Goal: Task Accomplishment & Management: Use online tool/utility

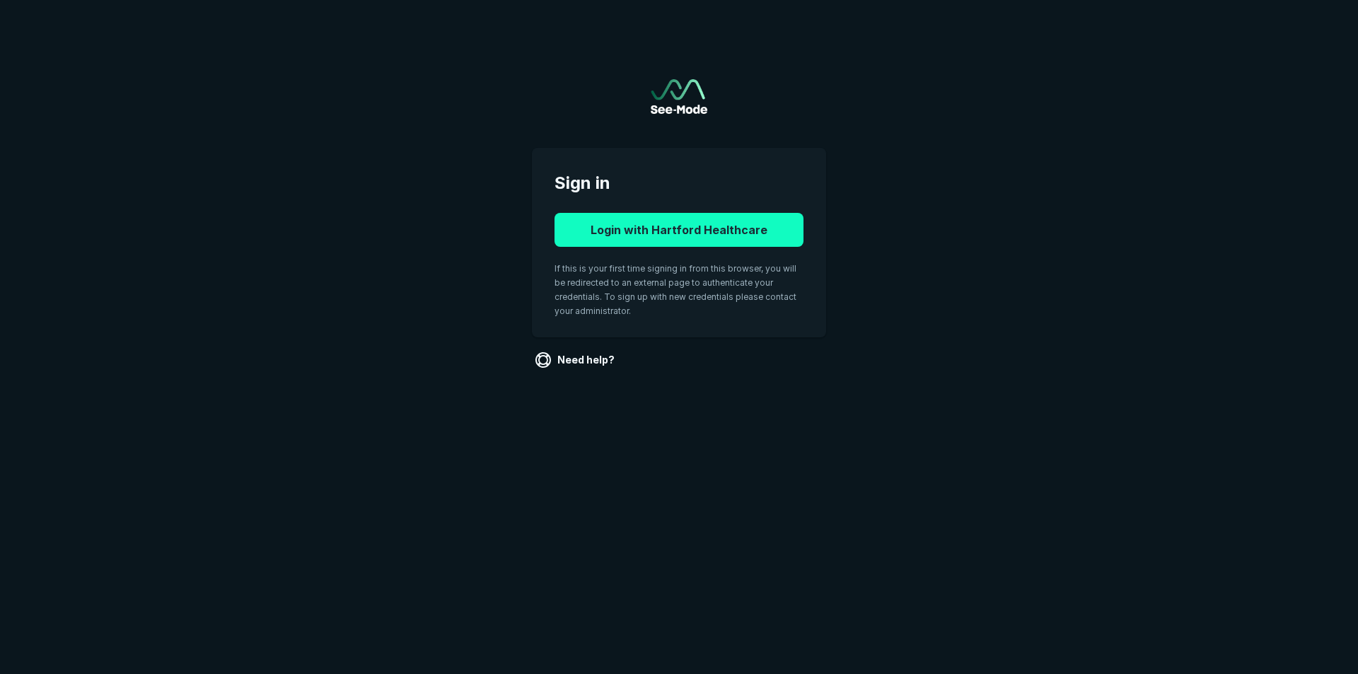
click at [721, 235] on button "Login with Hartford Healthcare" at bounding box center [678, 230] width 249 height 34
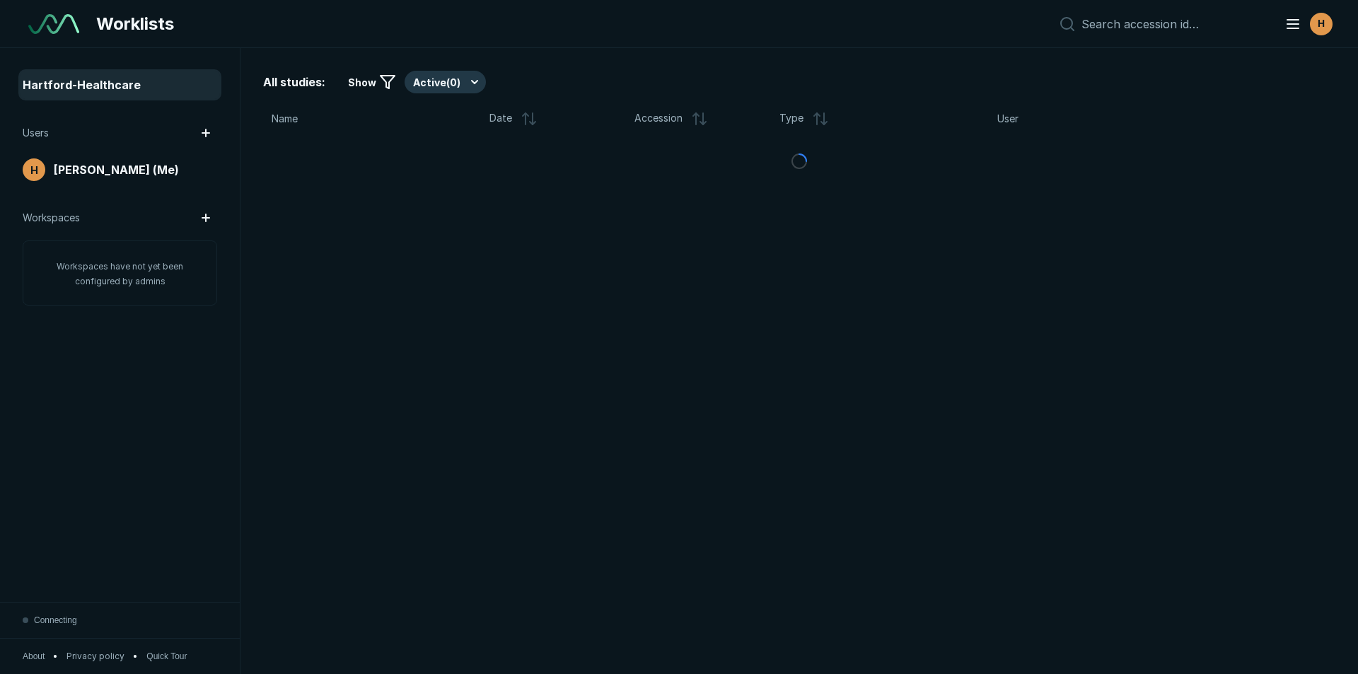
scroll to position [4377, 6619]
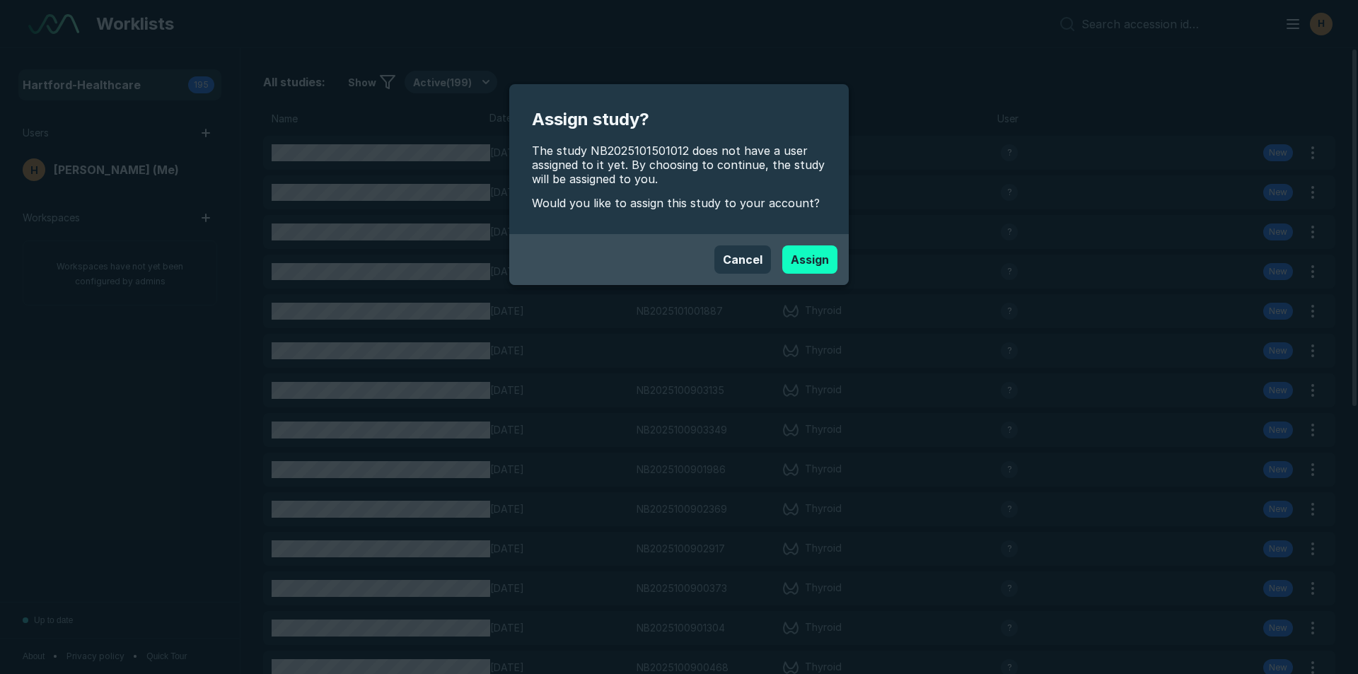
click at [815, 260] on button "Assign" at bounding box center [809, 259] width 55 height 28
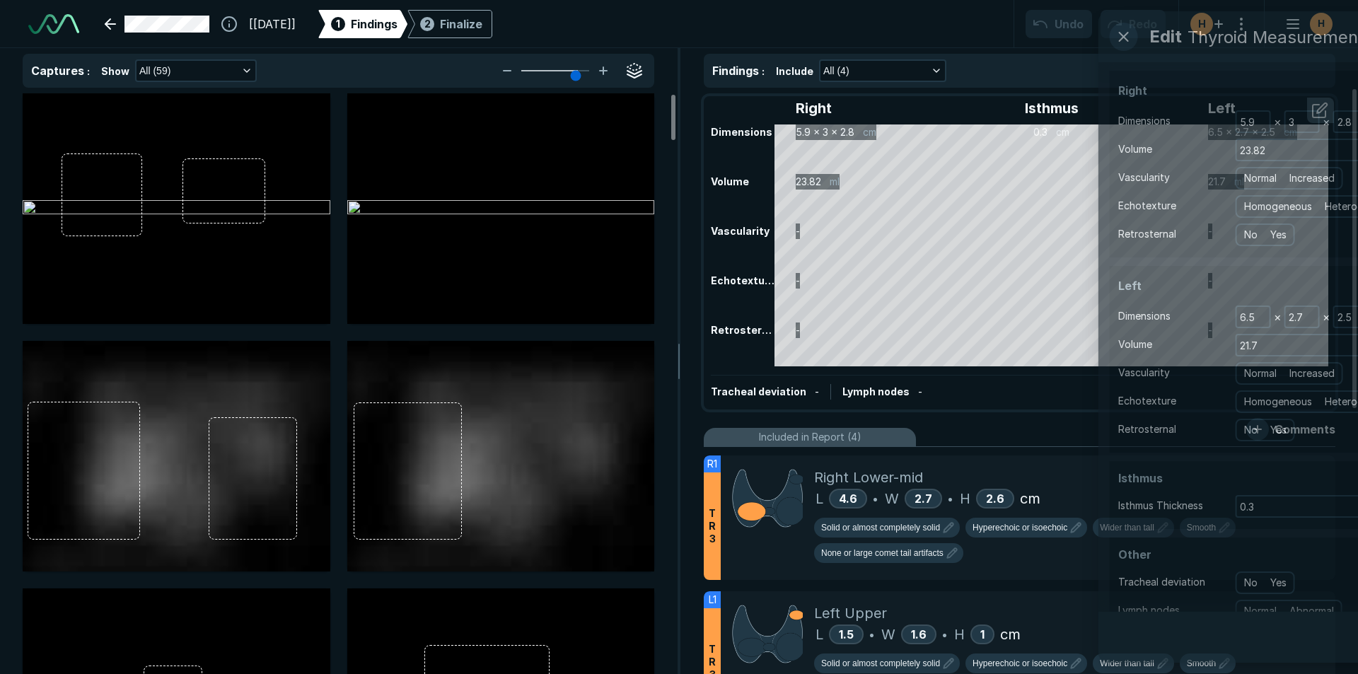
scroll to position [4603, 7927]
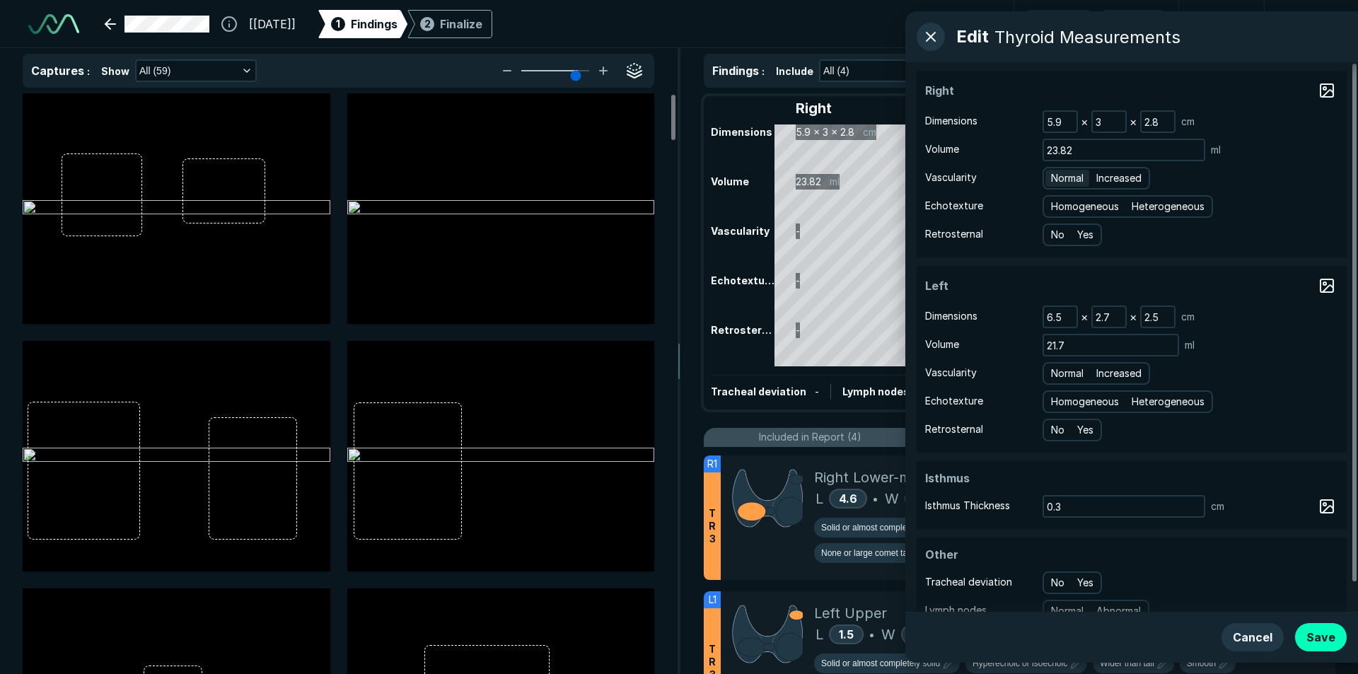
click at [1051, 183] on span "Normal" at bounding box center [1067, 178] width 33 height 16
click at [1051, 181] on input "Normal" at bounding box center [1053, 176] width 9 height 9
radio input "true"
click at [1155, 211] on span "Heterogeneous" at bounding box center [1167, 207] width 73 height 16
click at [1138, 209] on input "Heterogeneous" at bounding box center [1133, 204] width 9 height 9
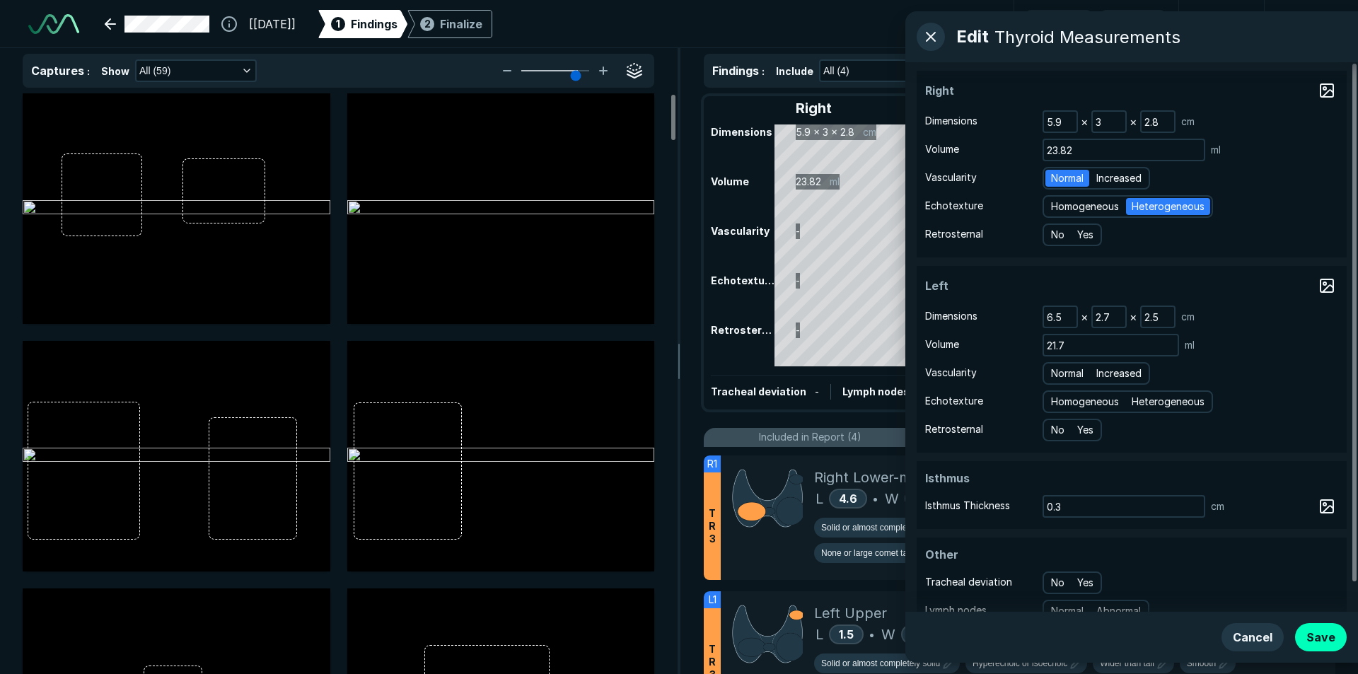
radio input "true"
click at [1061, 380] on span "Normal" at bounding box center [1067, 374] width 33 height 16
click at [1058, 376] on input "Normal" at bounding box center [1053, 371] width 9 height 9
radio input "true"
click at [1169, 402] on span "Heterogeneous" at bounding box center [1167, 402] width 73 height 16
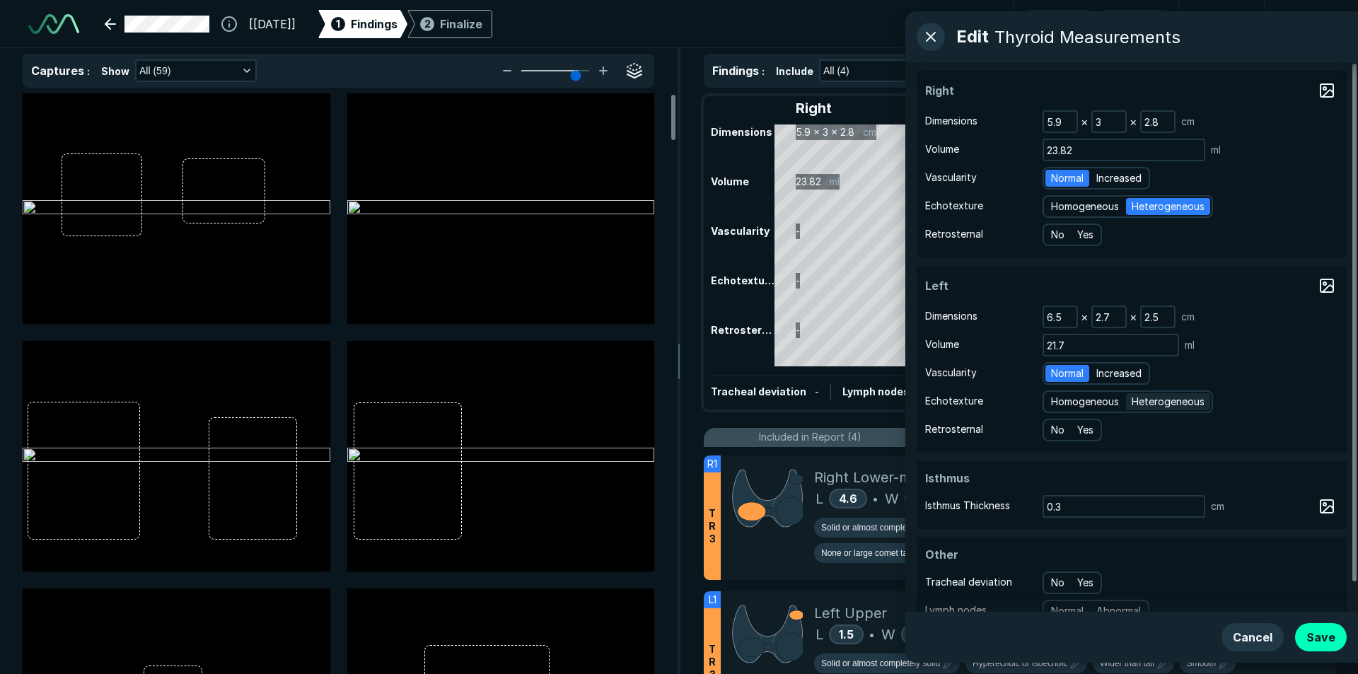
click at [1138, 402] on input "Heterogeneous" at bounding box center [1133, 399] width 9 height 9
radio input "true"
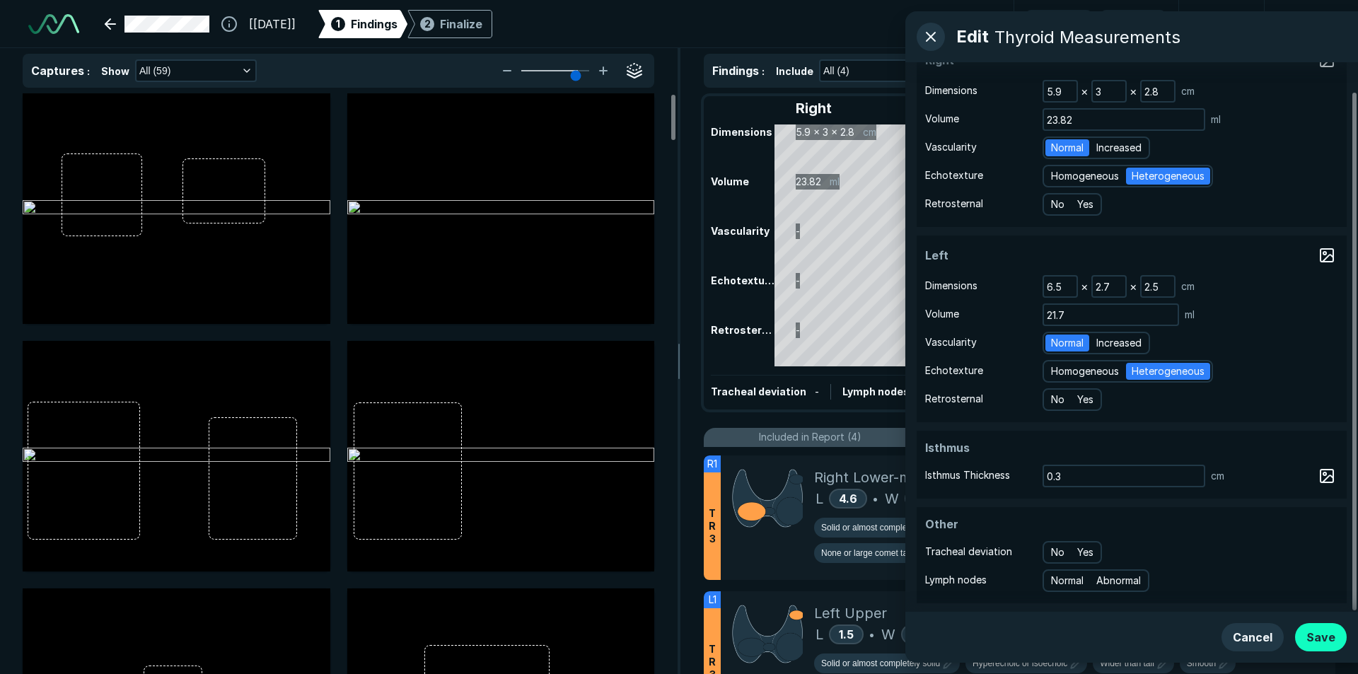
click at [1323, 645] on button "Save" at bounding box center [1321, 637] width 52 height 28
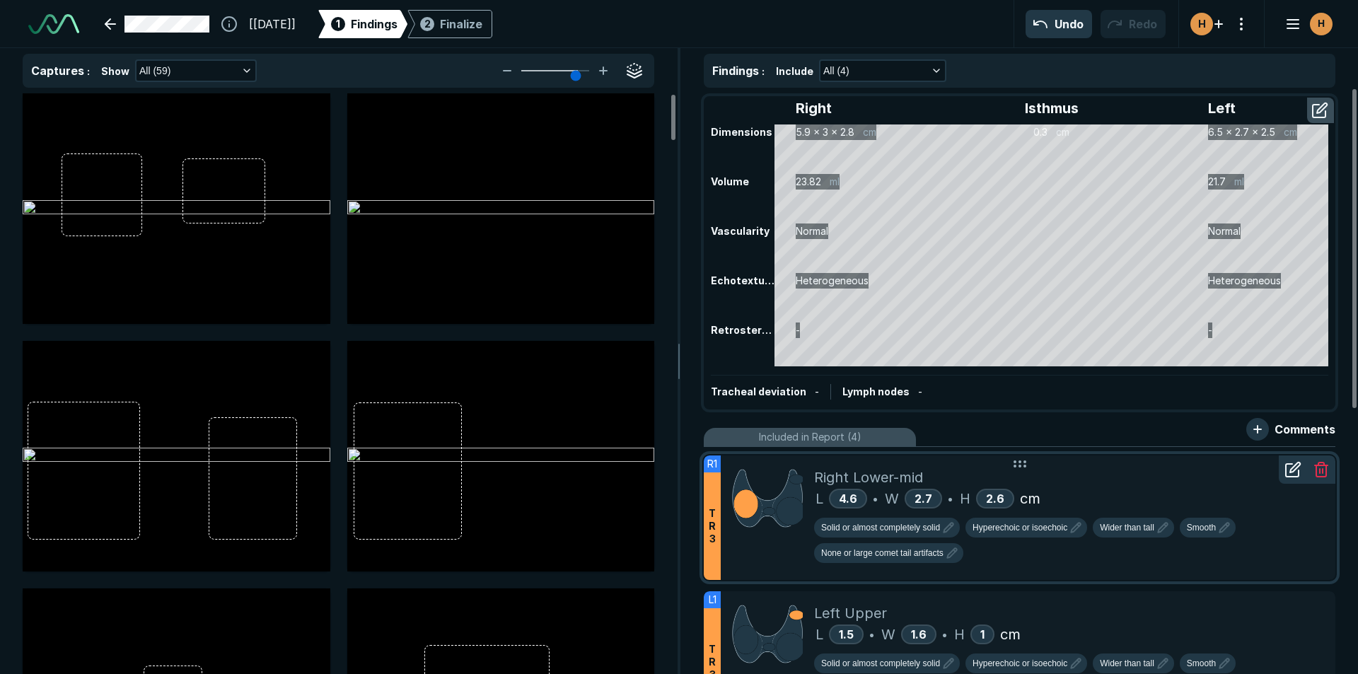
click at [1180, 494] on div "L 4.6 • W 2.7 • H 2.6 cm" at bounding box center [1069, 498] width 510 height 21
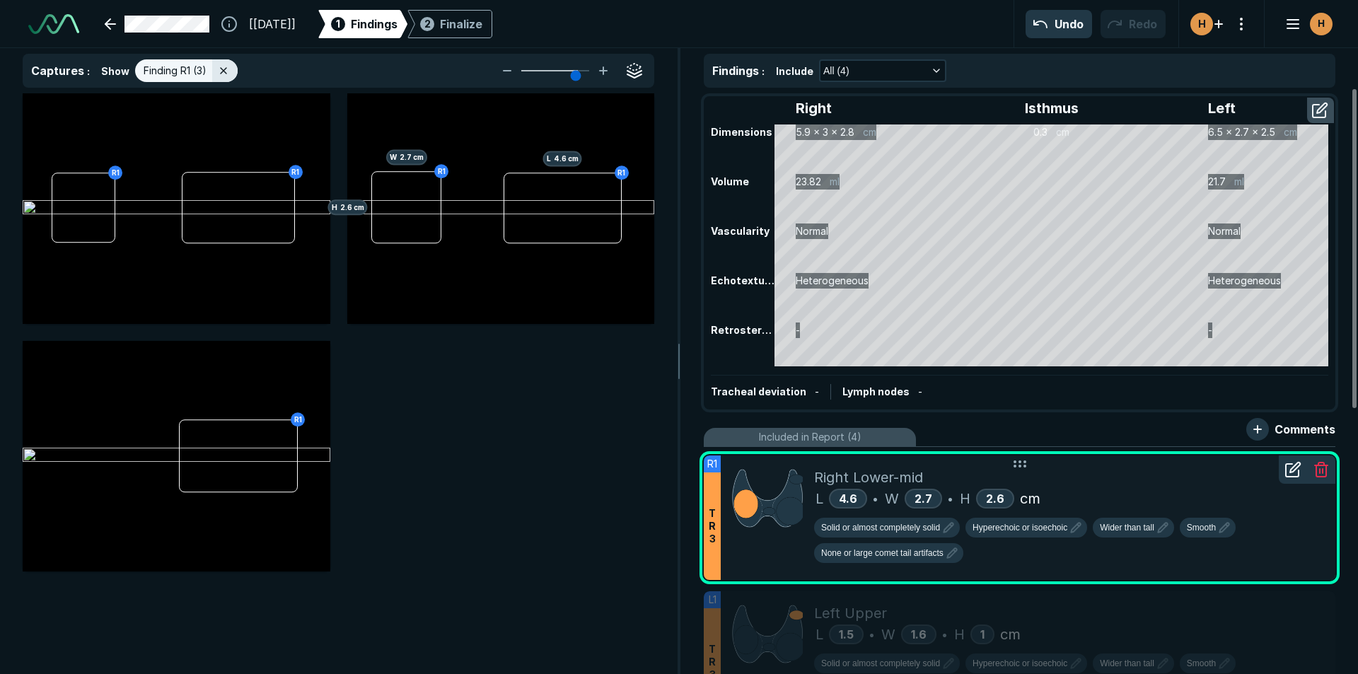
scroll to position [4275, 4637]
click at [920, 495] on span "2.7" at bounding box center [923, 498] width 18 height 14
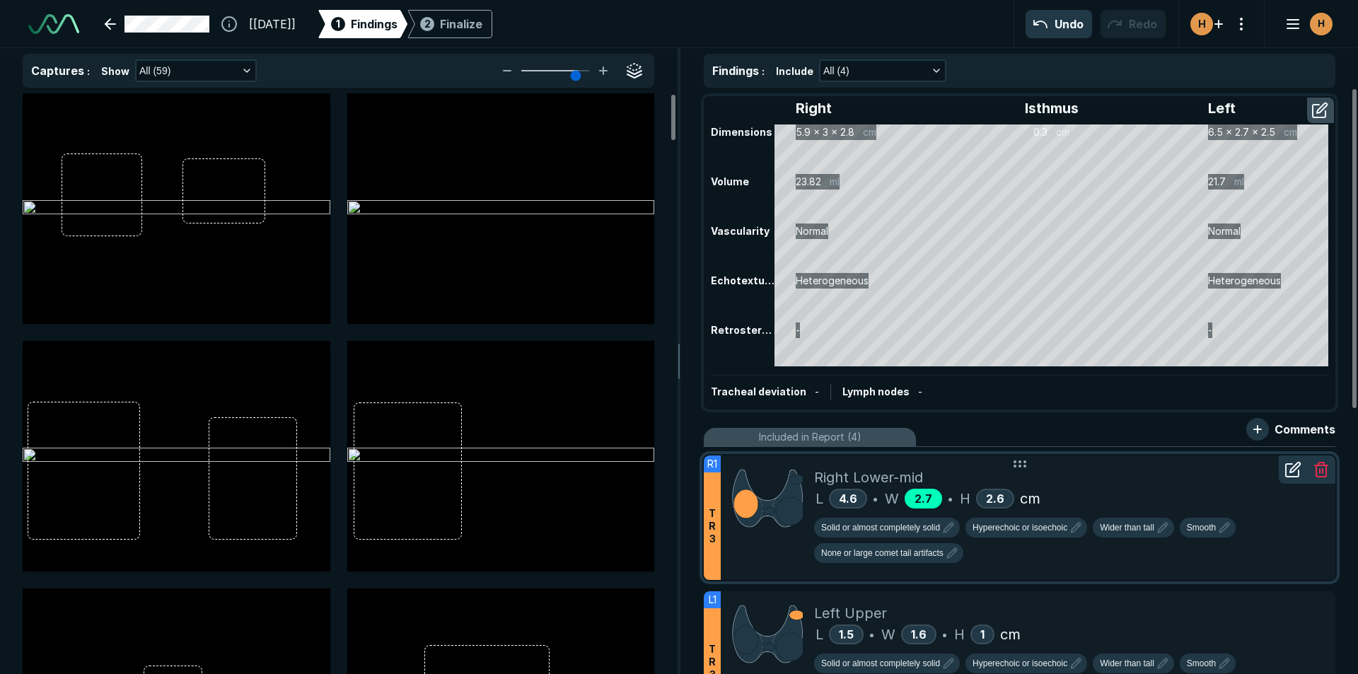
click at [926, 491] on span "2.7" at bounding box center [923, 498] width 18 height 14
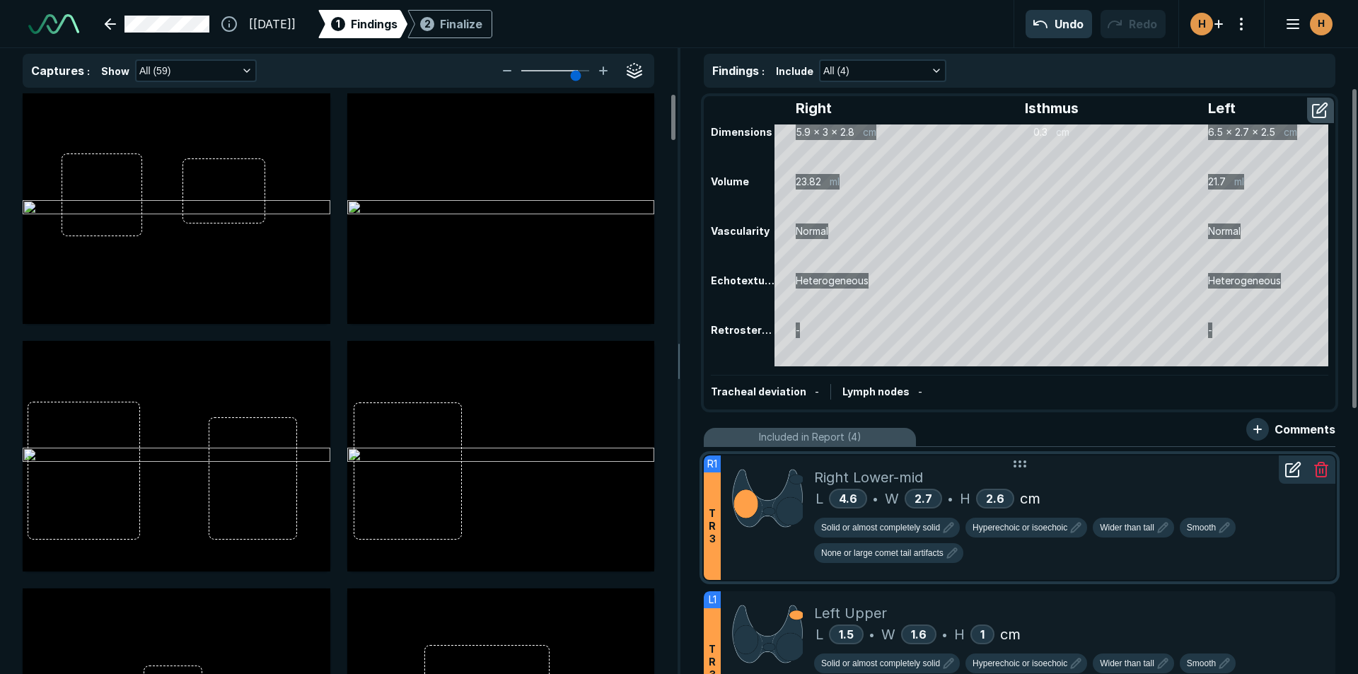
click at [1290, 474] on icon at bounding box center [1292, 469] width 17 height 17
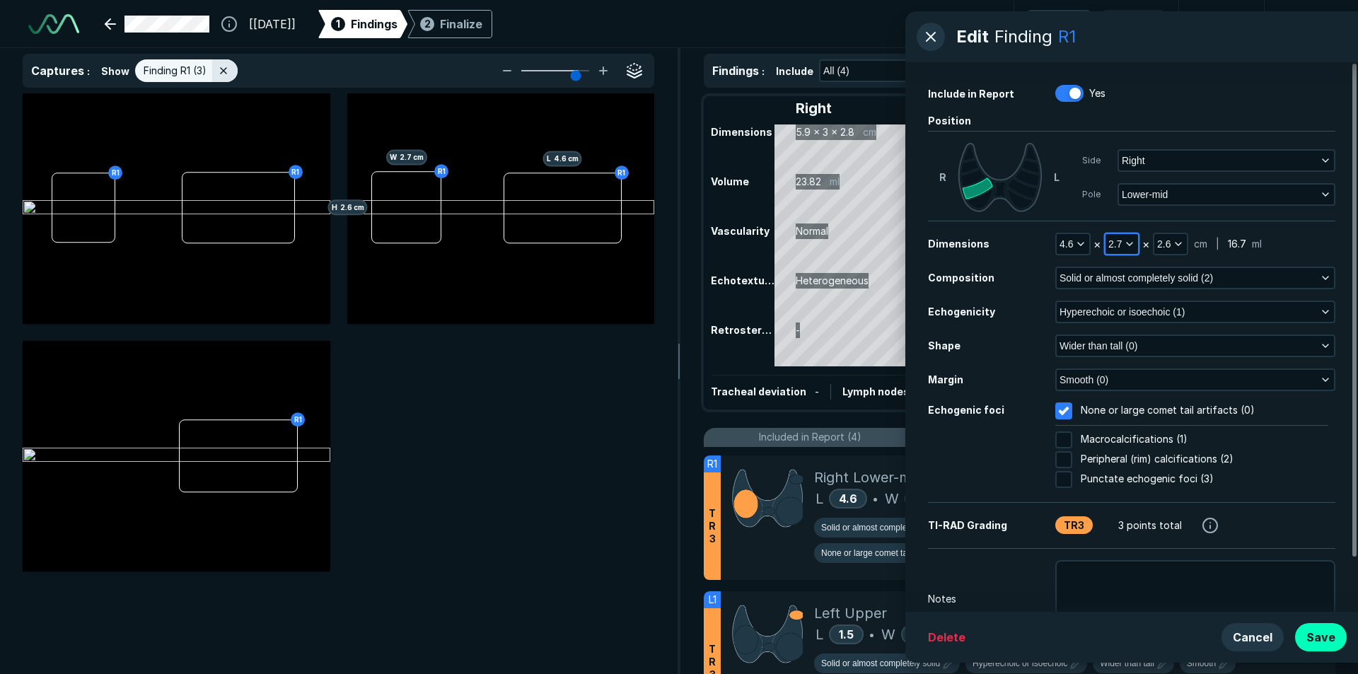
click at [1127, 248] on icon "button" at bounding box center [1129, 243] width 11 height 11
click at [1138, 354] on input "text" at bounding box center [1140, 360] width 55 height 20
type input "2.6"
click at [1153, 388] on button "Done" at bounding box center [1141, 391] width 58 height 23
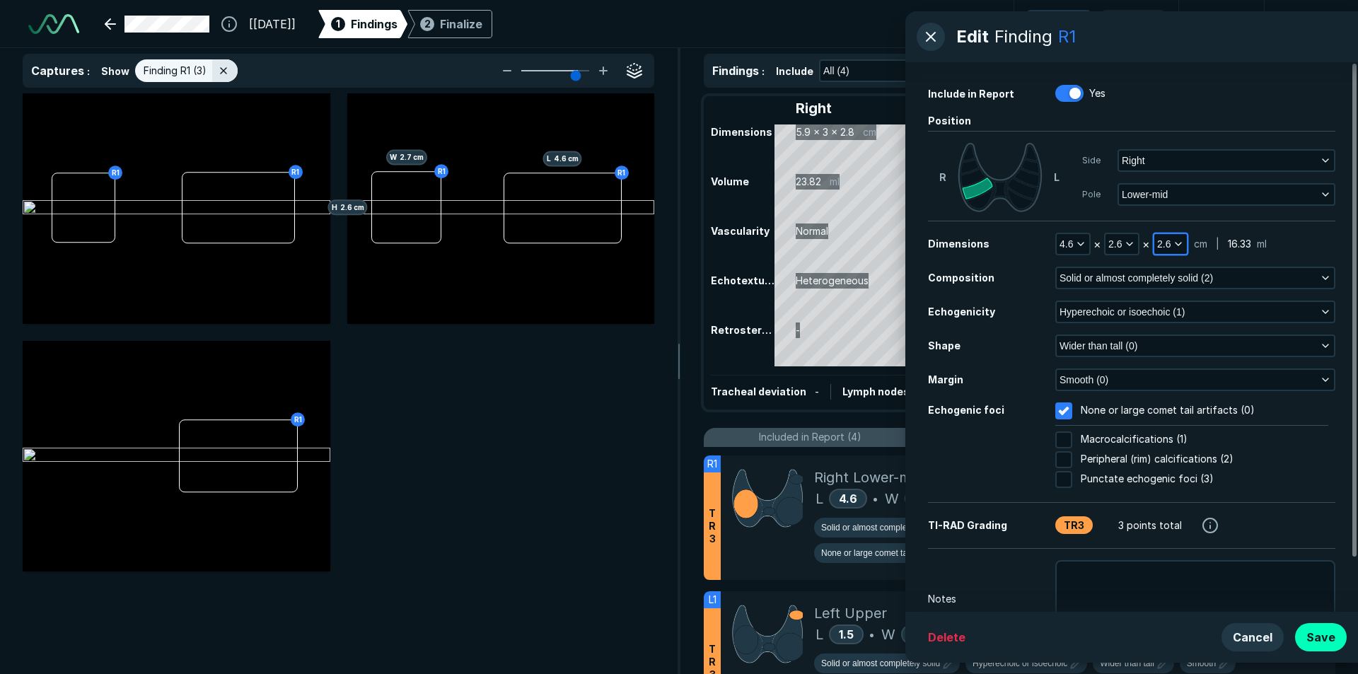
click at [1177, 238] on button "2.6" at bounding box center [1170, 244] width 33 height 20
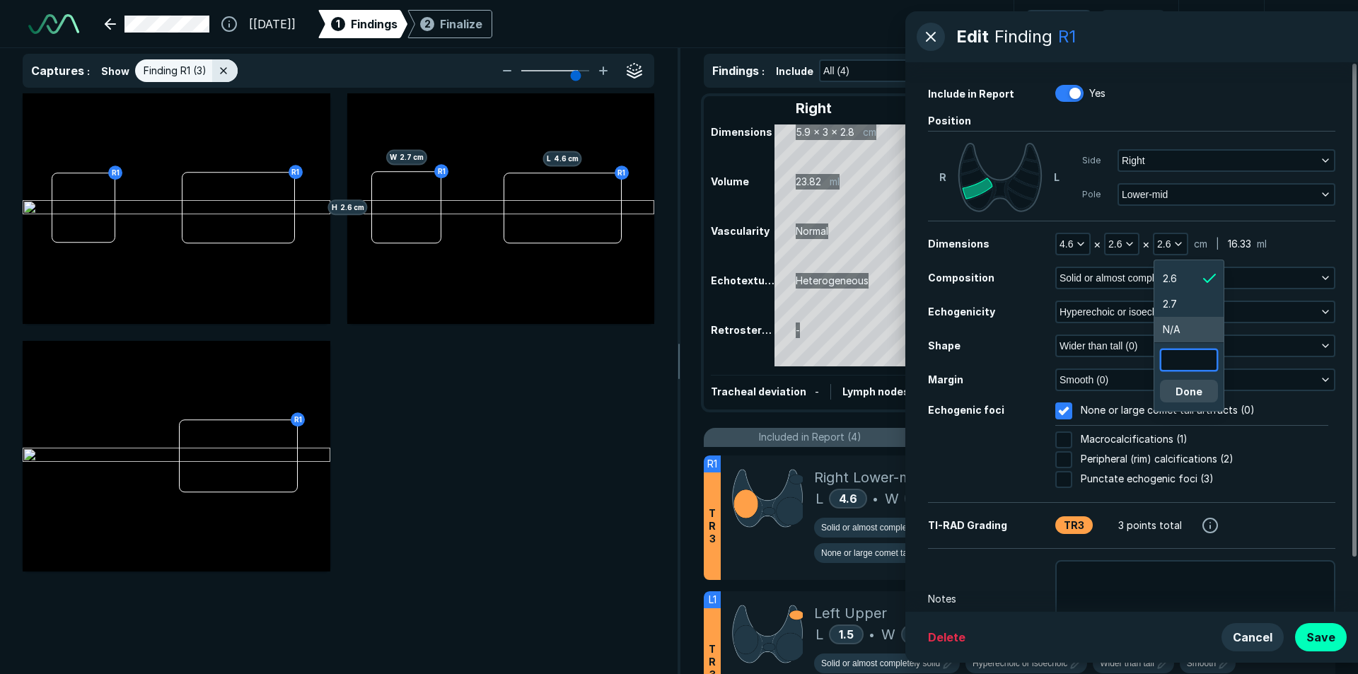
click at [1194, 361] on input "text" at bounding box center [1188, 360] width 55 height 20
click at [1184, 301] on li "2.7" at bounding box center [1188, 303] width 69 height 25
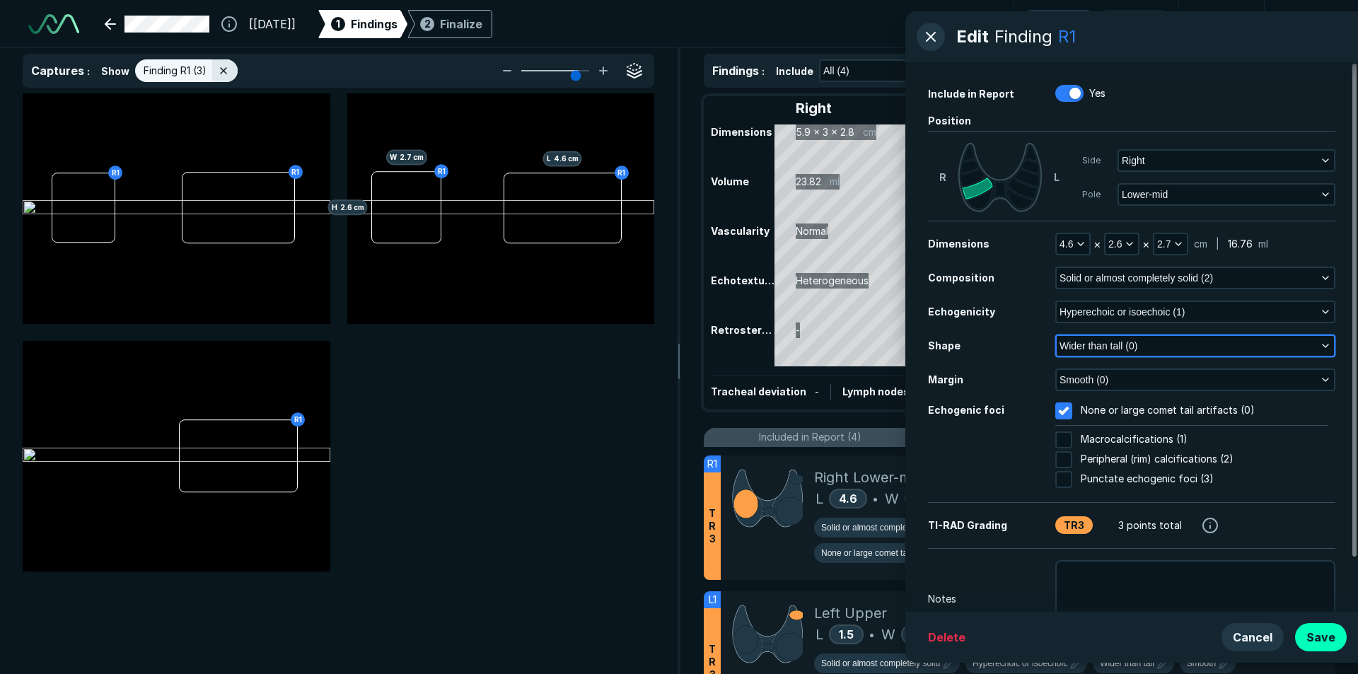
click at [1093, 348] on span "Wider than tall (0)" at bounding box center [1098, 346] width 78 height 16
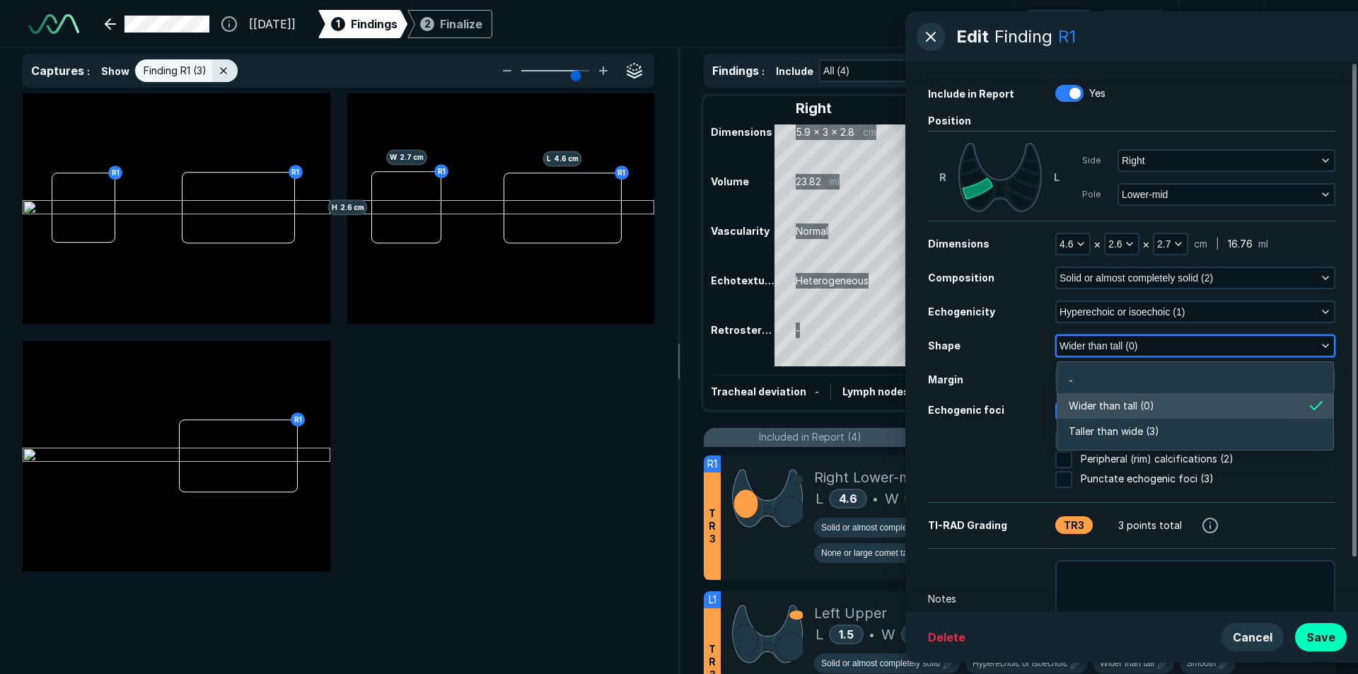
scroll to position [2131, 3058]
click at [1128, 401] on span "Wider than tall (0)" at bounding box center [1111, 406] width 86 height 16
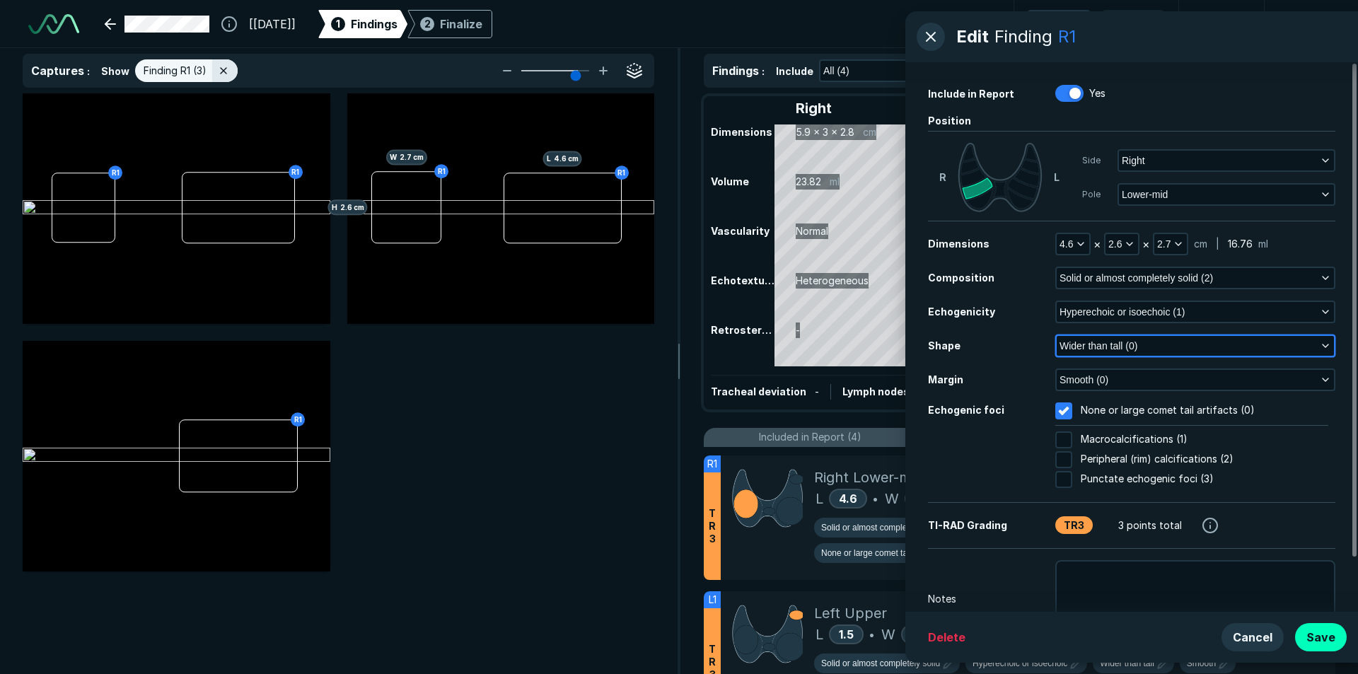
click at [1111, 345] on span "Wider than tall (0)" at bounding box center [1098, 346] width 78 height 16
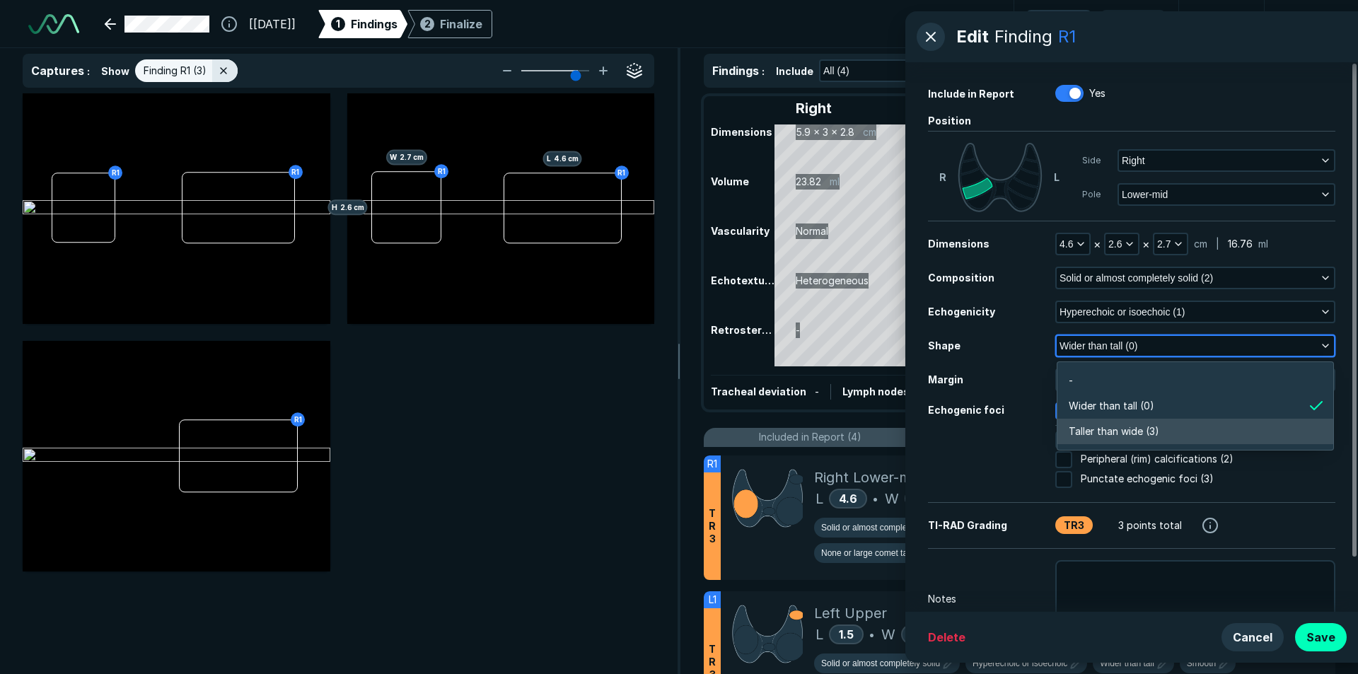
click at [1122, 432] on span "Taller than wide (3)" at bounding box center [1113, 432] width 91 height 16
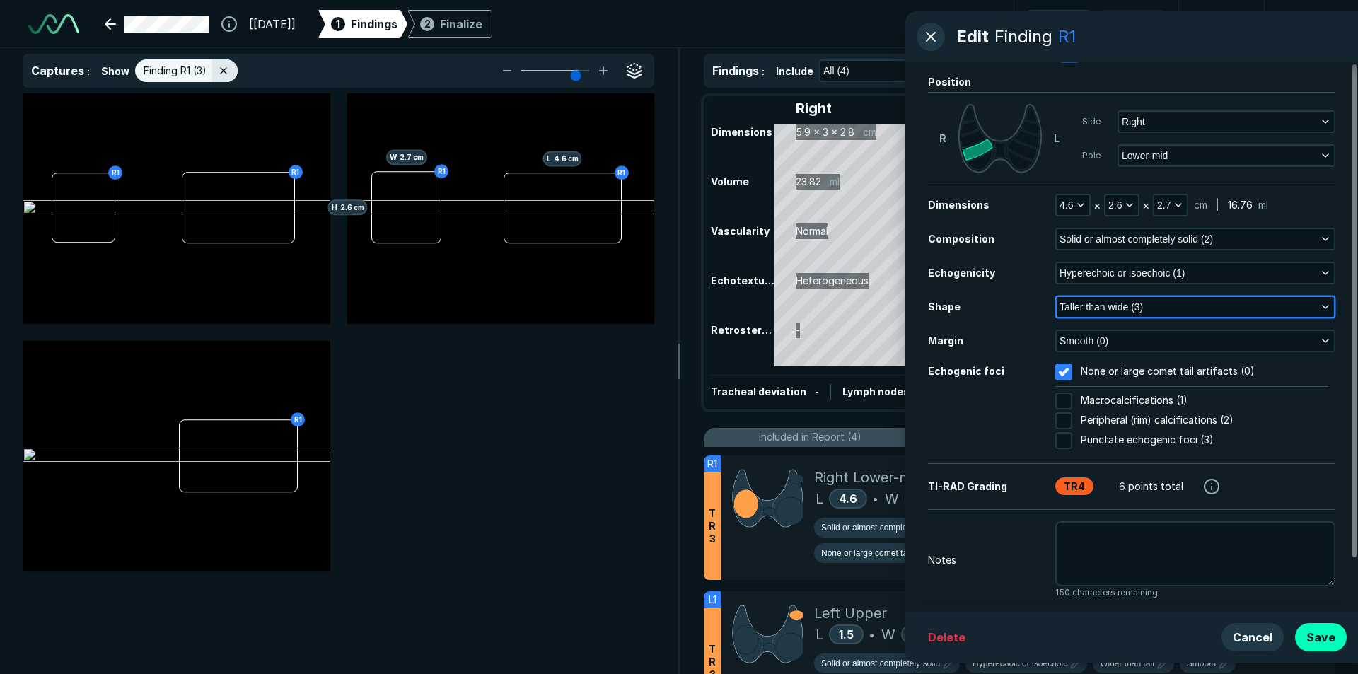
scroll to position [60, 0]
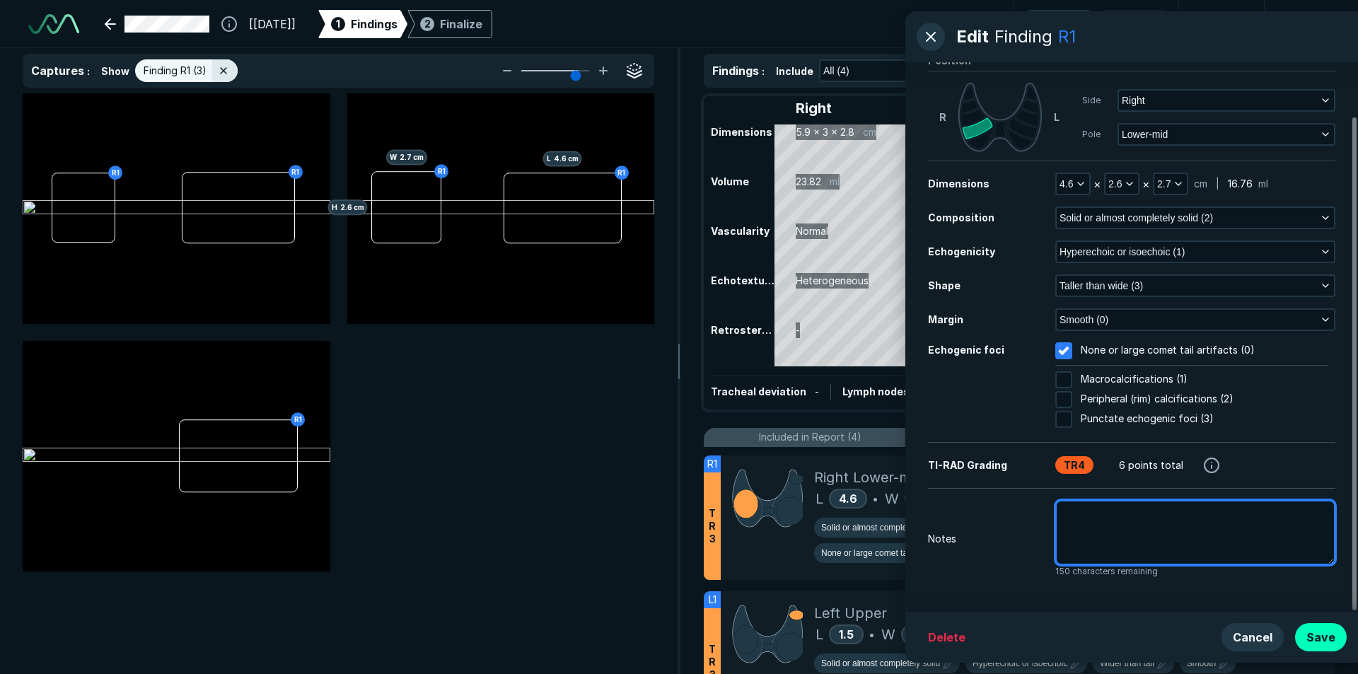
click at [1170, 535] on textarea at bounding box center [1195, 532] width 280 height 65
type textarea "x"
type textarea "p"
type textarea "x"
type textarea "pr"
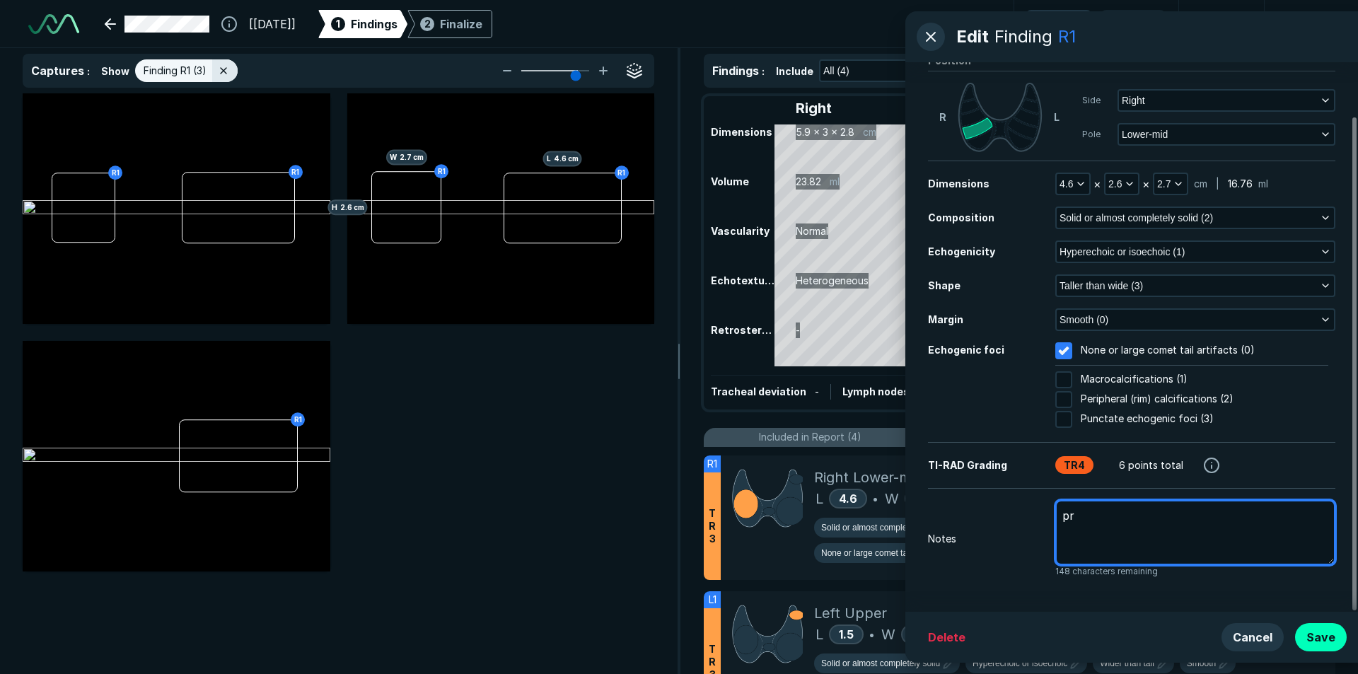
type textarea "x"
type textarea "pre"
type textarea "x"
type textarea "prev"
type textarea "x"
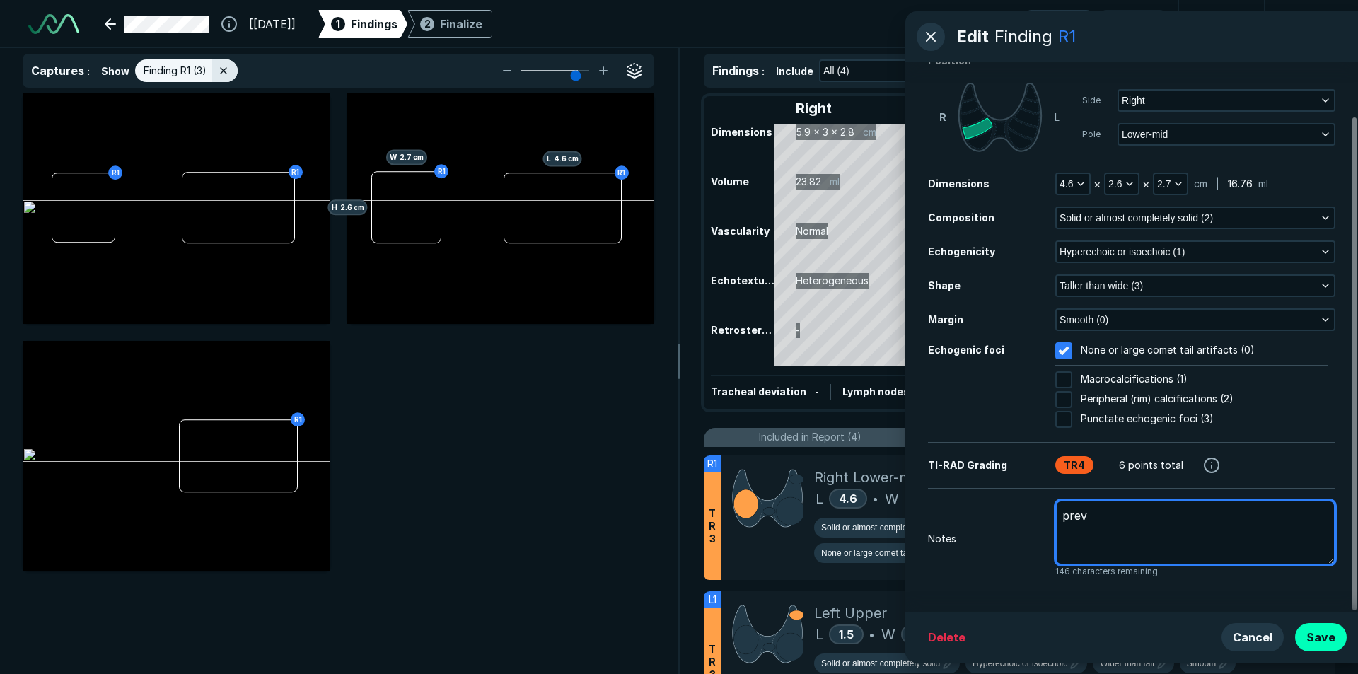
type textarea "previ"
type textarea "x"
type textarea "previo"
type textarea "x"
type textarea "previou"
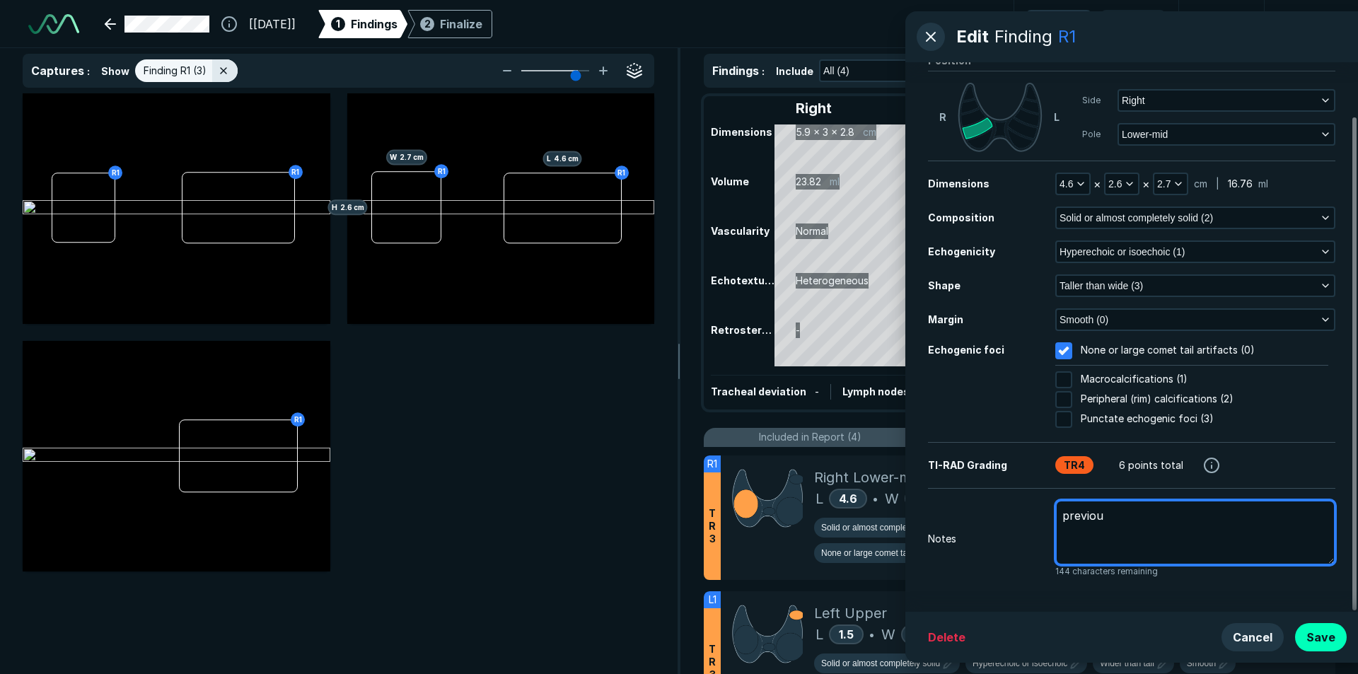
type textarea "x"
type textarea "previous"
type textarea "x"
type textarea "previous"
type textarea "x"
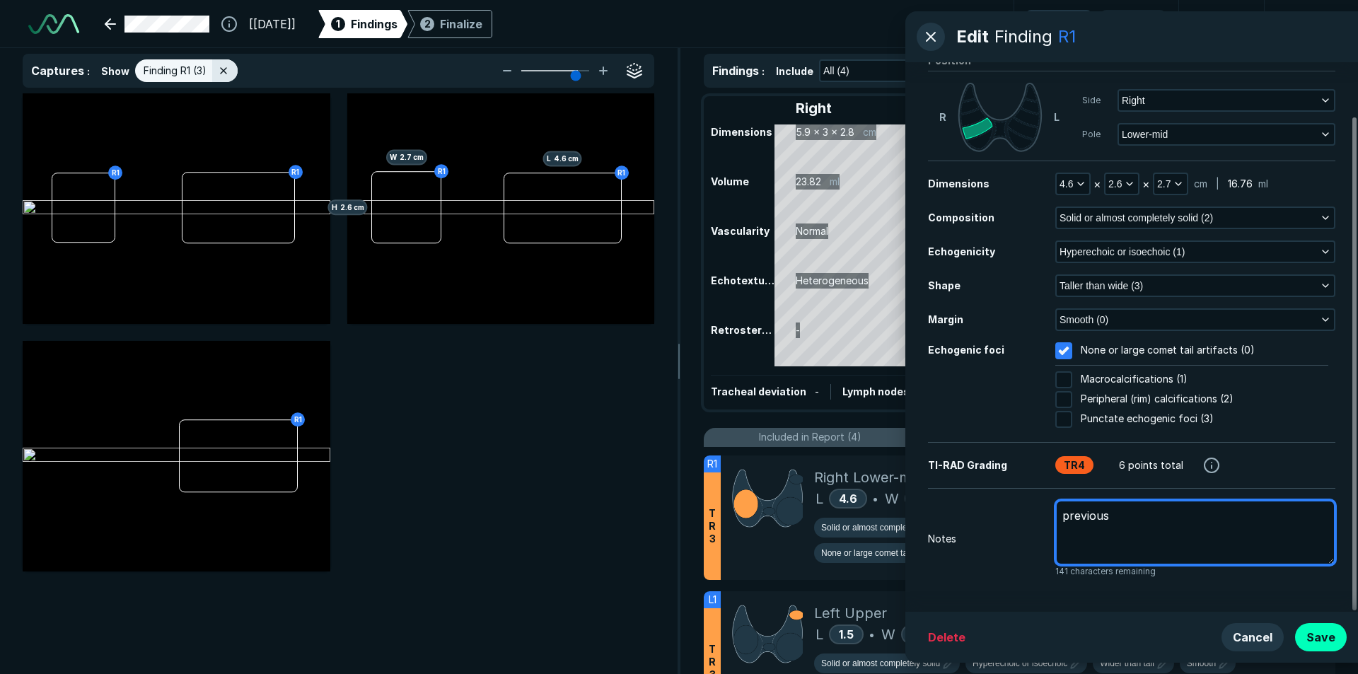
type textarea "previous m"
type textarea "x"
type textarea "previous me"
type textarea "x"
type textarea "previous mea"
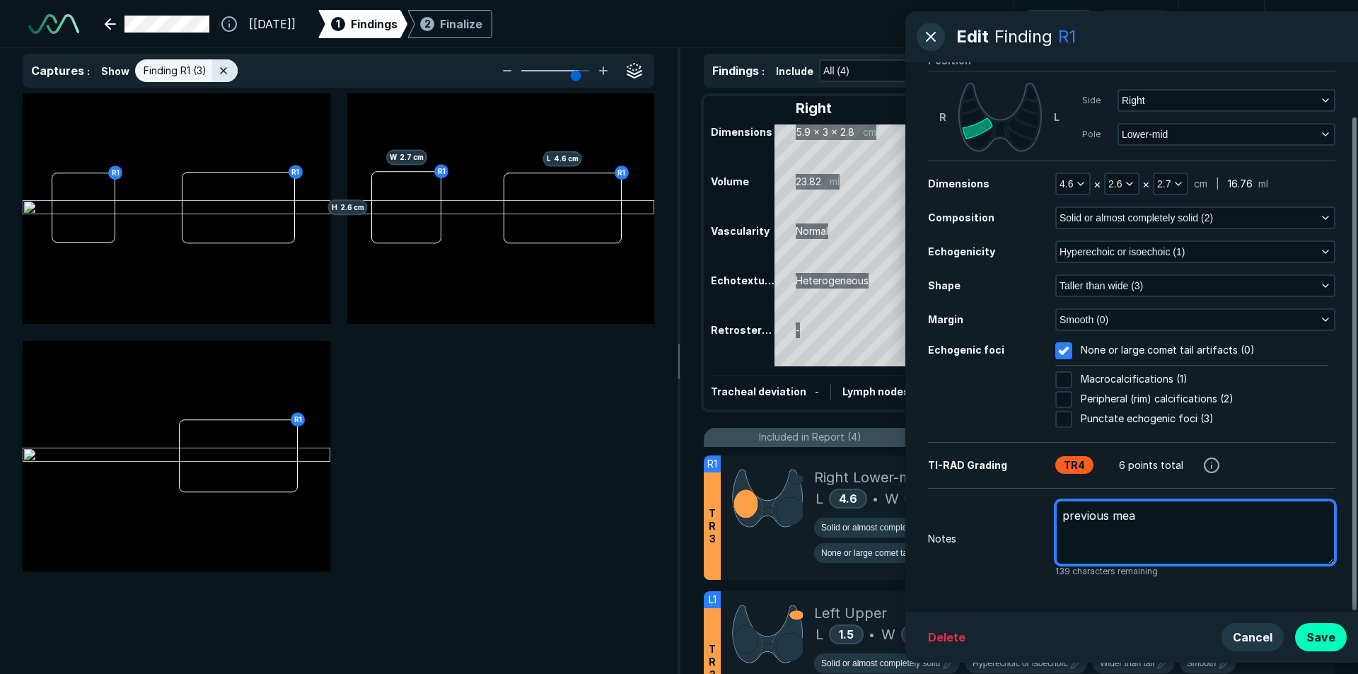
type textarea "x"
type textarea "previous meas"
type textarea "x"
type textarea "previous measu"
type textarea "x"
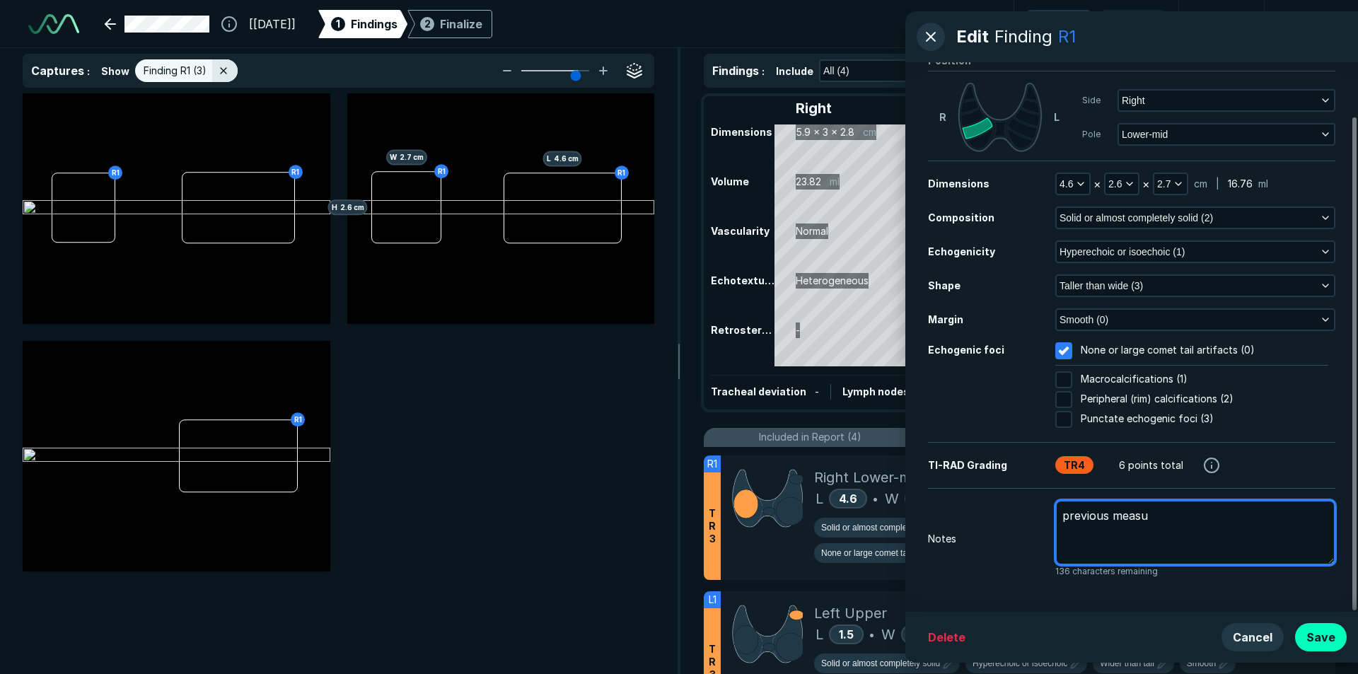
type textarea "previous measur"
type textarea "x"
type textarea "previous measure"
type textarea "x"
type textarea "previous measurem"
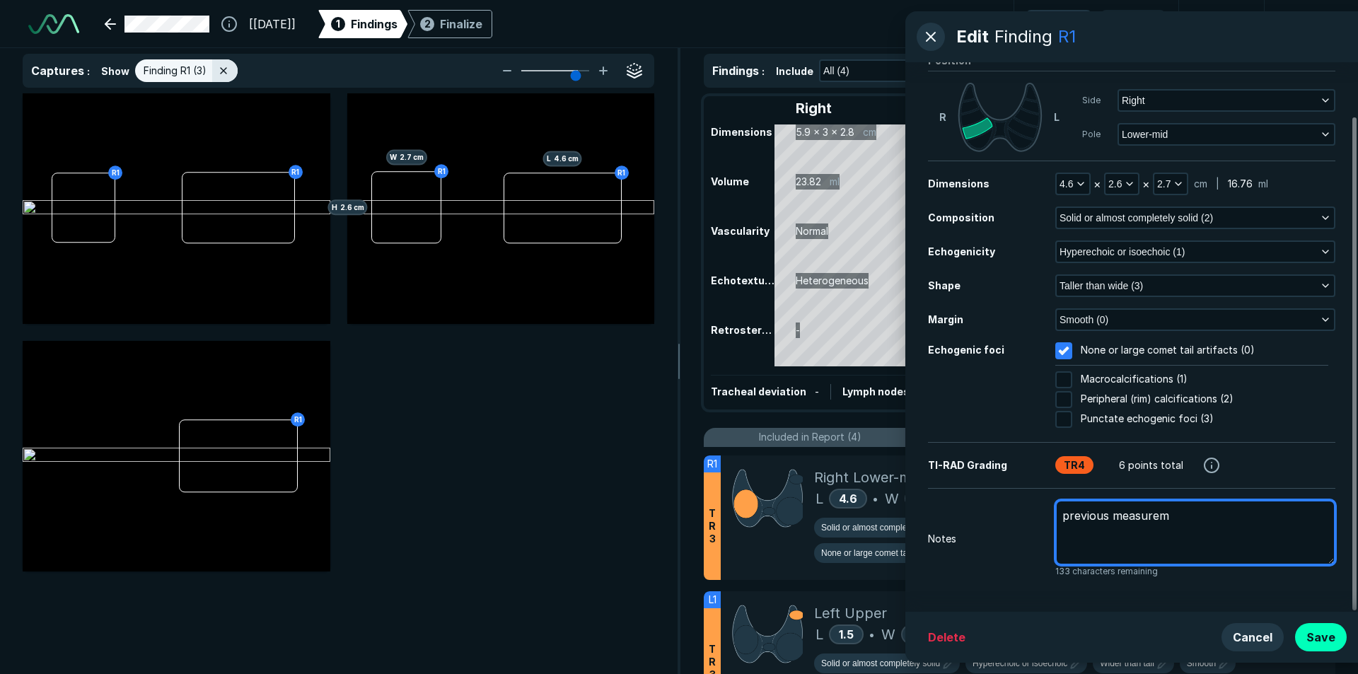
type textarea "x"
type textarea "previous measureme"
type textarea "x"
type textarea "previous measuremen"
type textarea "x"
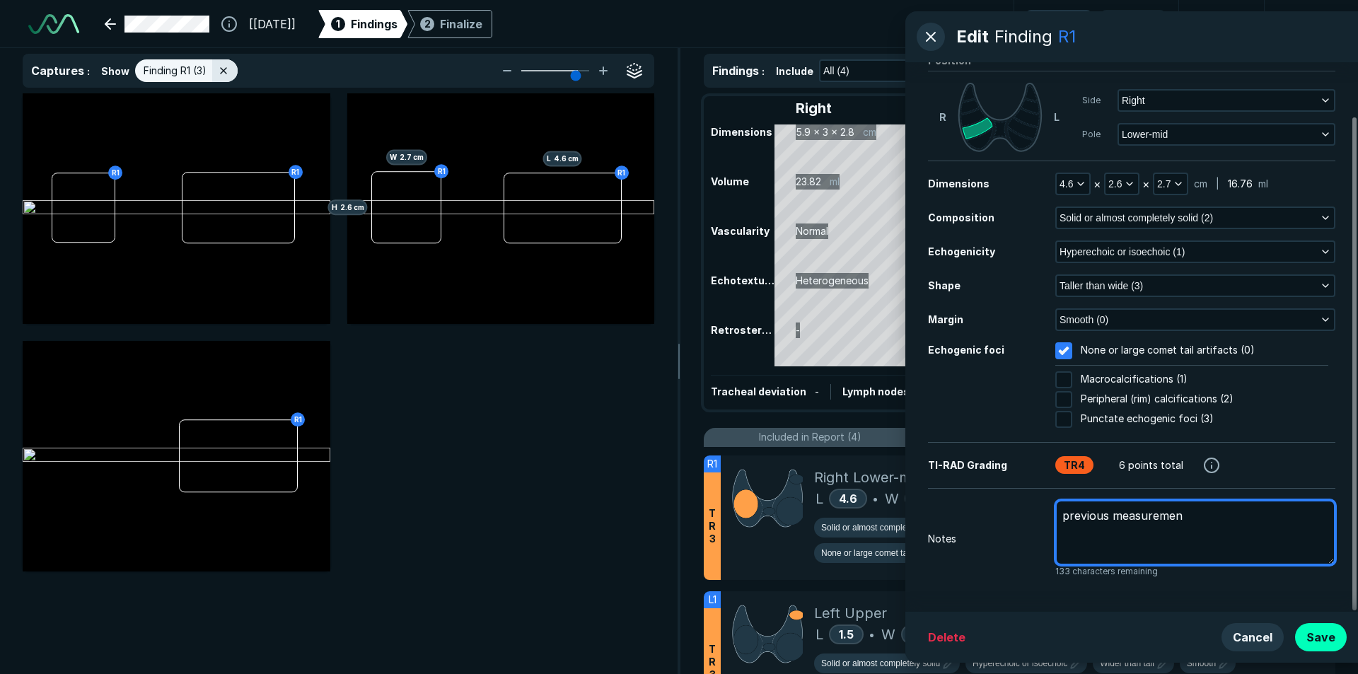
type textarea "previous measurement"
type textarea "x"
type textarea "previous measurements"
type textarea "x"
type textarea "previous measurements:"
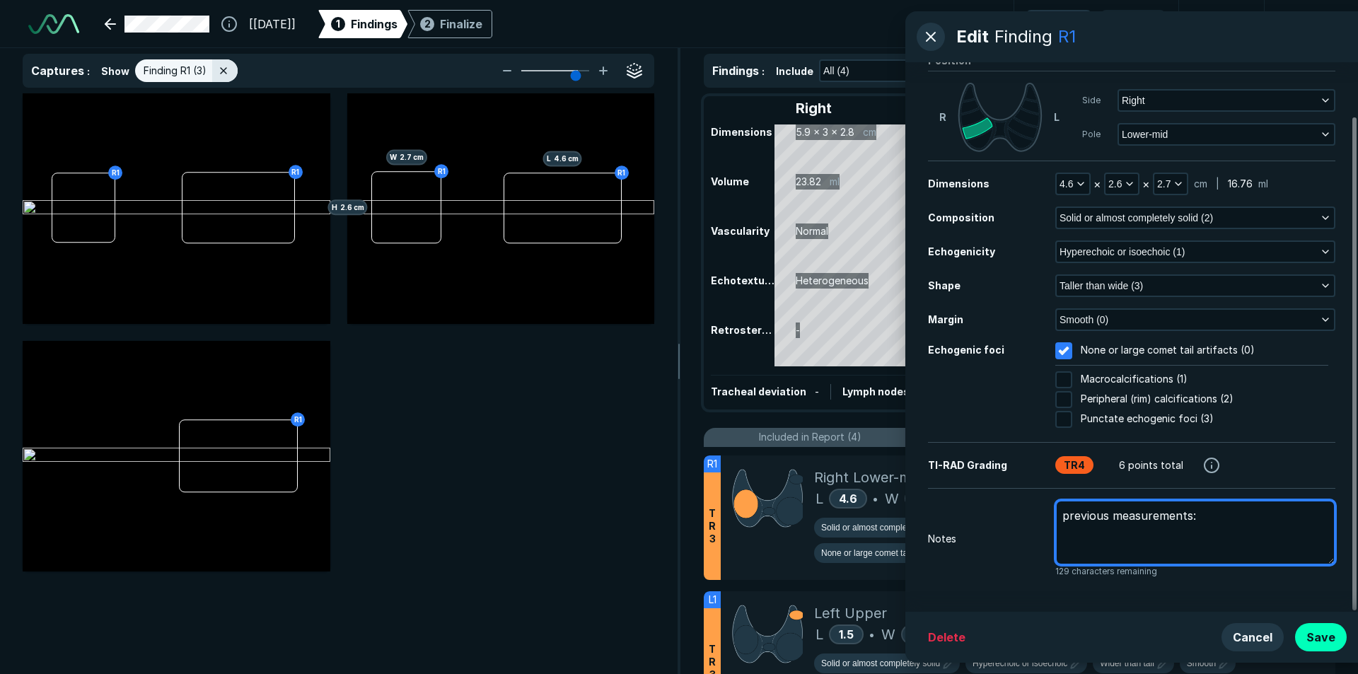
type textarea "x"
type textarea "previous measurements:"
type textarea "x"
type textarea "previous measurements: 4"
type textarea "x"
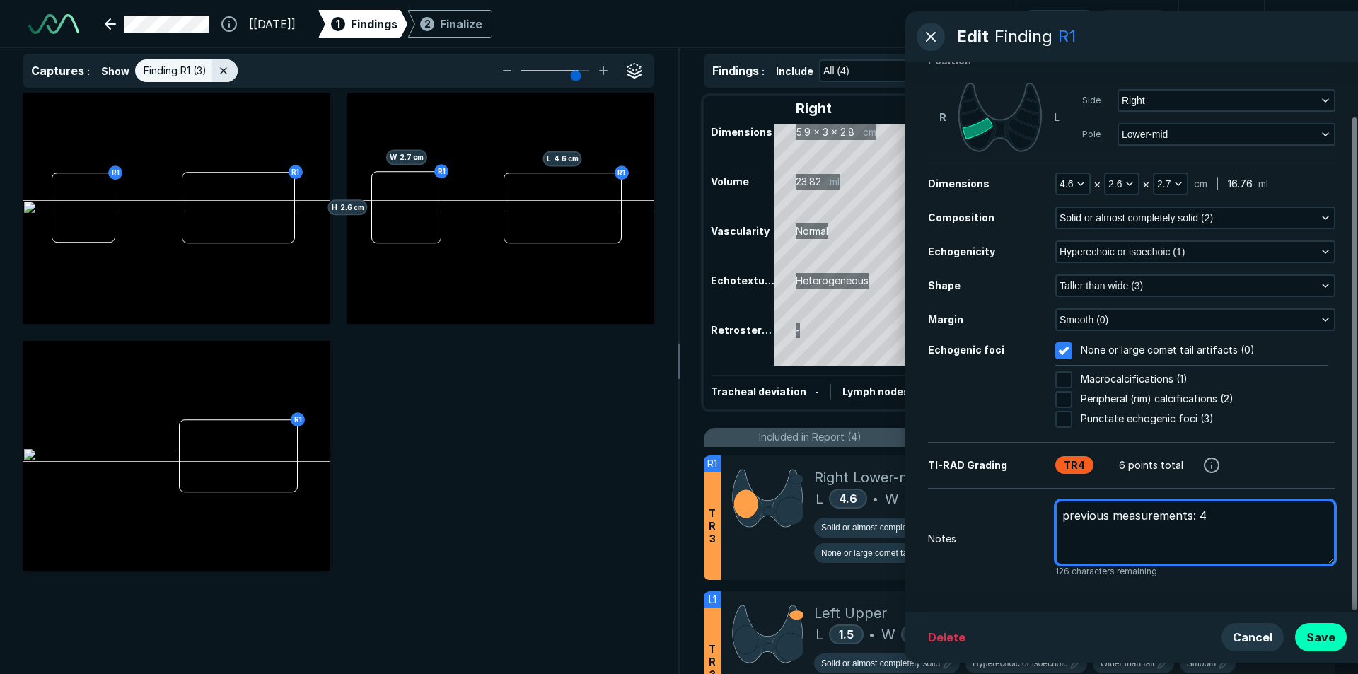
type textarea "previous measurements: 4."
type textarea "x"
type textarea "previous measurements: 4.4"
type textarea "x"
type textarea "previous measurements: 4.4"
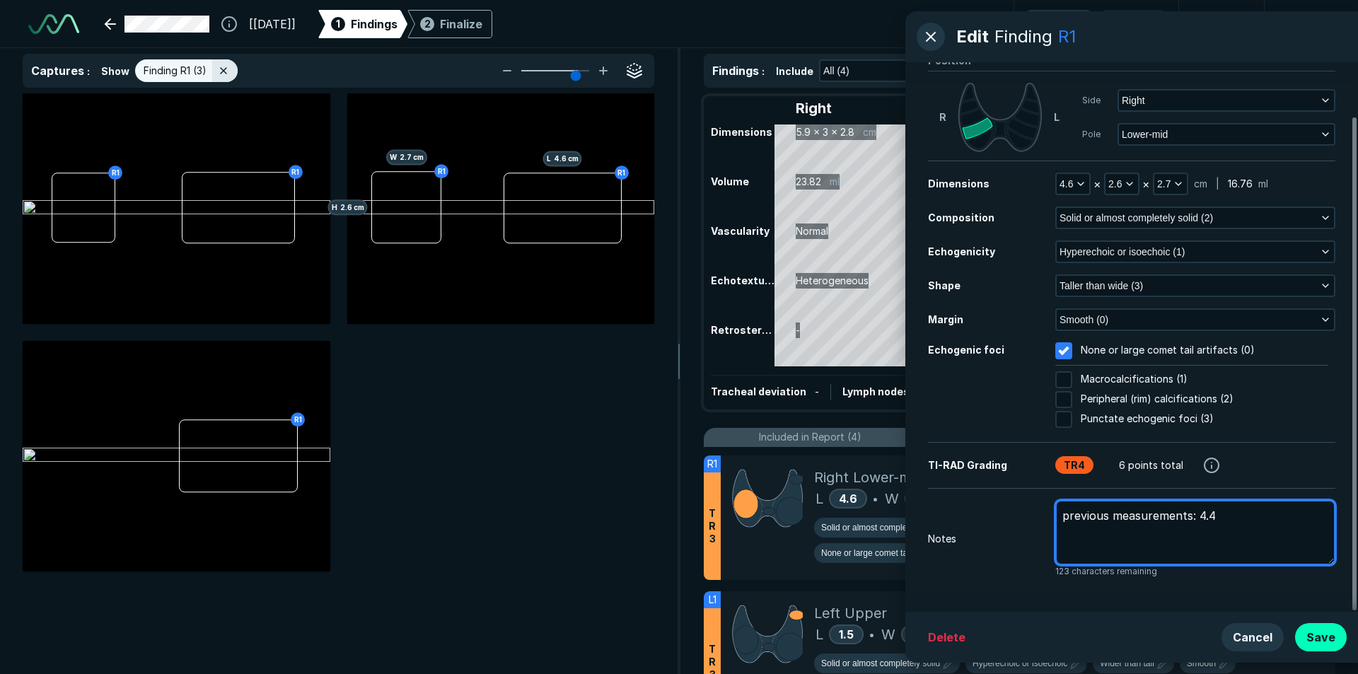
type textarea "x"
type textarea "previous measurements: 4.4 x"
type textarea "x"
type textarea "previous measurements: 4.4 x"
type textarea "x"
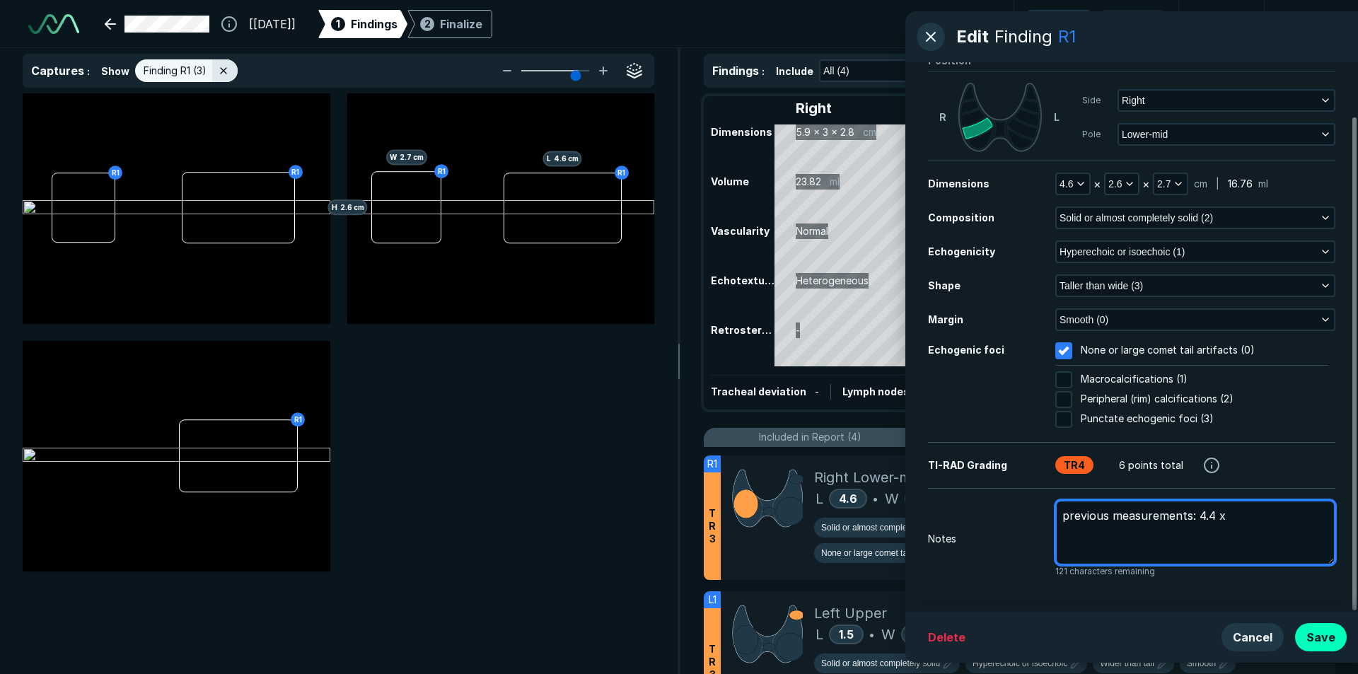
type textarea "previous measurements: 4.4 x 2"
type textarea "x"
type textarea "previous measurements: 4.4 x 2."
type textarea "x"
type textarea "previous measurements: 4.4 x 2.7"
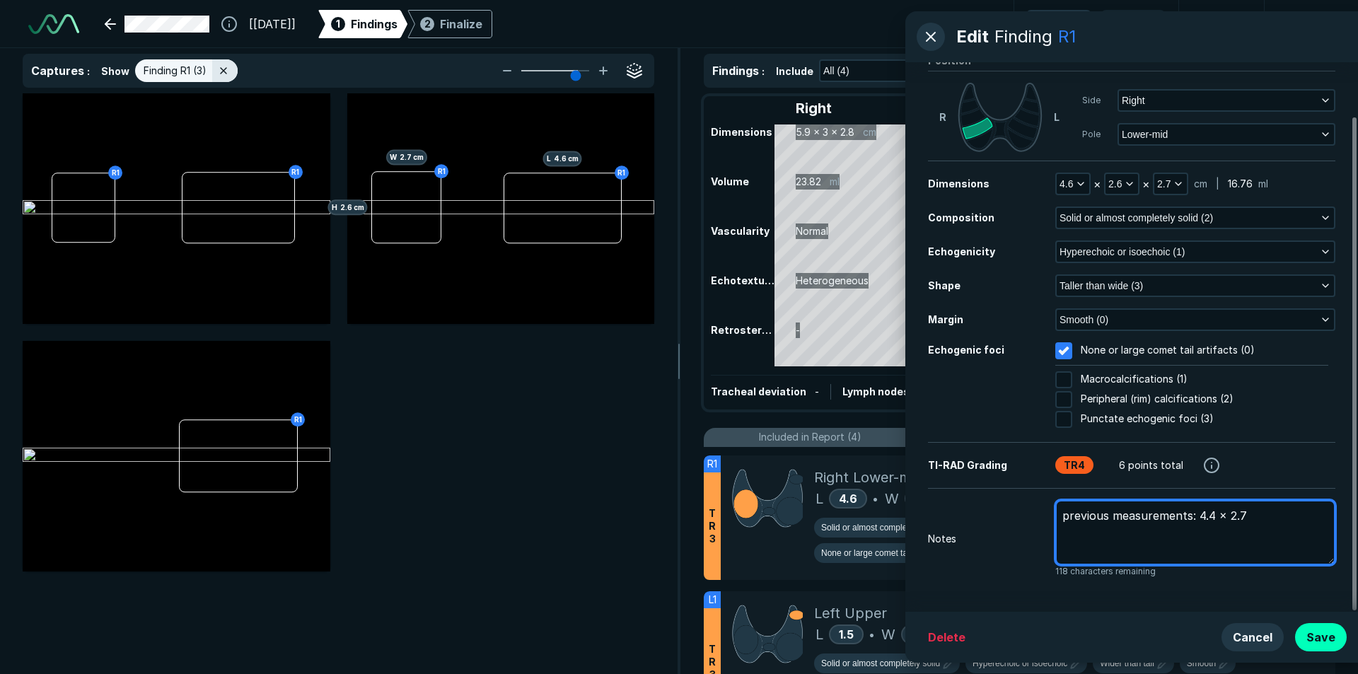
type textarea "x"
type textarea "previous measurements: 4.4 x 2.7"
type textarea "x"
type textarea "previous measurements: 4.4 x 2.7 x"
type textarea "x"
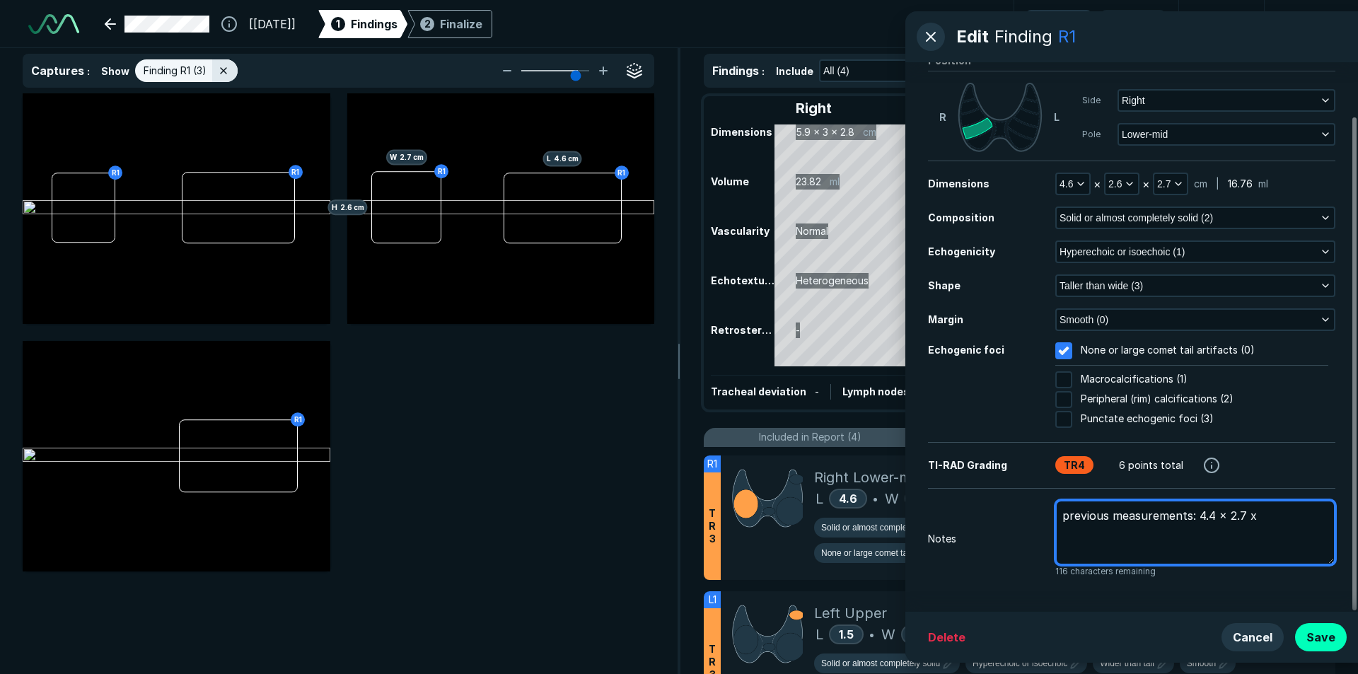
type textarea "previous measurements: 4.4 x 2.7 x"
type textarea "x"
type textarea "previous measurements: 4.4 x 2.7 x 2"
type textarea "x"
type textarea "previous measurements: 4.4 x 2.7 x 2."
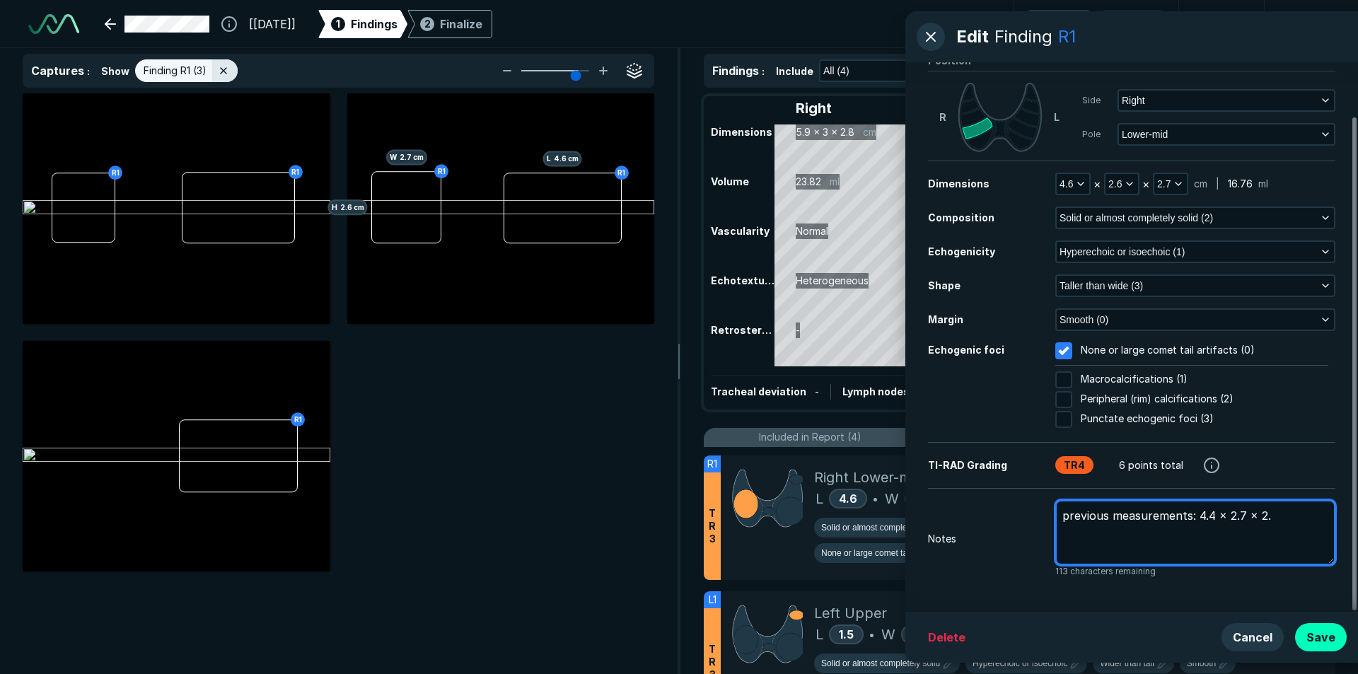
type textarea "x"
type textarea "previous measurements: 4.4 x 2.7 x 2.9"
type textarea "x"
type textarea "previous measurements: 4.4 x 2.7 x 2.9c"
type textarea "x"
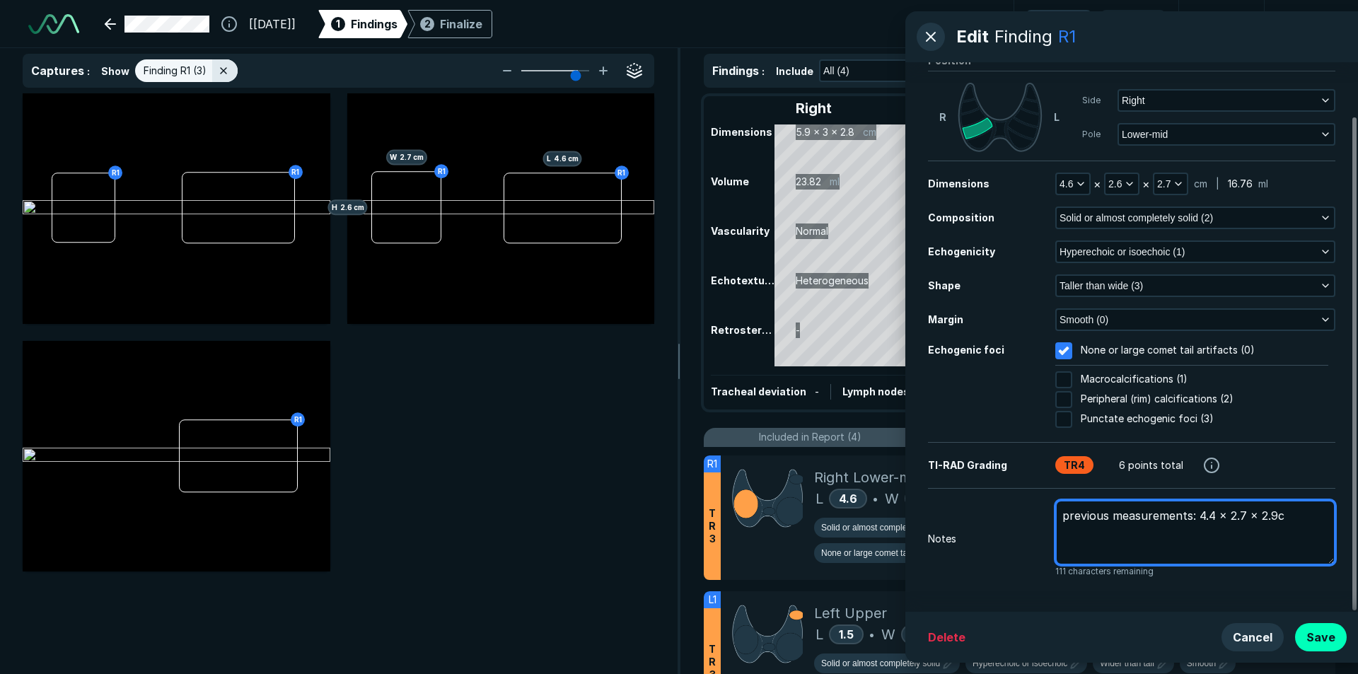
type textarea "previous measurements: 4.4 x 2.7 x 2.9cm"
type textarea "x"
type textarea "previous measurements: 4.4 x 2.7 x 2.9cm"
type textarea "x"
type textarea "previous measurements: 4.4 x 2.7 x 2.9cm p"
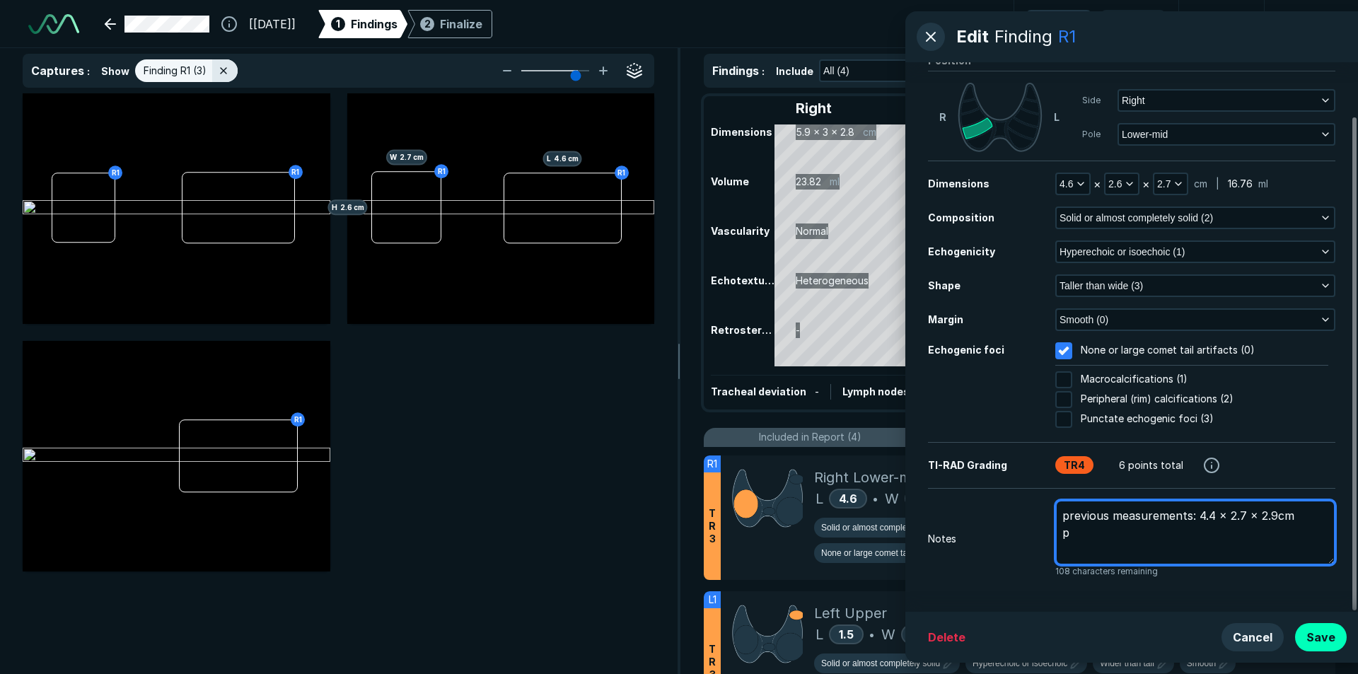
type textarea "x"
type textarea "previous measurements: 4.4 x 2.7 x 2.9cm pr"
type textarea "x"
type textarea "previous measurements: 4.4 x 2.7 x 2.9cm pre"
type textarea "x"
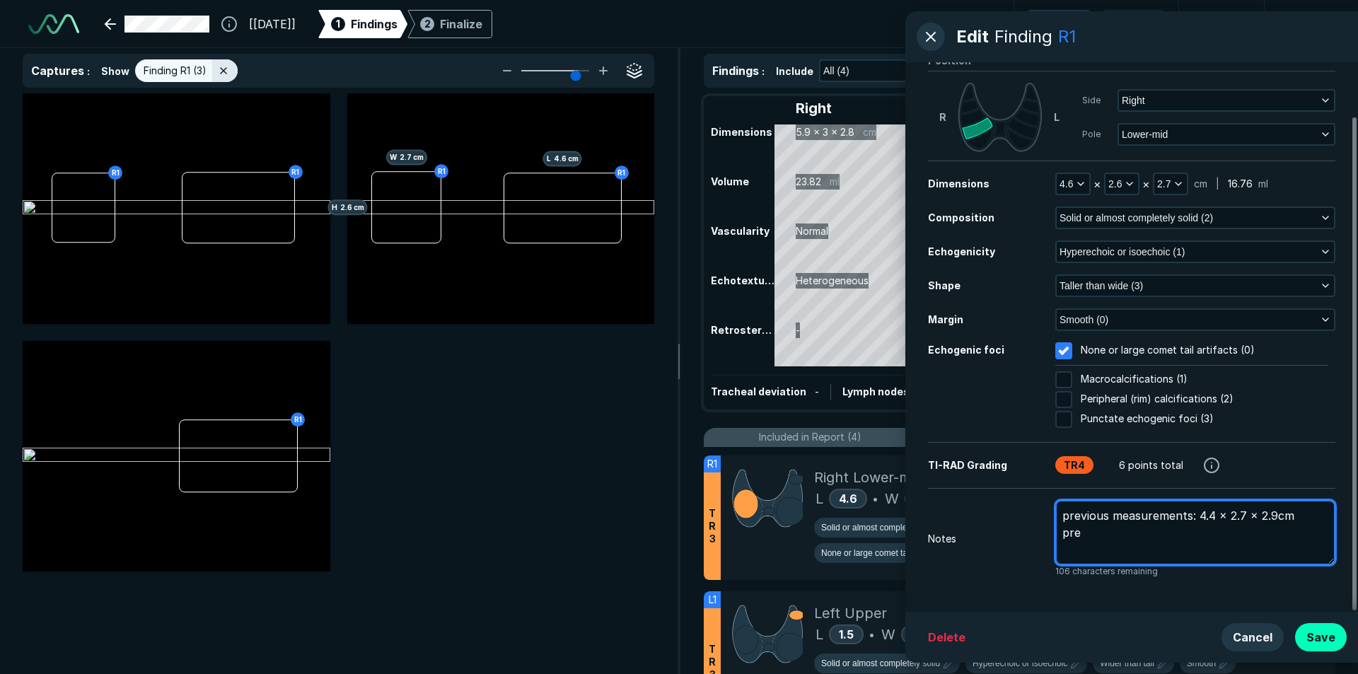
type textarea "previous measurements: 4.4 x 2.7 x 2.9cm prev"
type textarea "x"
type textarea "previous measurements: 4.4 x 2.7 x 2.9cm previ"
type textarea "x"
type textarea "previous measurements: 4.4 x 2.7 x 2.9cm previo"
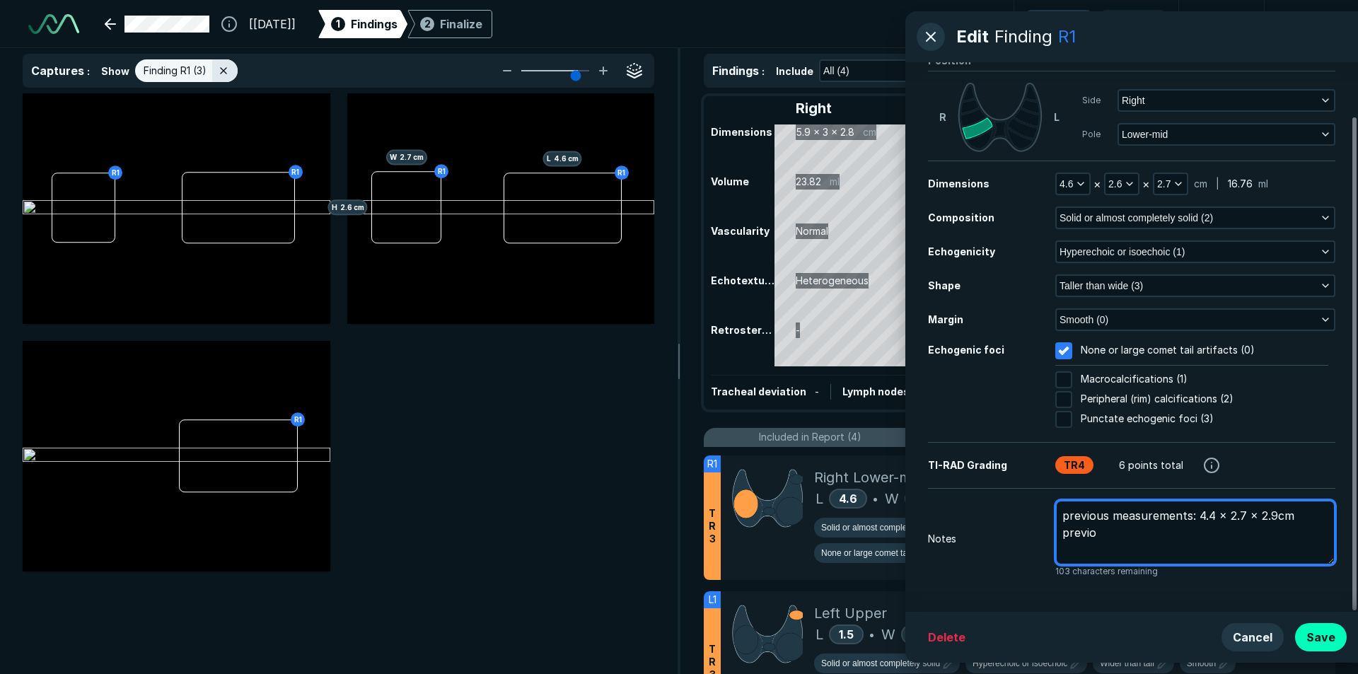
type textarea "x"
type textarea "previous measurements: 4.4 x 2.7 x 2.9cm previou"
type textarea "x"
type textarea "previous measurements: 4.4 x 2.7 x 2.9cm previous"
type textarea "x"
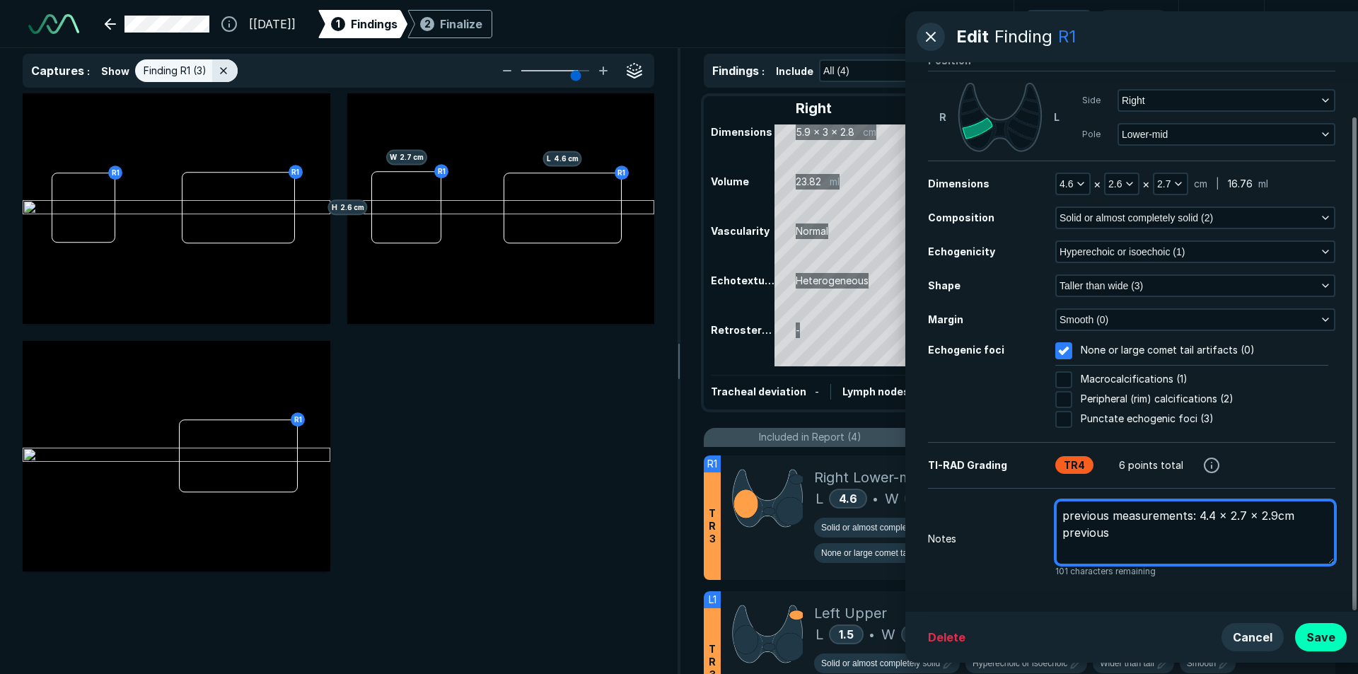
type textarea "previous measurements: 4.4 x 2.7 x 2.9cm previousl"
type textarea "x"
type textarea "previous measurements: 4.4 x 2.7 x 2.9cm previously"
type textarea "x"
type textarea "previous measurements: 4.4 x 2.7 x 2.9cm previously"
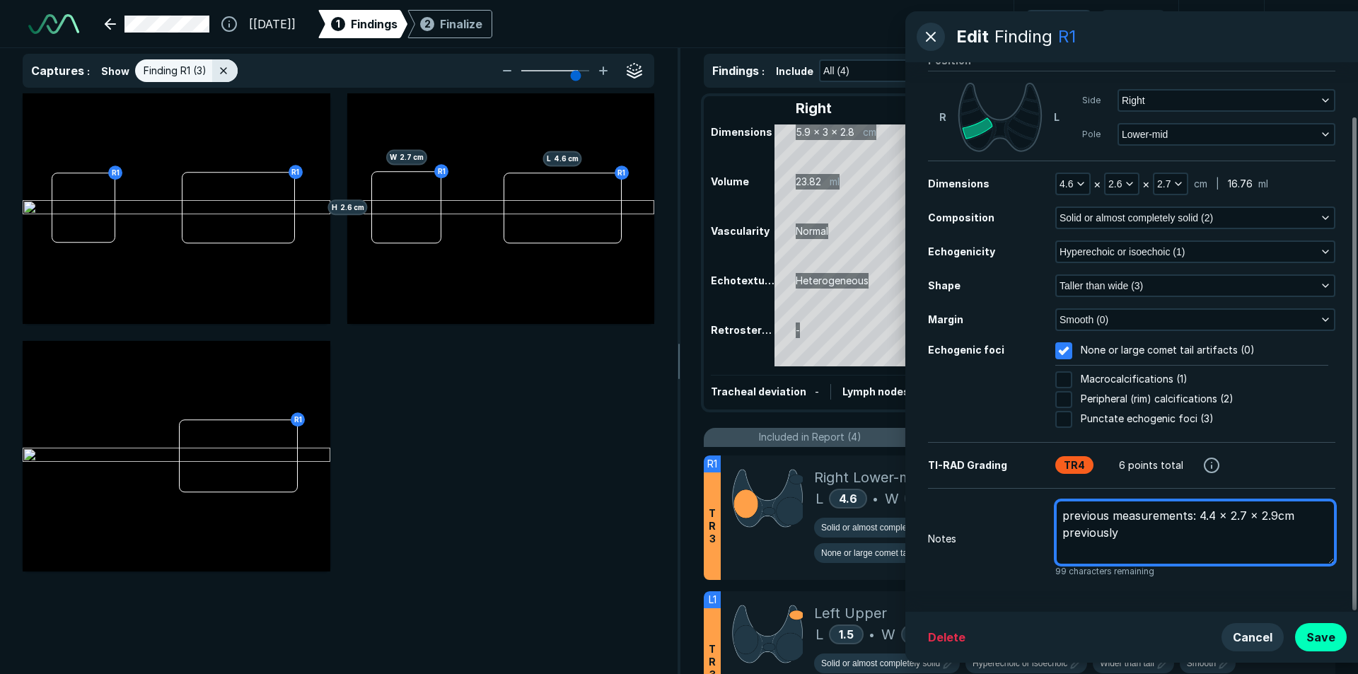
type textarea "x"
type textarea "previous measurements: 4.4 x 2.7 x 2.9cm previously b"
type textarea "x"
type textarea "previous measurements: 4.4 x 2.7 x 2.9cm previously bi"
type textarea "x"
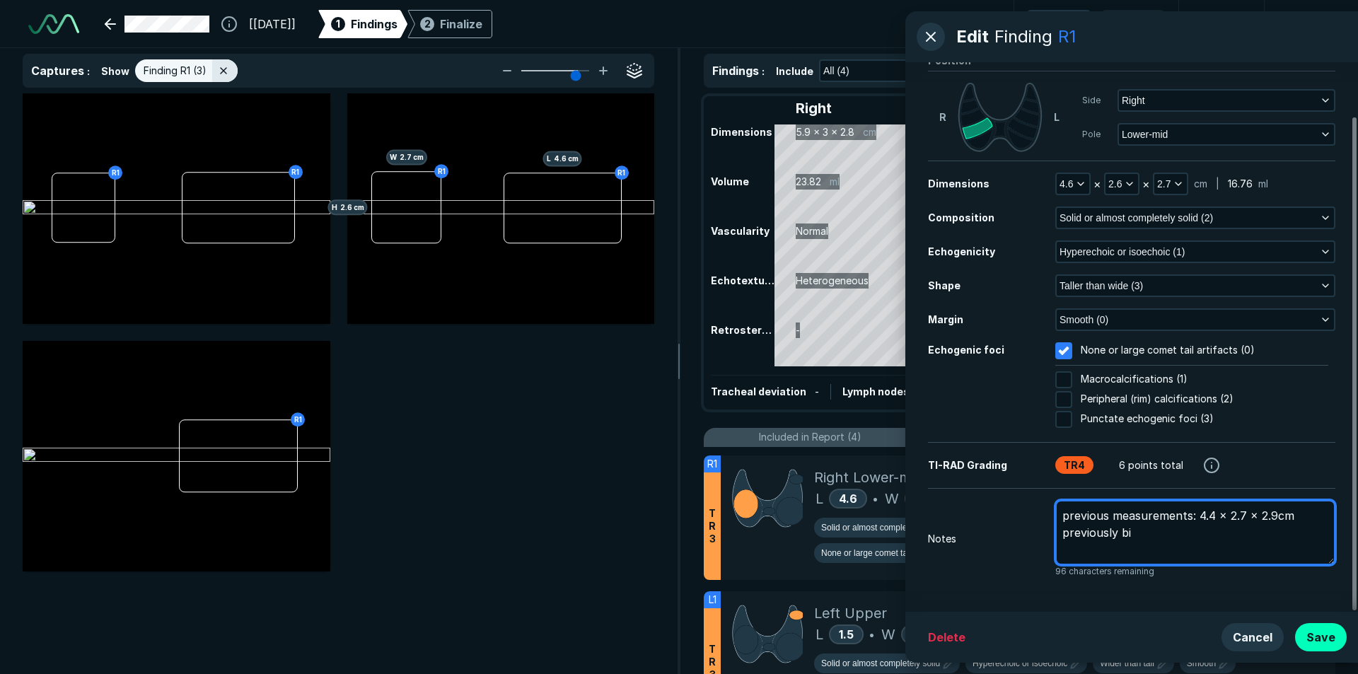
type textarea "previous measurements: 4.4 x 2.7 x 2.9cm previously bio"
type textarea "x"
type textarea "previous measurements: 4.4 x 2.7 x 2.9cm previously biop"
type textarea "x"
type textarea "previous measurements: 4.4 x 2.7 x 2.9cm previously biops"
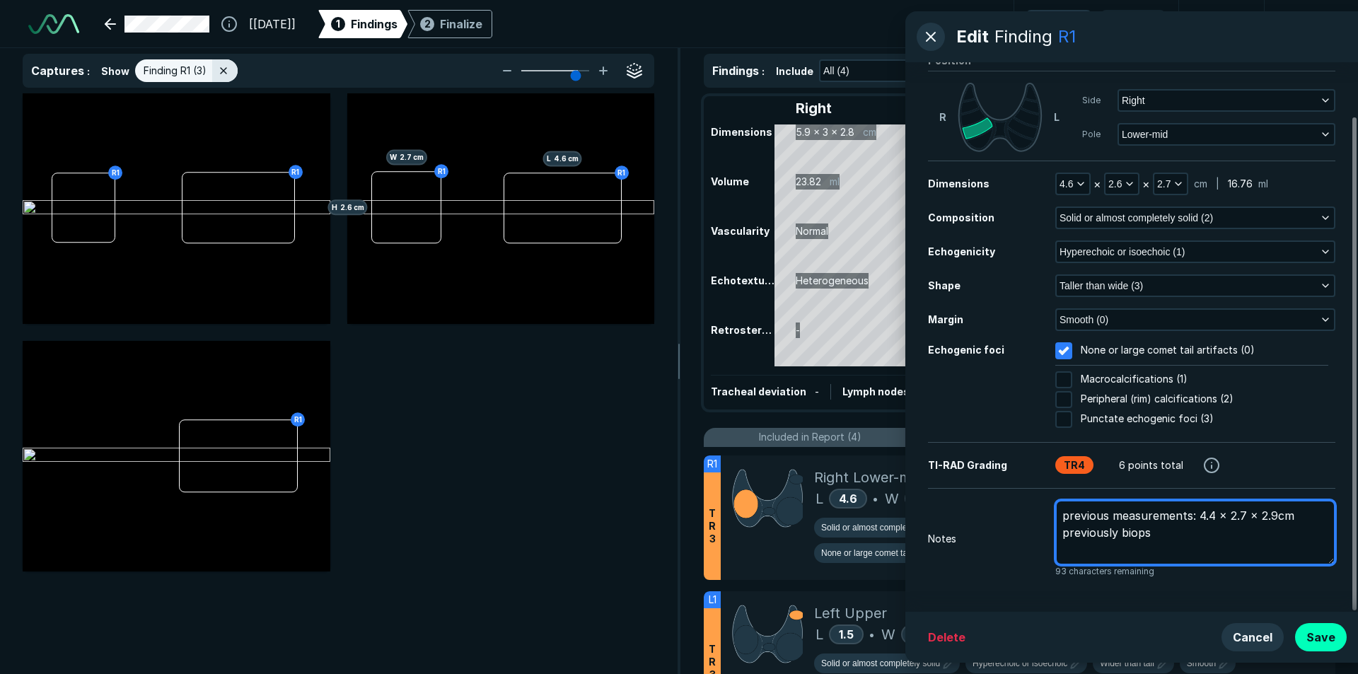
type textarea "x"
type textarea "previous measurements: 4.4 x 2.7 x 2.9cm previously biopsi"
type textarea "x"
type textarea "previous measurements: 4.4 x 2.7 x 2.9cm previously biopsie"
type textarea "x"
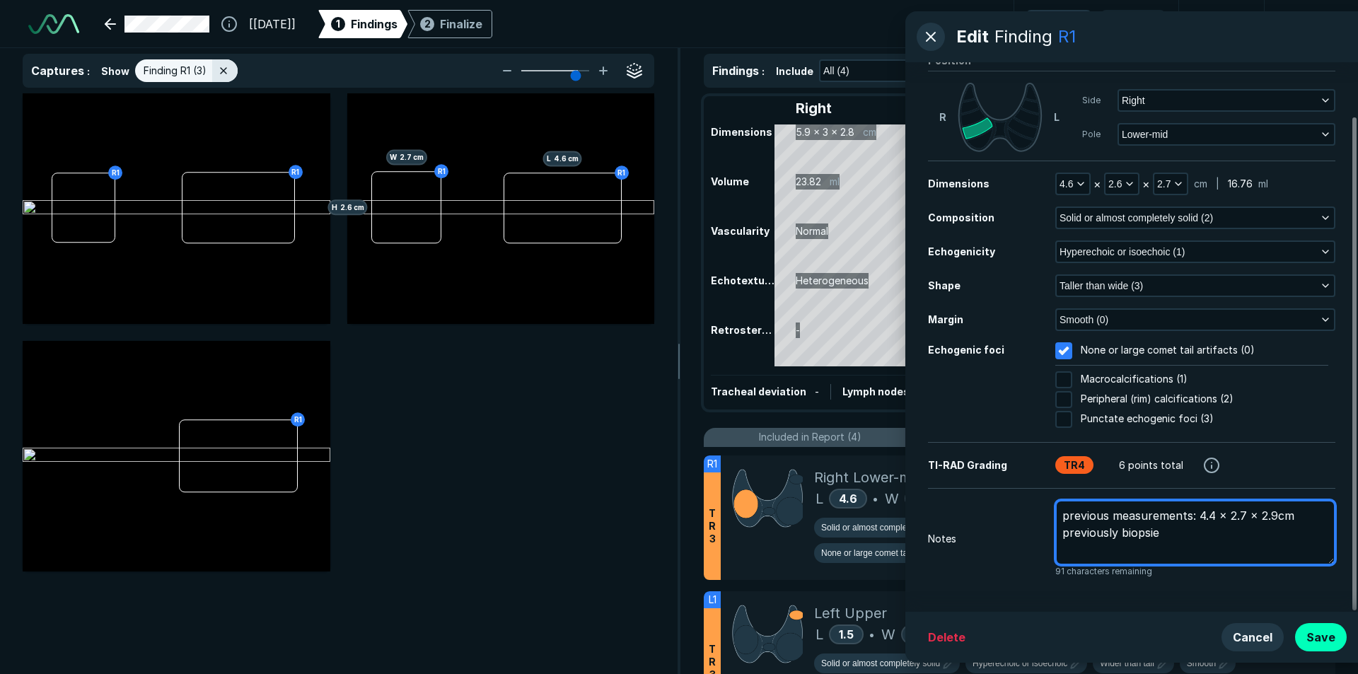
type textarea "previous measurements: 4.4 x 2.7 x 2.9cm previously biopsied"
type textarea "x"
type textarea "previous measurements: 4.4 x 2.7 x 2.9cm previously biopsied"
type textarea "x"
type textarea "previous measurements: 4.4 x 2.7 x 2.9cm previously biopsied 5"
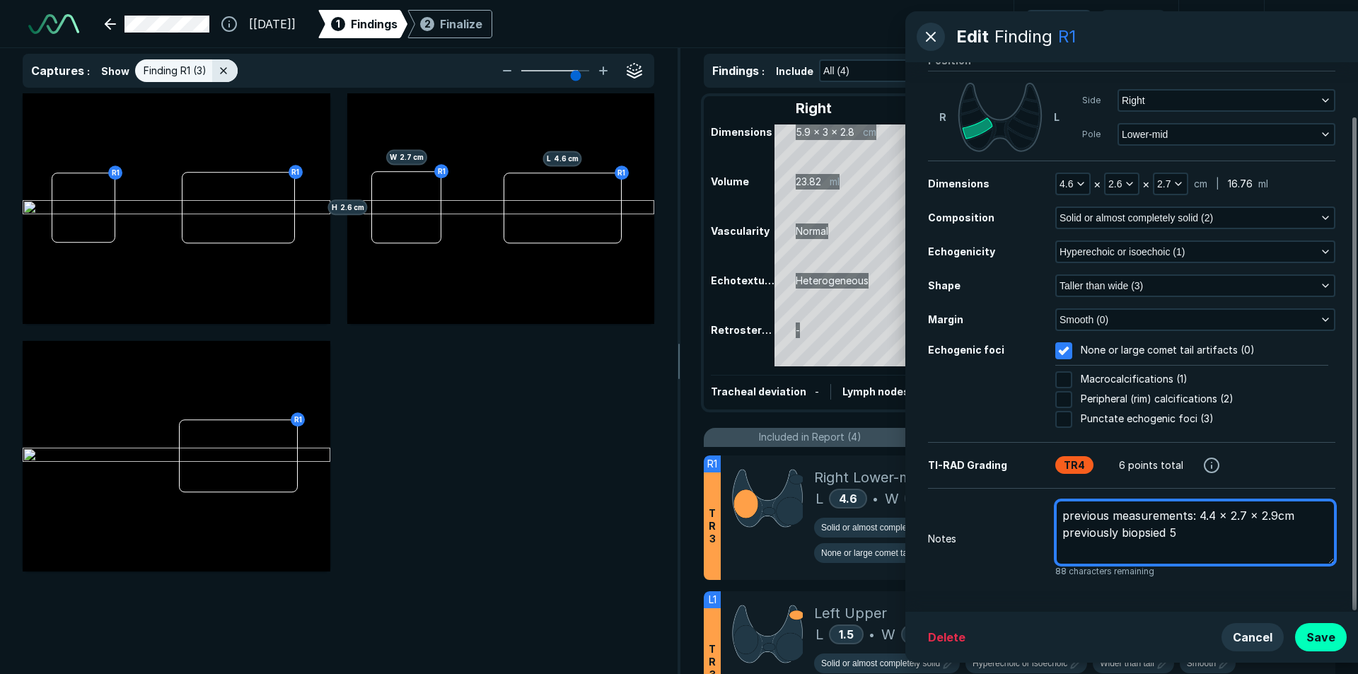
type textarea "x"
type textarea "previous measurements: 4.4 x 2.7 x 2.9cm previously biopsied 5/"
type textarea "x"
type textarea "previous measurements: 4.4 x 2.7 x 2.9cm previously biopsied 5/6"
type textarea "x"
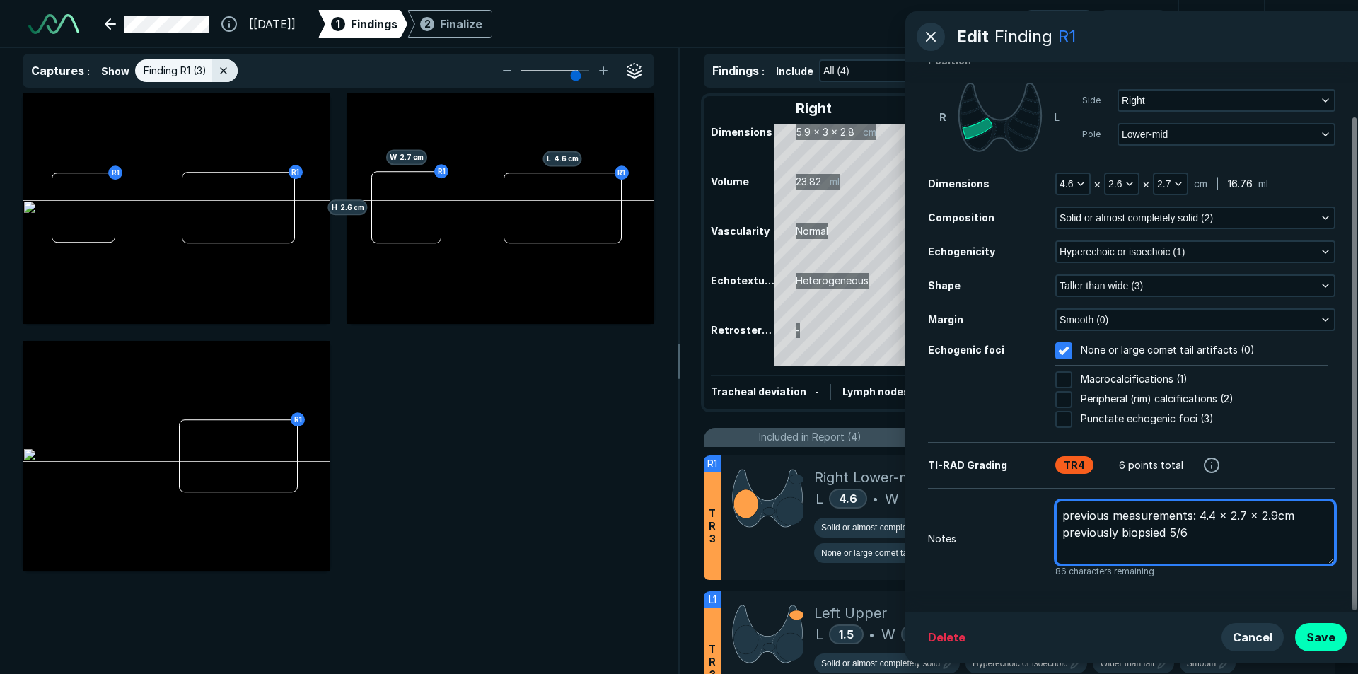
type textarea "previous measurements: 4.4 x 2.7 x 2.9cm previously biopsied 5/6/"
type textarea "x"
type textarea "previous measurements: 4.4 x 2.7 x 2.9cm previously biopsied 5/6/2"
type textarea "x"
type textarea "previous measurements: 4.4 x 2.7 x 2.9cm previously biopsied [DATE]"
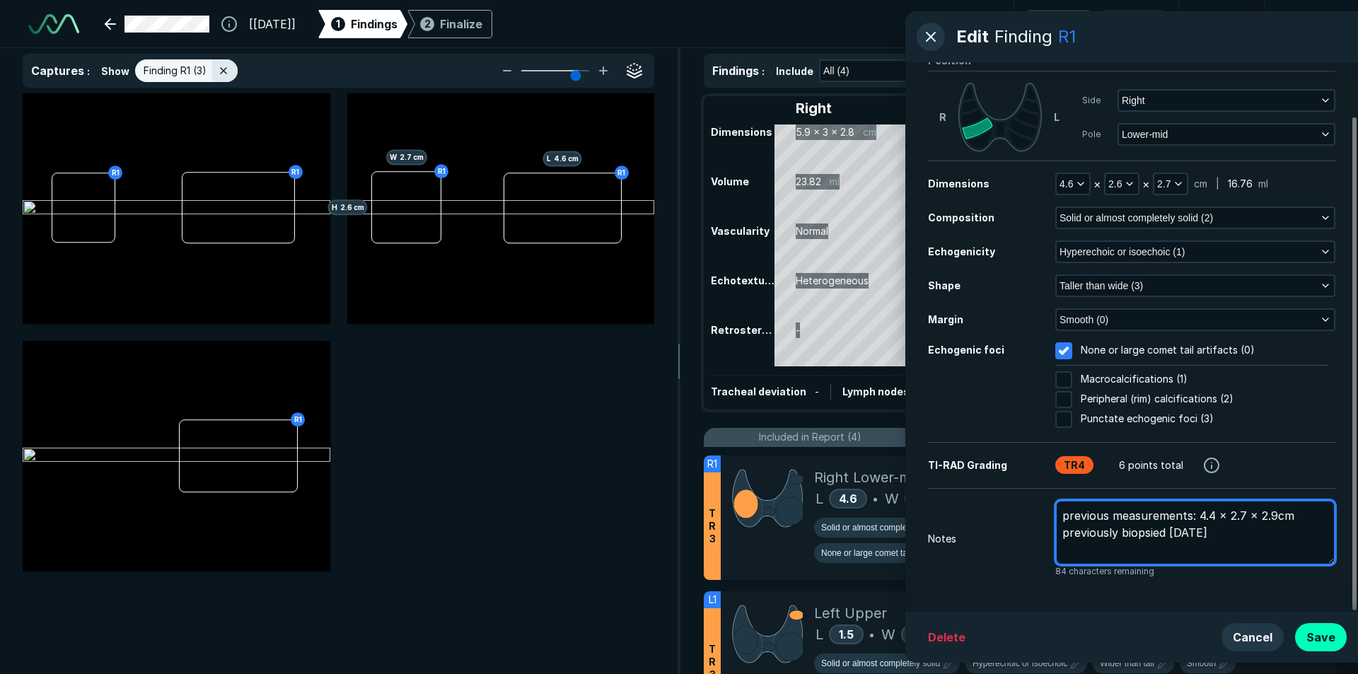
type textarea "x"
type textarea "previous measurements: 4.4 x 2.7 x 2.9cm previously biopsied [DATE]-"
type textarea "x"
type textarea "previous measurements: 4.4 x 2.7 x 2.9cm previously biopsied [DATE]-"
type textarea "x"
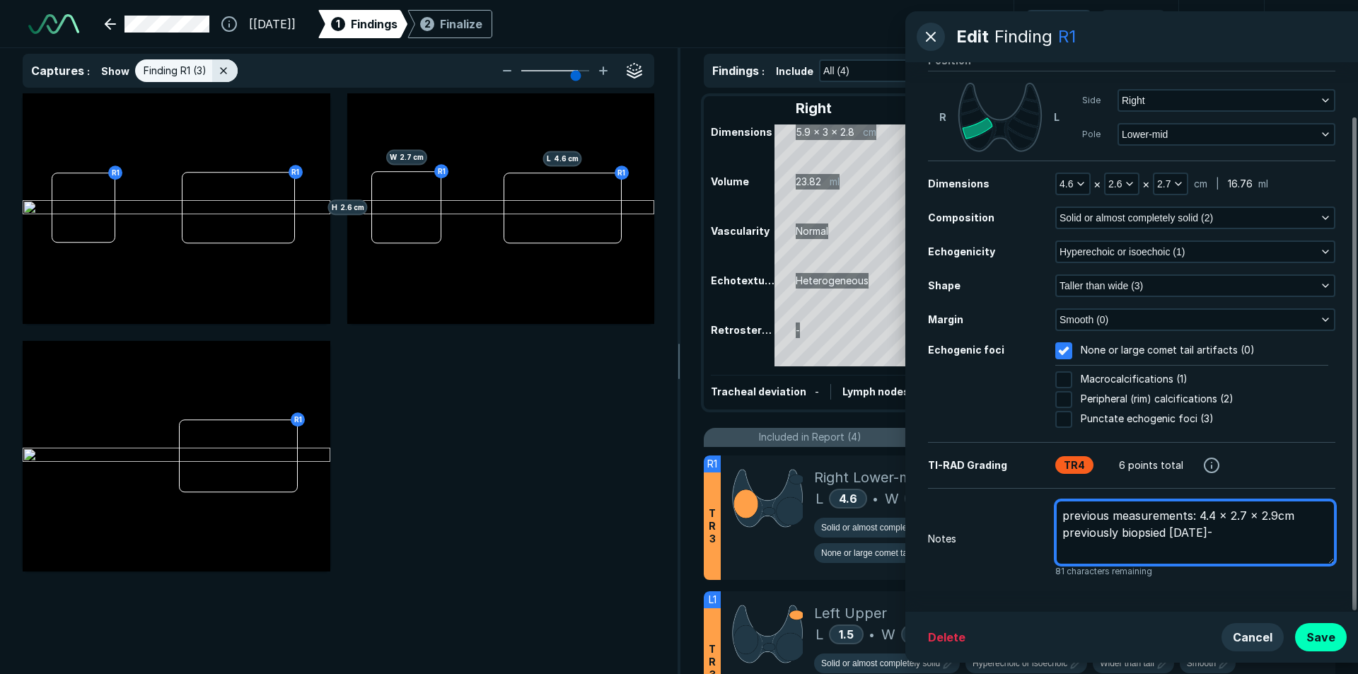
type textarea "previous measurements: 4.4 x 2.7 x 2.9cm previously biopsied [DATE]- b"
type textarea "x"
type textarea "previous measurements: 4.4 x 2.7 x 2.9cm previously biopsied [DATE]- be"
type textarea "x"
type textarea "previous measurements: 4.4 x 2.7 x 2.9cm previously biopsied [DATE]- ben"
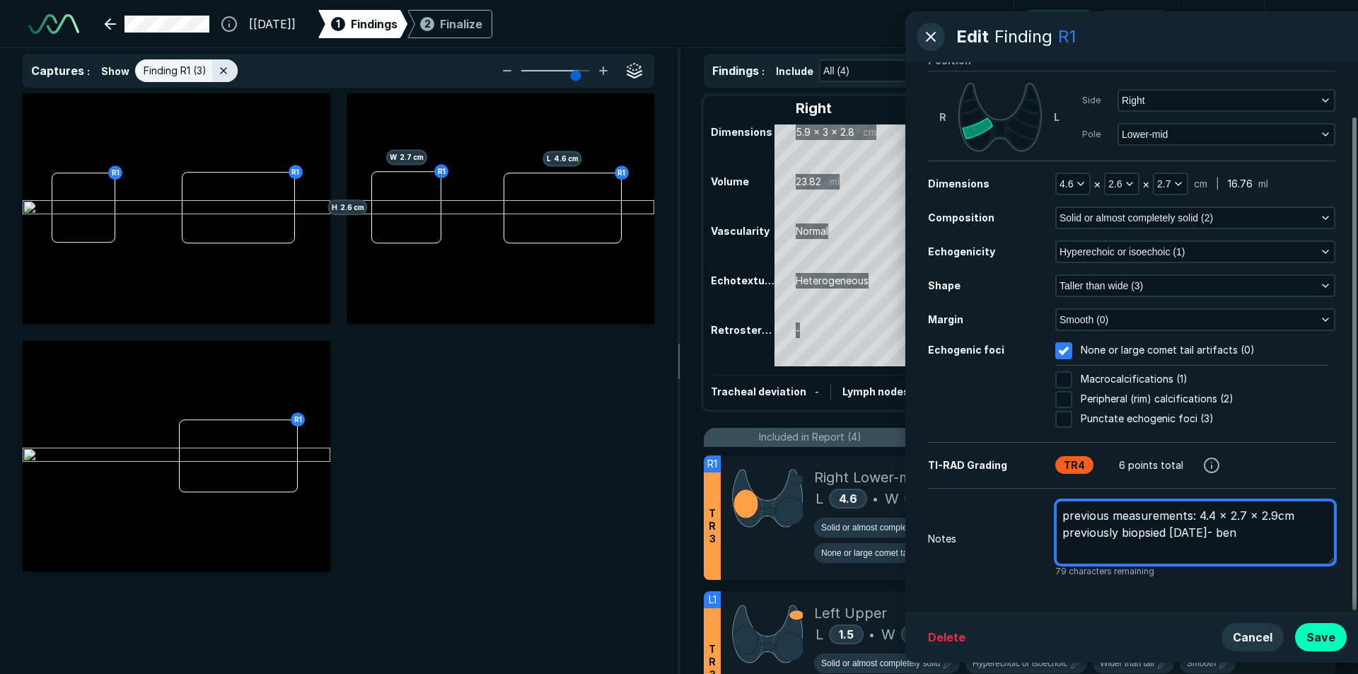
type textarea "x"
type textarea "previous measurements: 4.4 x 2.7 x 2.9cm previously biopsied [DATE]- beni"
type textarea "x"
type textarea "previous measurements: 4.4 x 2.7 x 2.9cm previously biopsied [DATE]- benig"
type textarea "x"
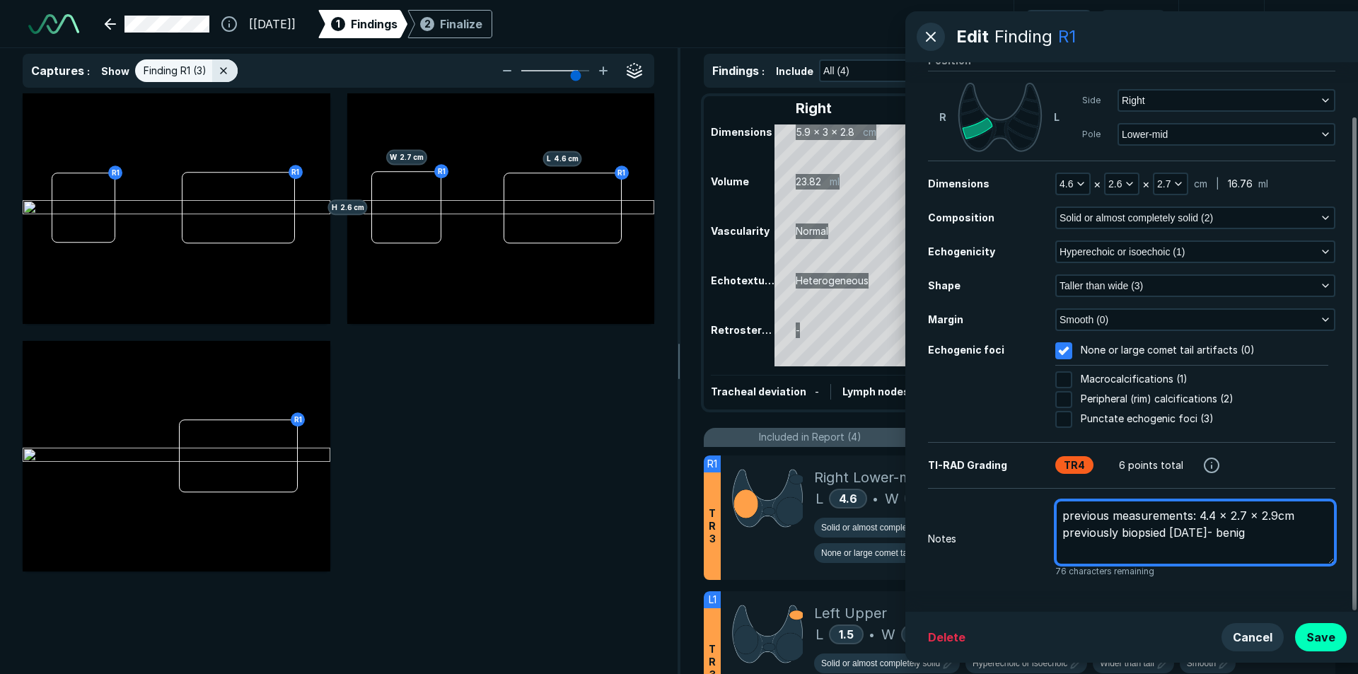
type textarea "previous measurements: 4.4 x 2.7 x 2.9cm previously biopsied [DATE]- [MEDICAL_D…"
type textarea "x"
type textarea "previous measurements: 4.4 x 2.7 x 2.9cm previously biopsied [DATE]- [MEDICAL_D…"
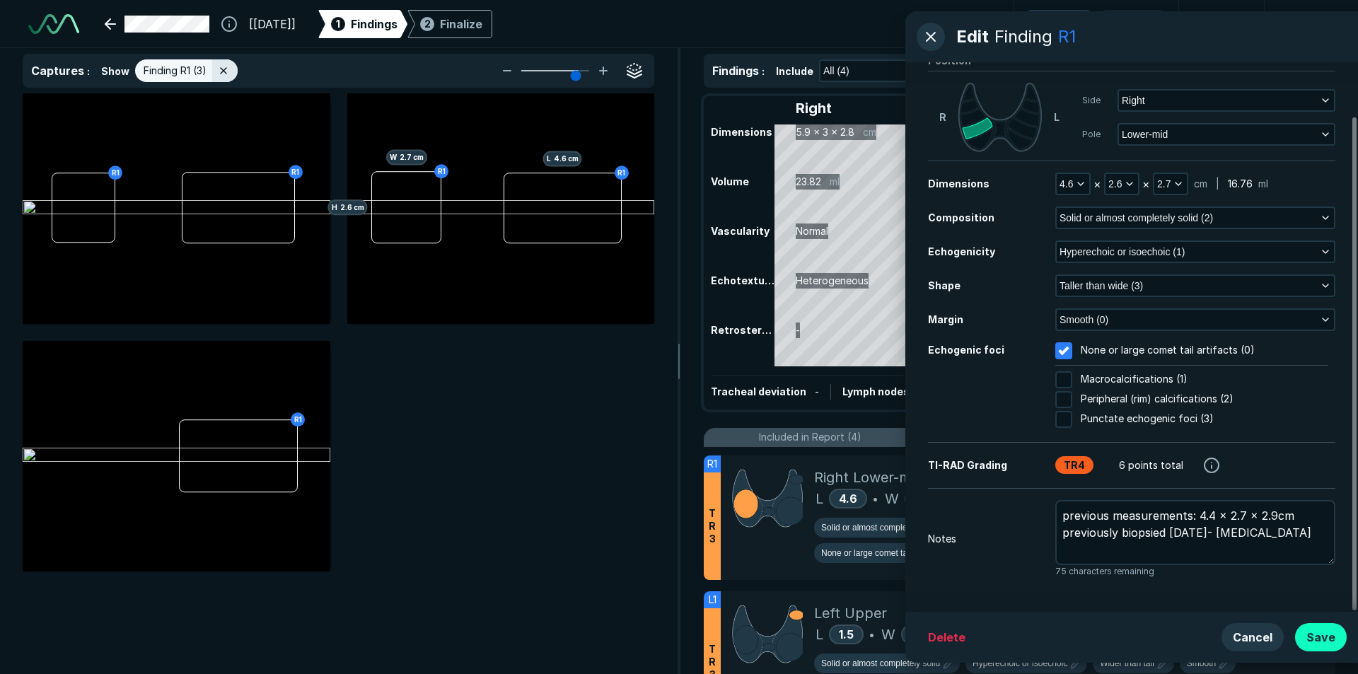
click at [1319, 638] on button "Save" at bounding box center [1321, 637] width 52 height 28
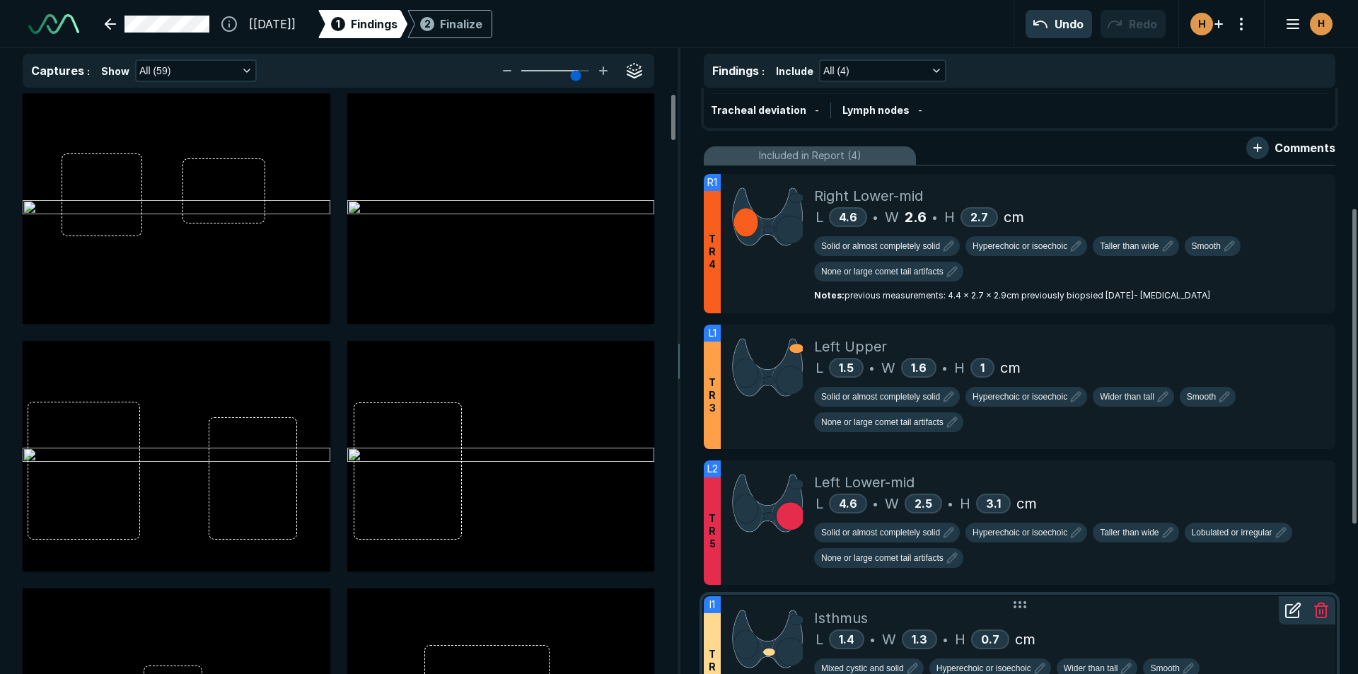
scroll to position [424, 0]
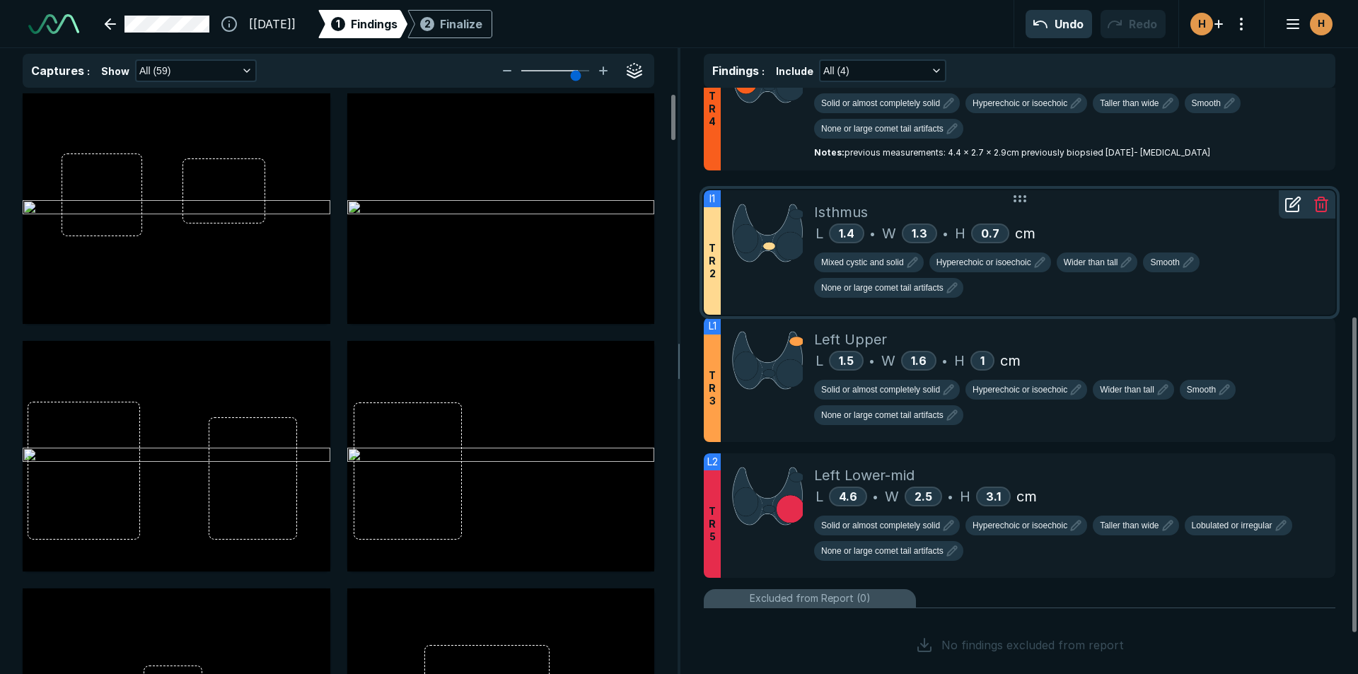
drag, startPoint x: 1134, startPoint y: 491, endPoint x: 1047, endPoint y: 228, distance: 277.1
click at [1047, 228] on div "L 1.4 • W 1.3 • H 0.7 cm" at bounding box center [1069, 233] width 510 height 21
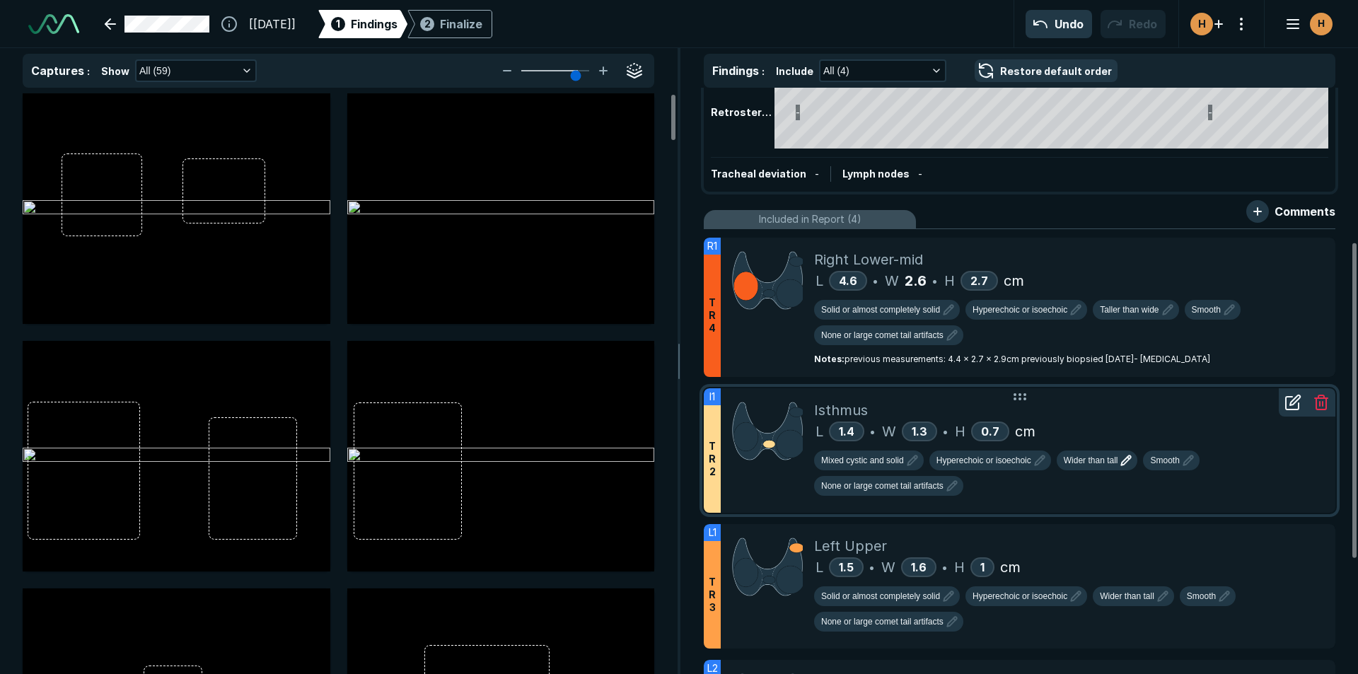
scroll to position [212, 0]
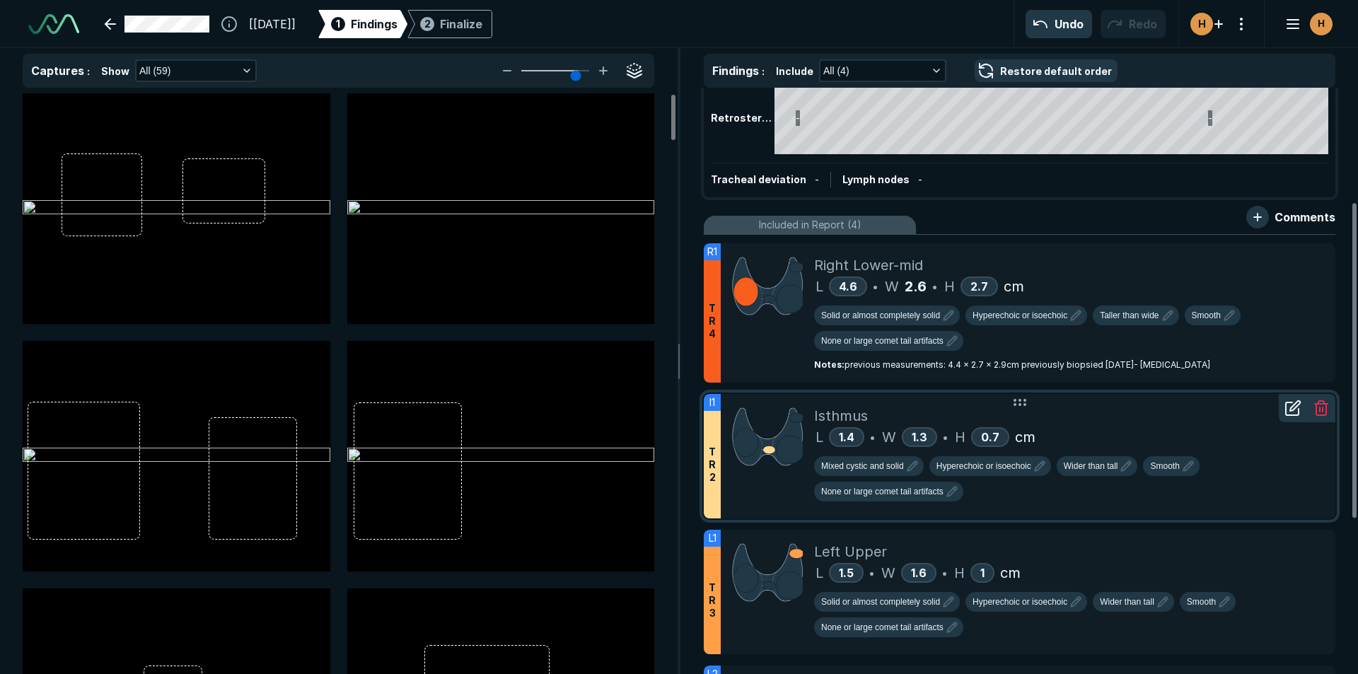
click at [1133, 430] on div "L 1.4 • W 1.3 • H 0.7 cm" at bounding box center [1069, 436] width 510 height 21
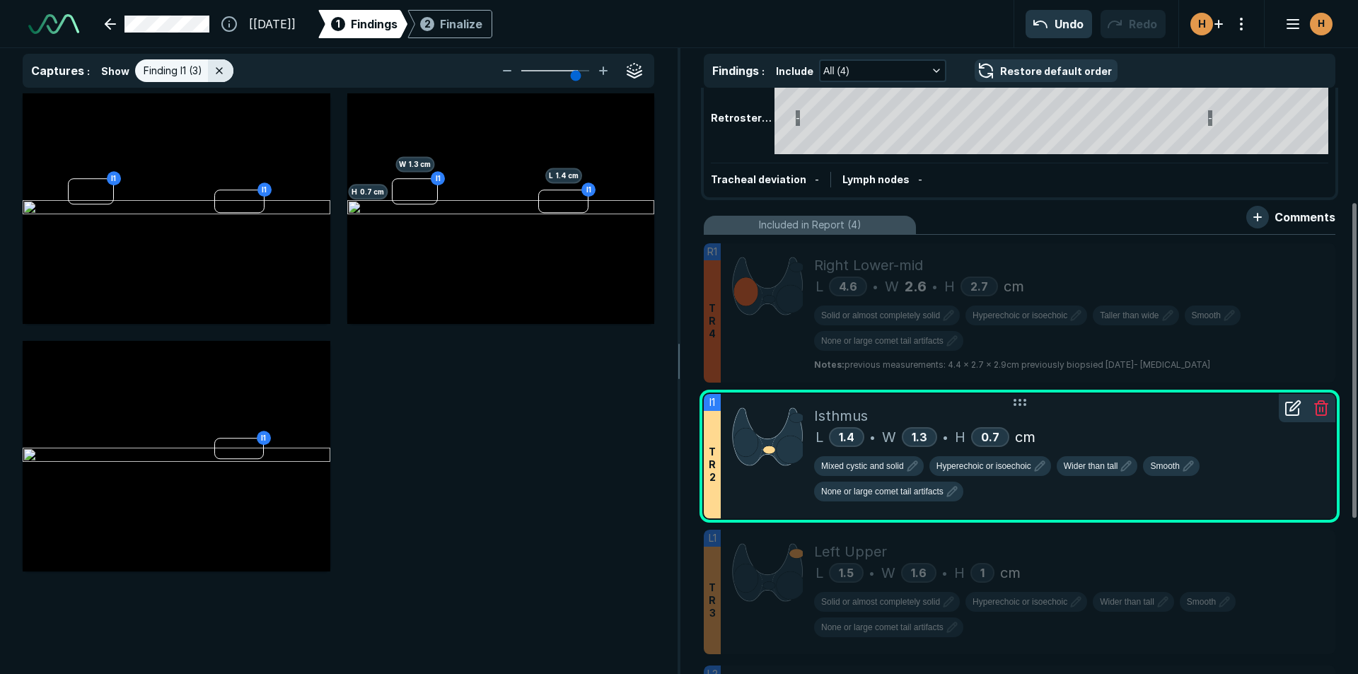
scroll to position [4275, 4637]
click at [1286, 421] on div at bounding box center [1292, 408] width 28 height 28
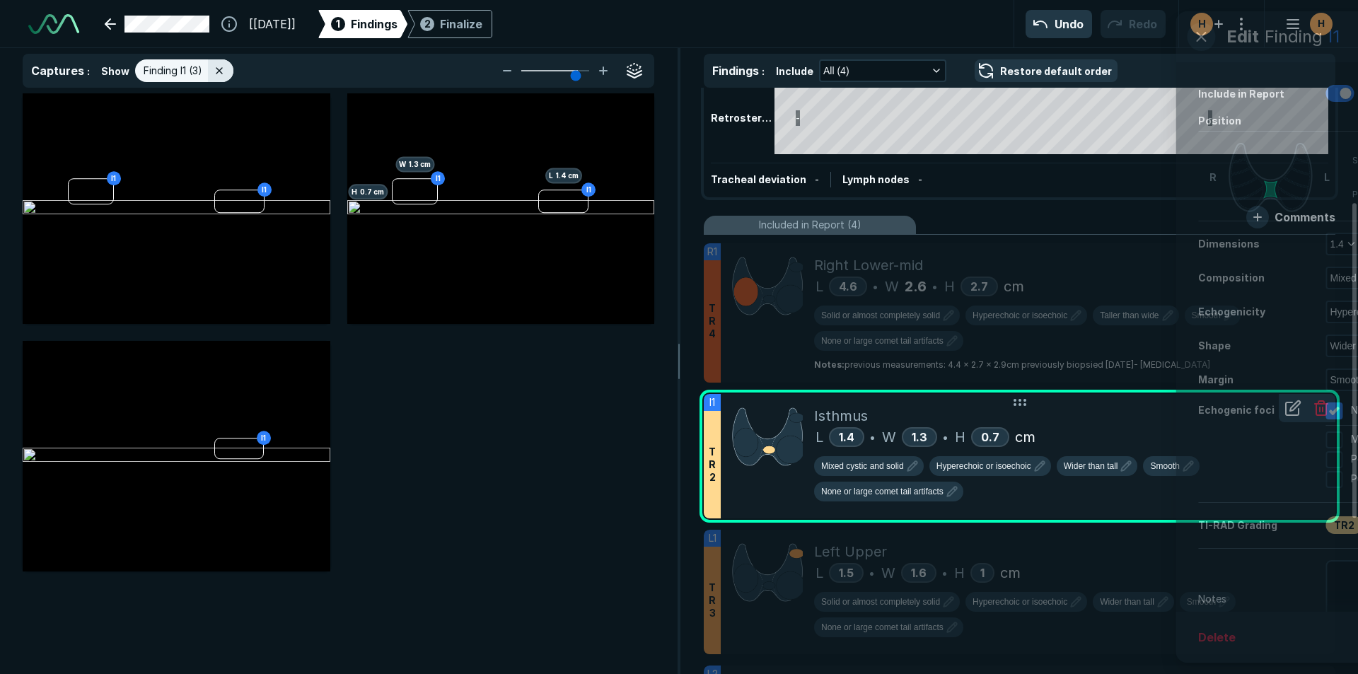
scroll to position [4033, 3628]
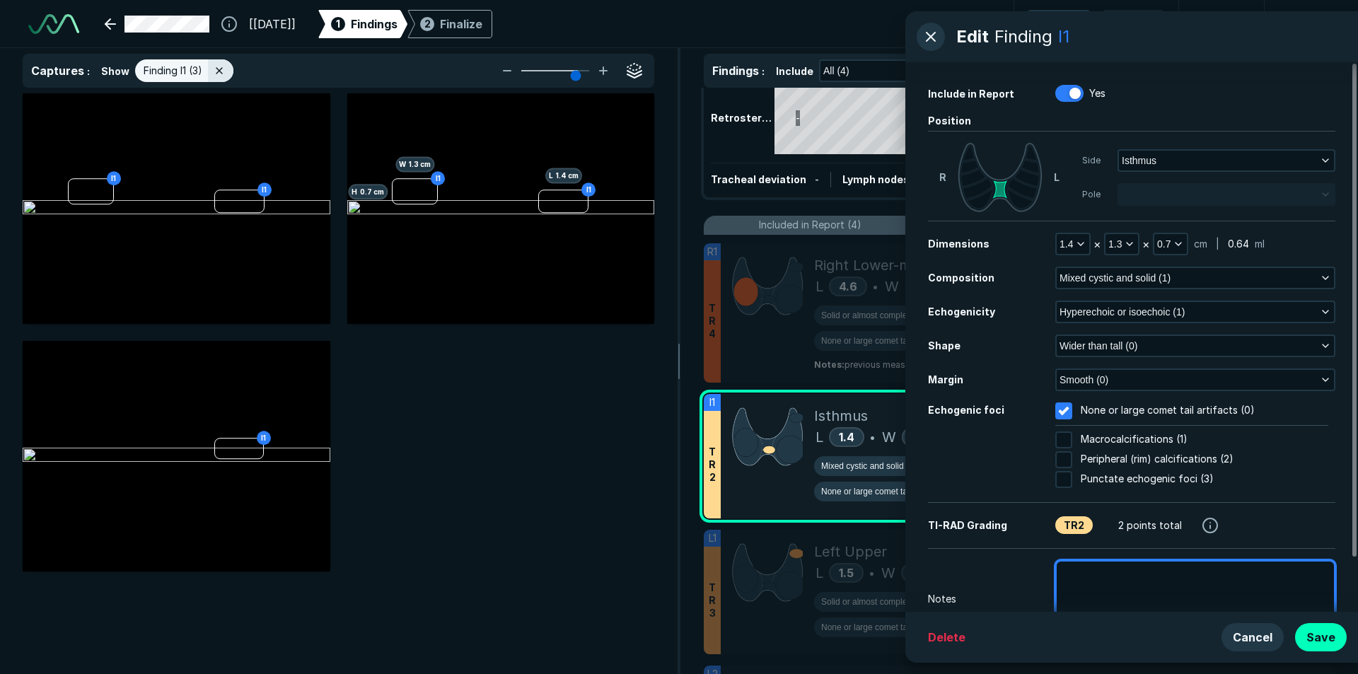
click at [1156, 579] on textarea at bounding box center [1195, 592] width 280 height 65
type textarea "p"
type textarea "x"
type textarea "po"
type textarea "x"
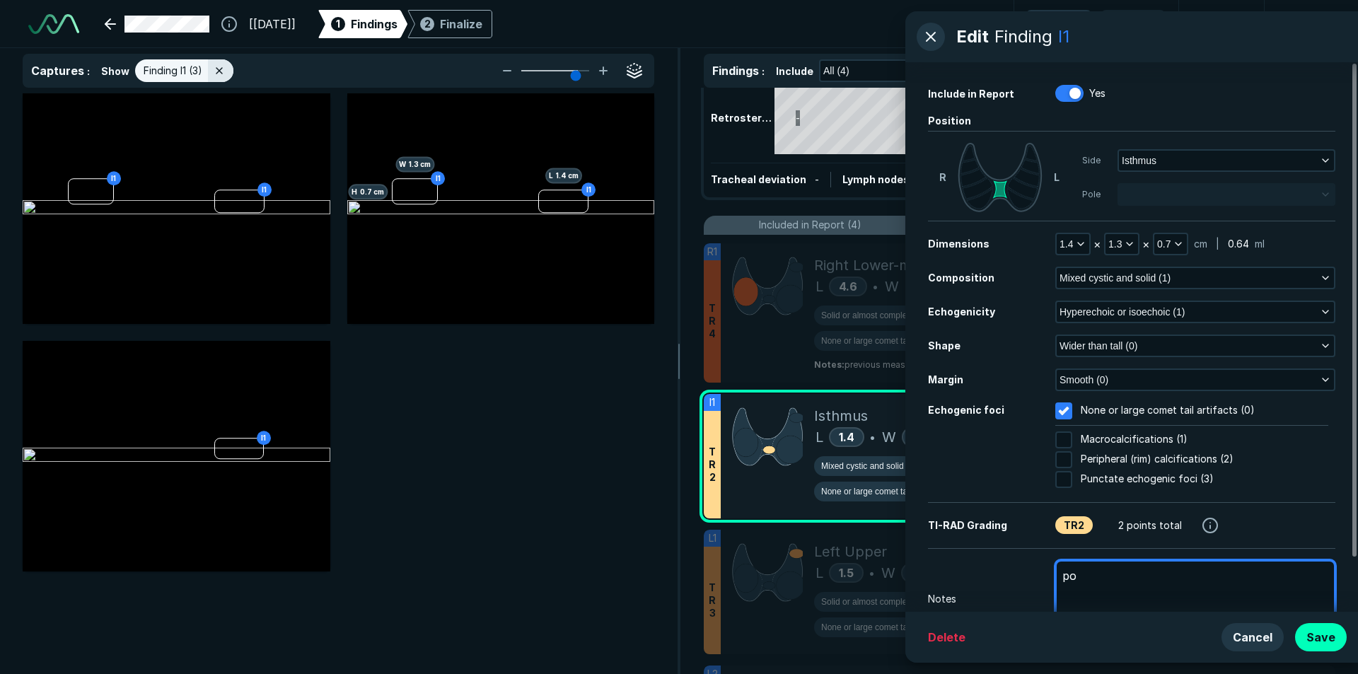
type textarea "p"
type textarea "x"
type textarea "pr"
type textarea "x"
type textarea "pre"
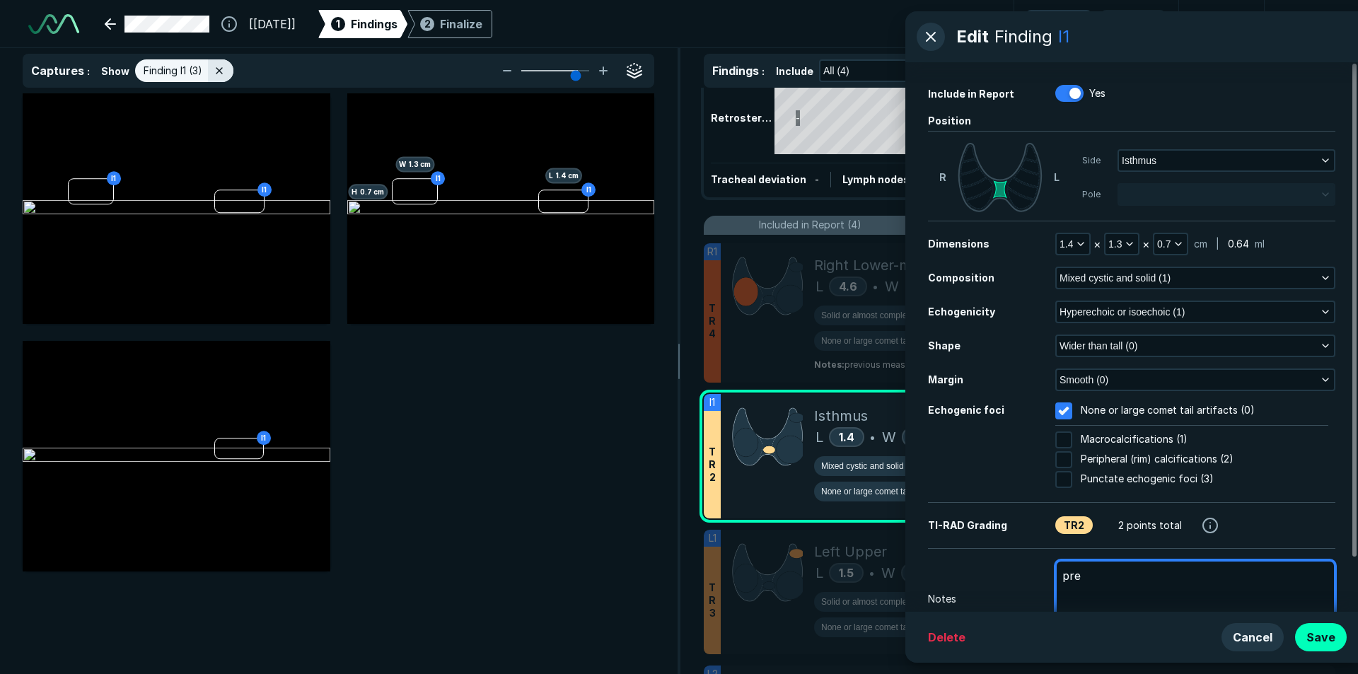
type textarea "x"
type textarea "prev"
type textarea "x"
type textarea "previ"
type textarea "x"
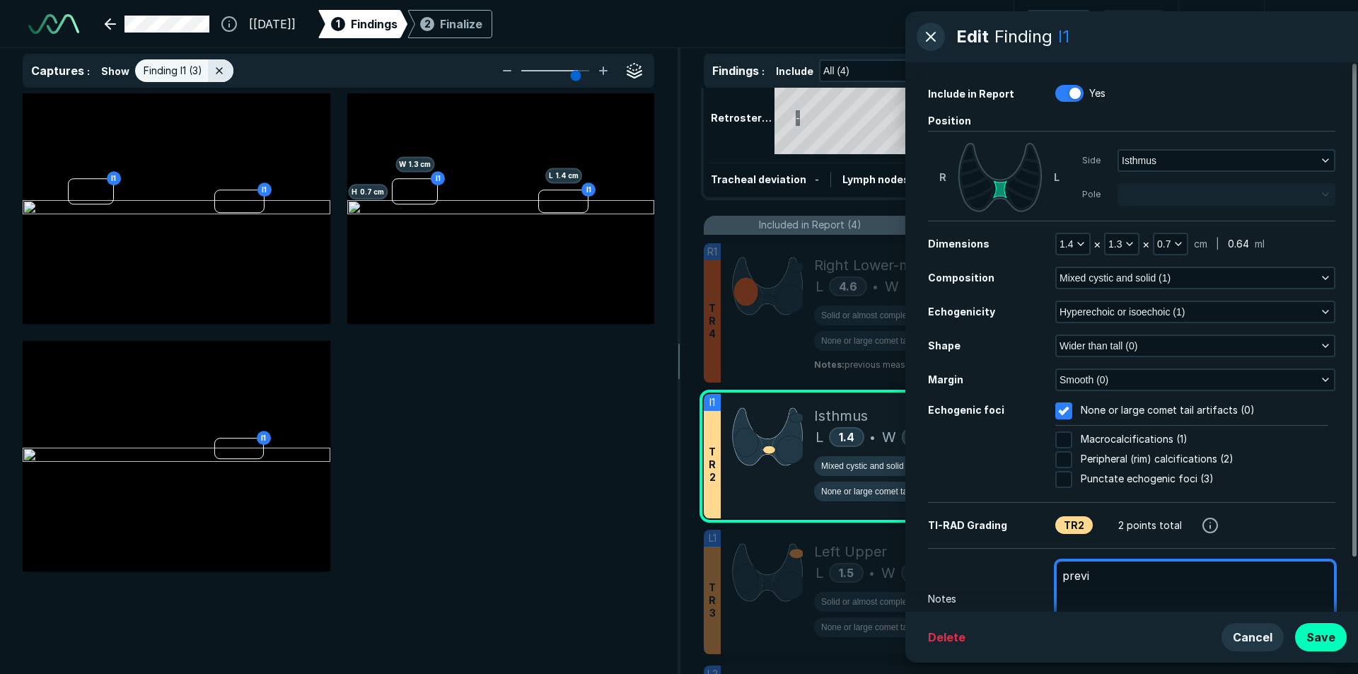
type textarea "previo"
type textarea "x"
type textarea "previou"
type textarea "x"
type textarea "previous"
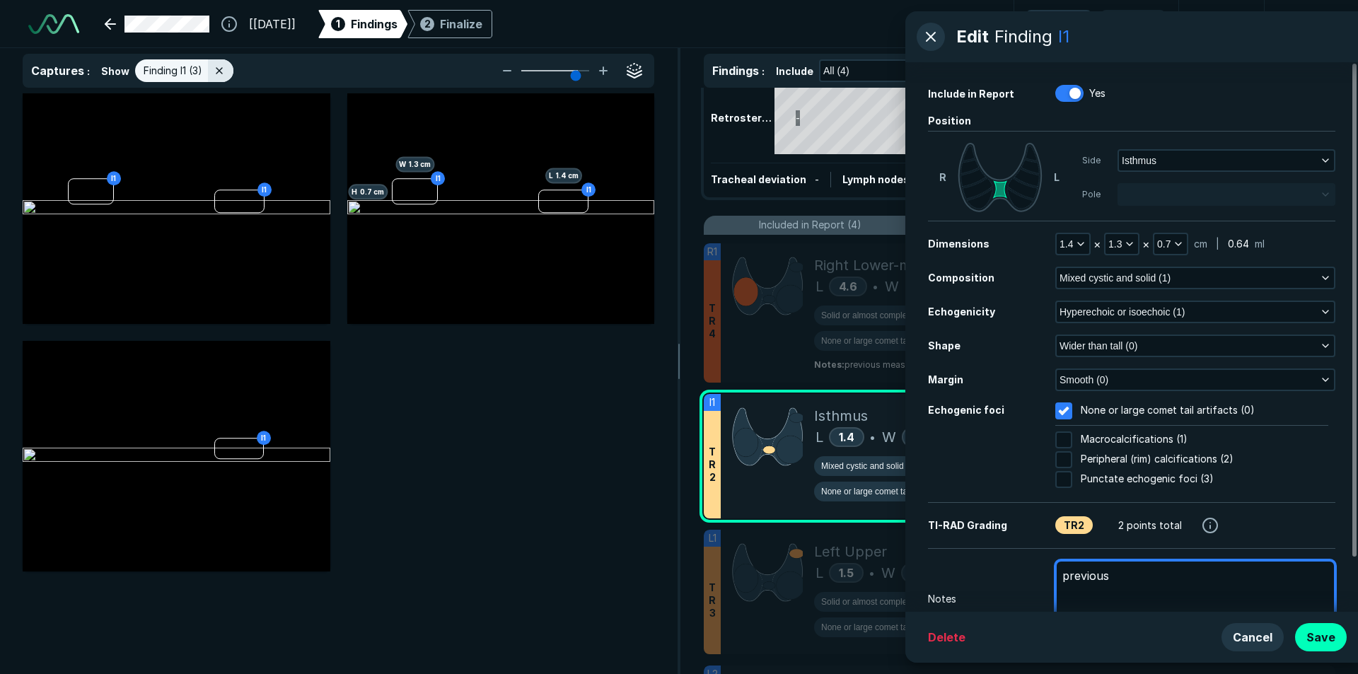
type textarea "x"
type textarea "previous"
type textarea "x"
type textarea "previous m"
type textarea "x"
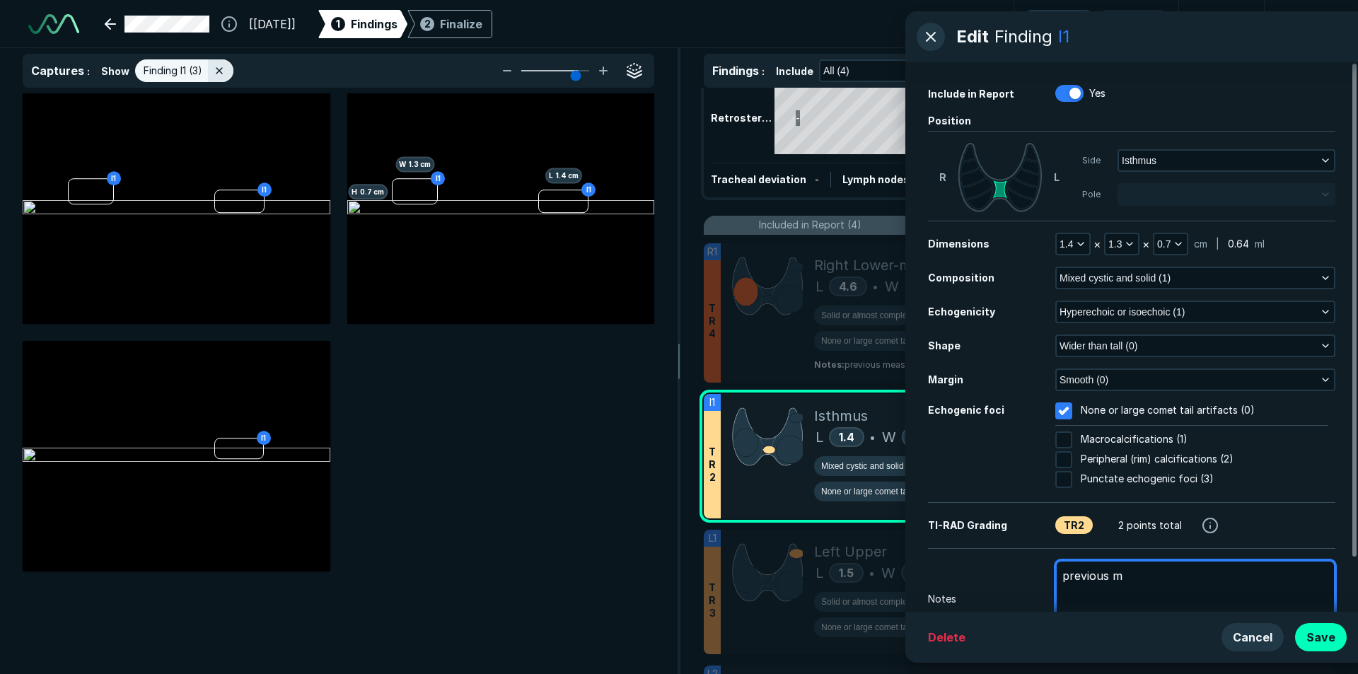
type textarea "previous me"
type textarea "x"
type textarea "previous mea"
type textarea "x"
type textarea "previous meas"
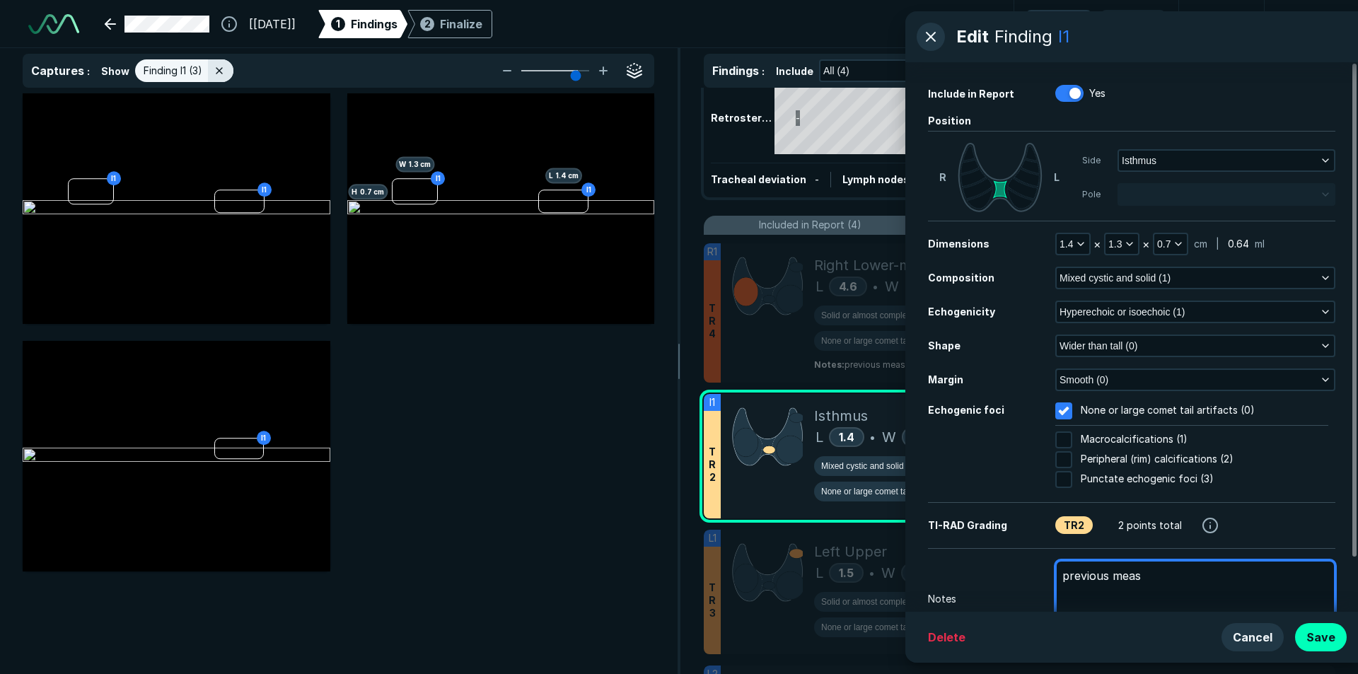
type textarea "x"
type textarea "previous measu"
type textarea "x"
type textarea "previous measur"
type textarea "x"
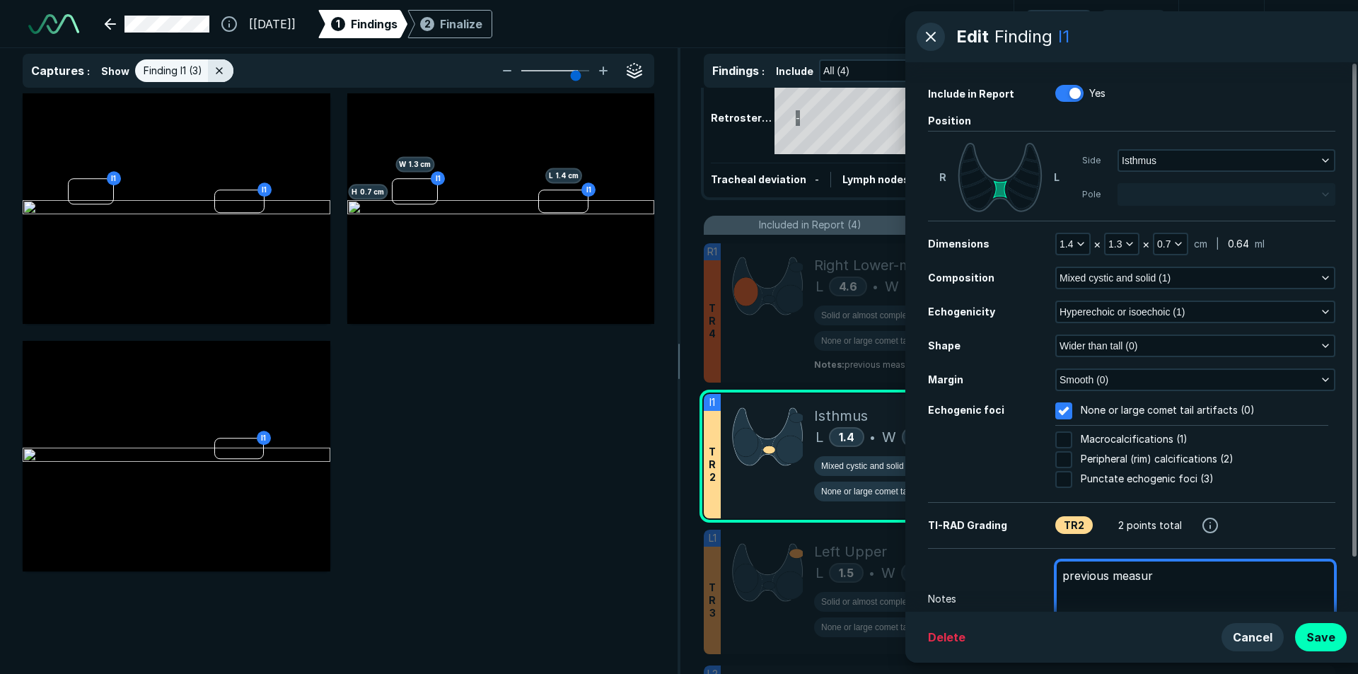
type textarea "previous measure"
type textarea "x"
type textarea "previous measurem"
type textarea "x"
type textarea "previous measureme"
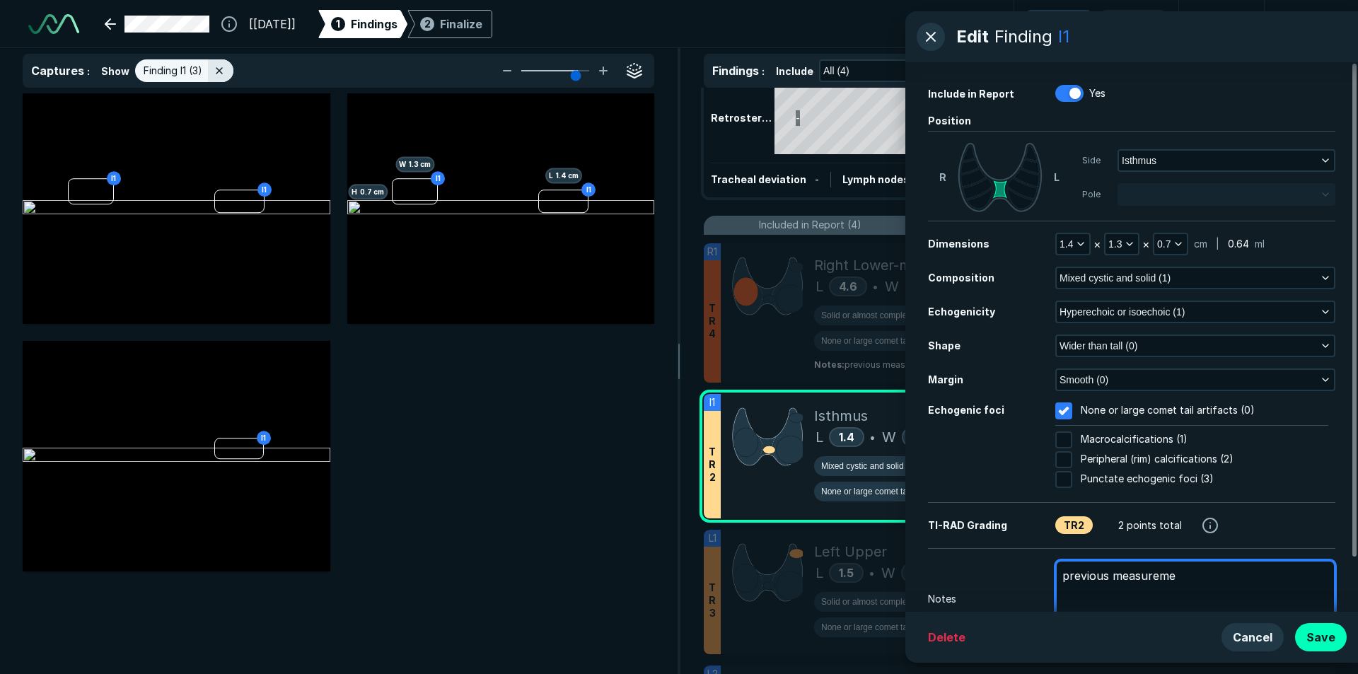
type textarea "x"
type textarea "previous measuremen"
type textarea "x"
type textarea "previous measurement"
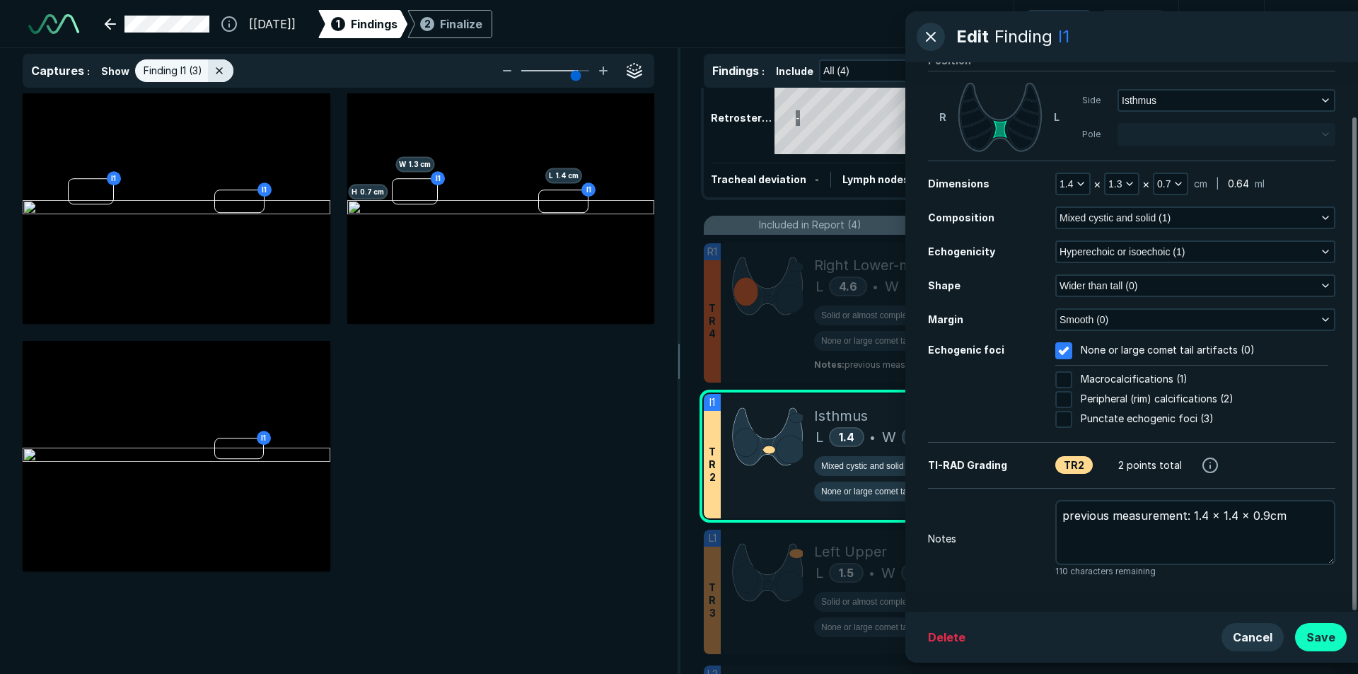
click at [1329, 636] on button "Save" at bounding box center [1321, 637] width 52 height 28
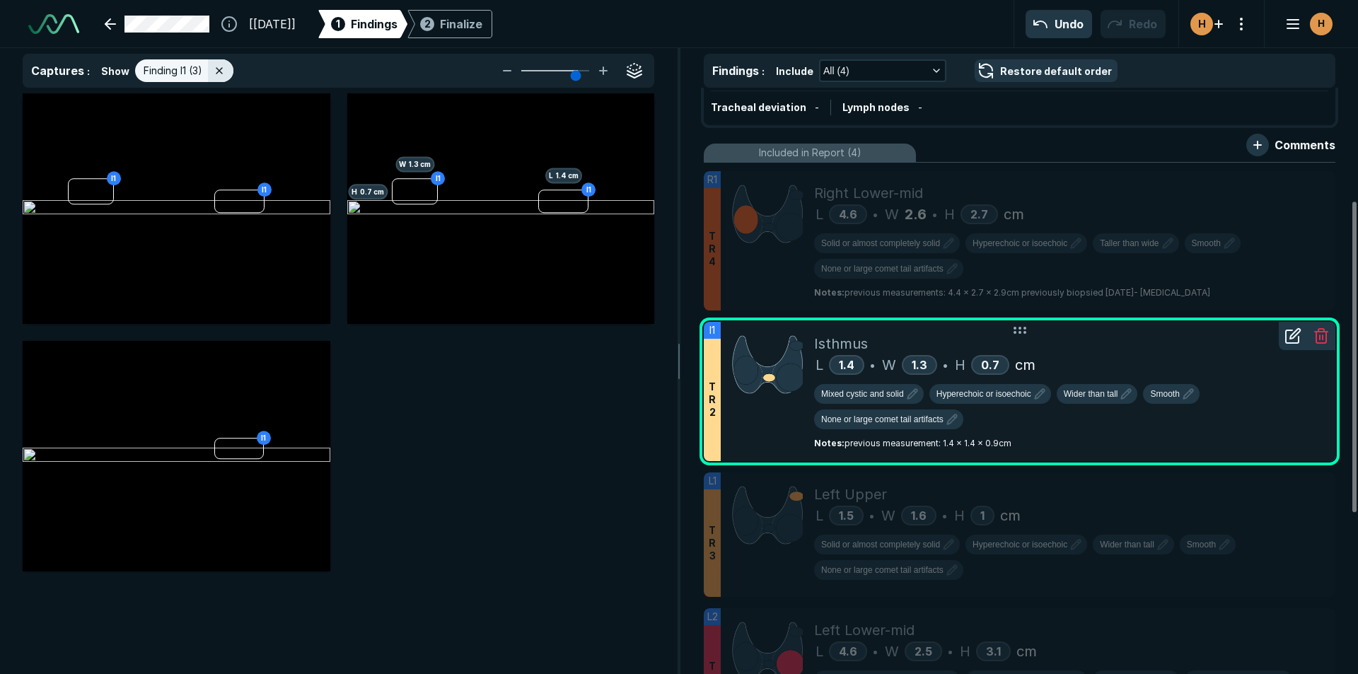
scroll to position [354, 0]
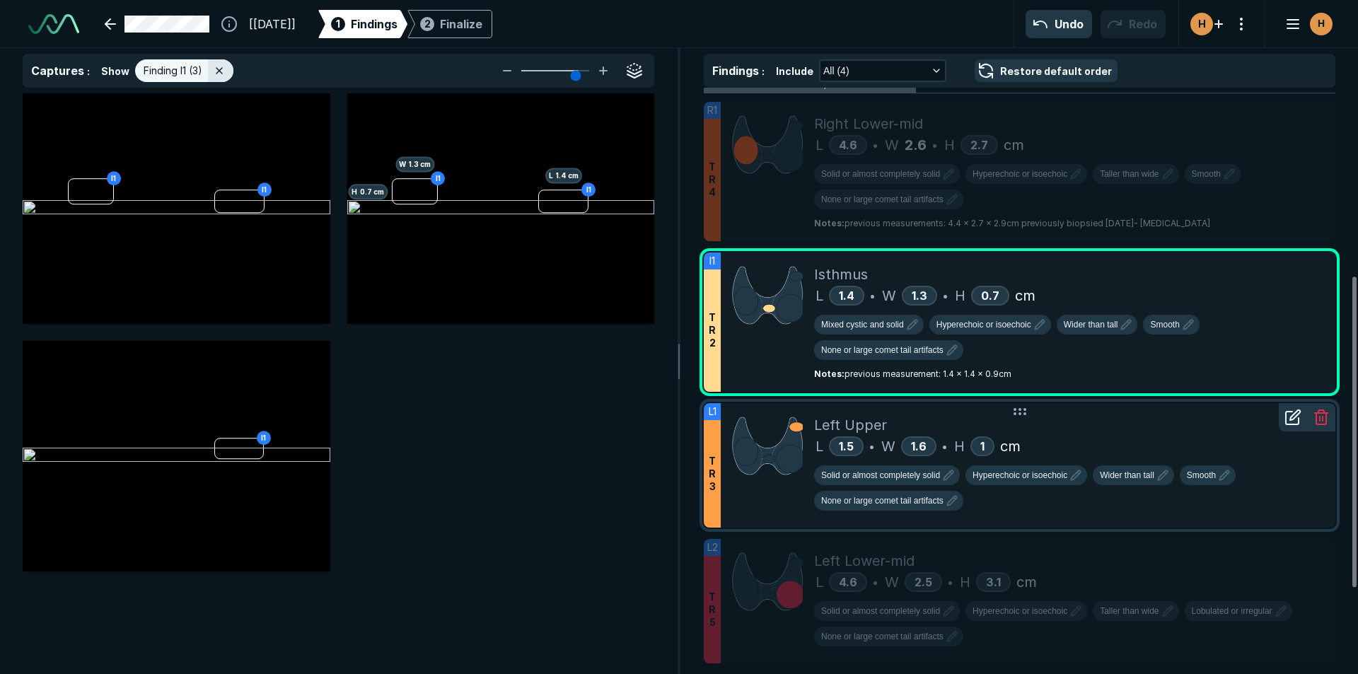
click at [1063, 439] on div "L 1.5 • W 1.6 • H 1 cm" at bounding box center [1069, 446] width 510 height 21
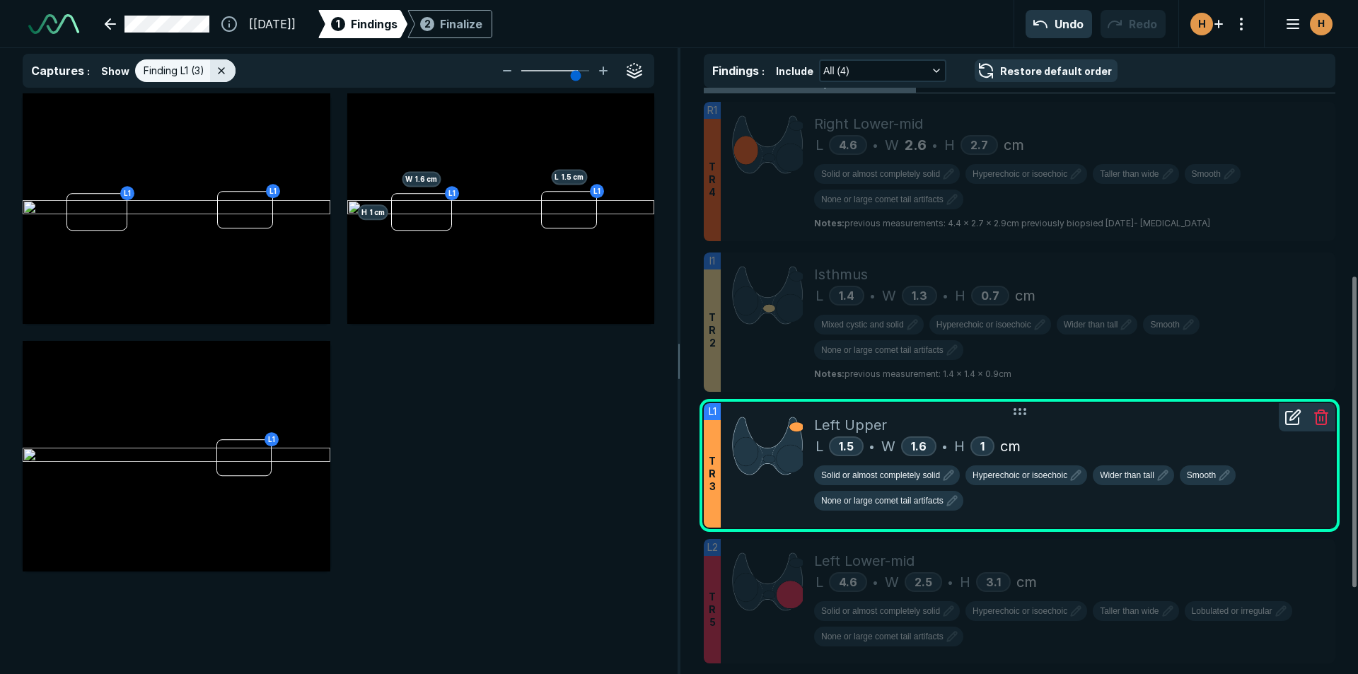
click at [1293, 419] on icon at bounding box center [1295, 415] width 10 height 10
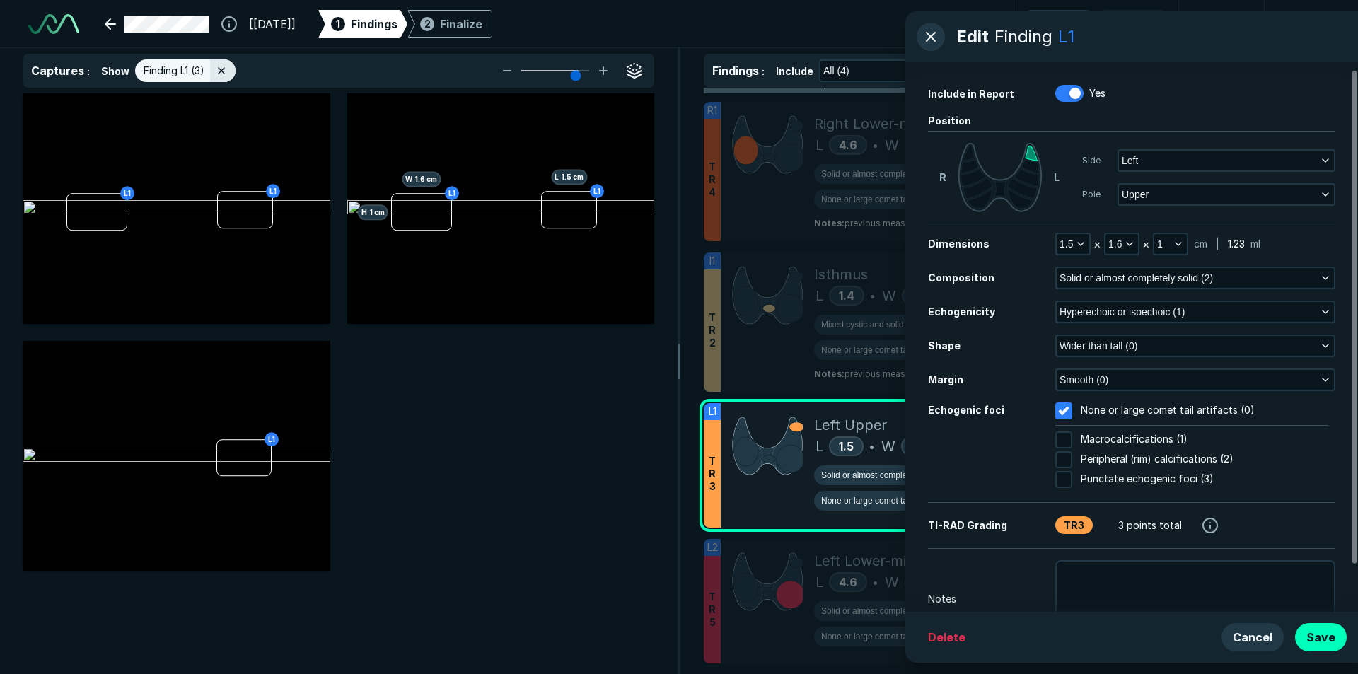
scroll to position [60, 0]
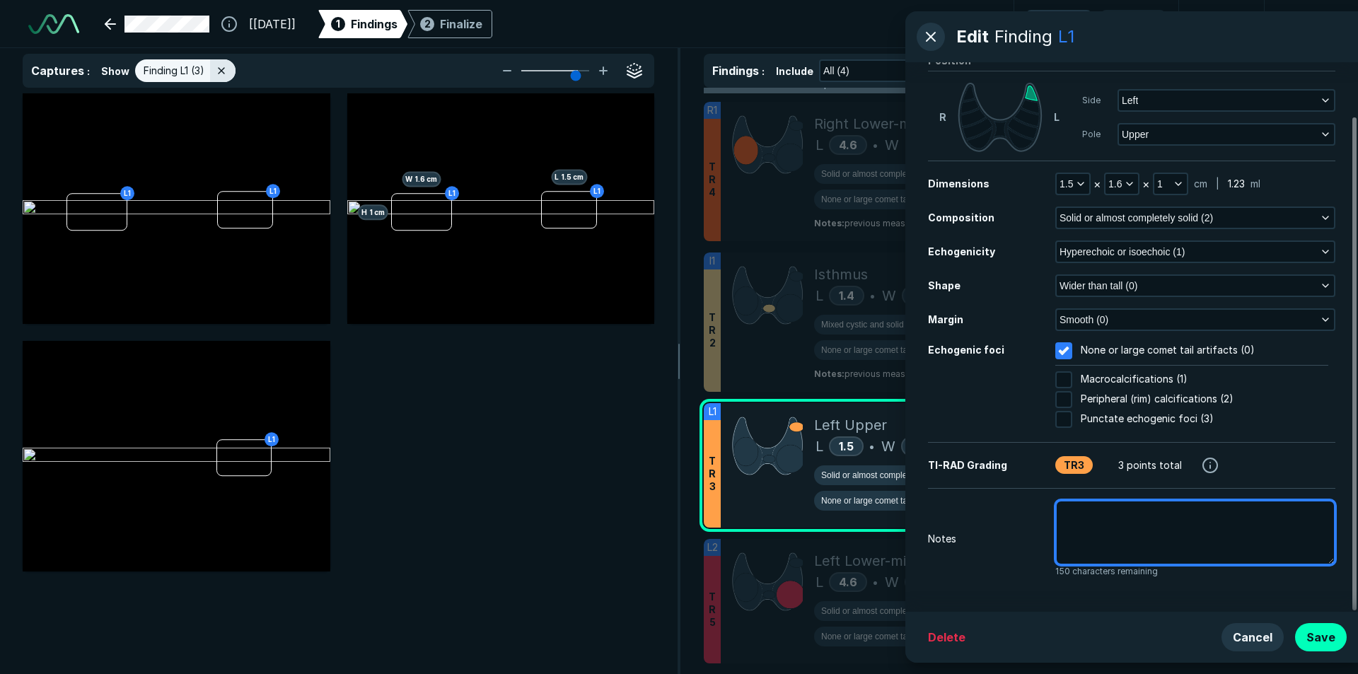
click at [1170, 553] on textarea at bounding box center [1195, 532] width 280 height 65
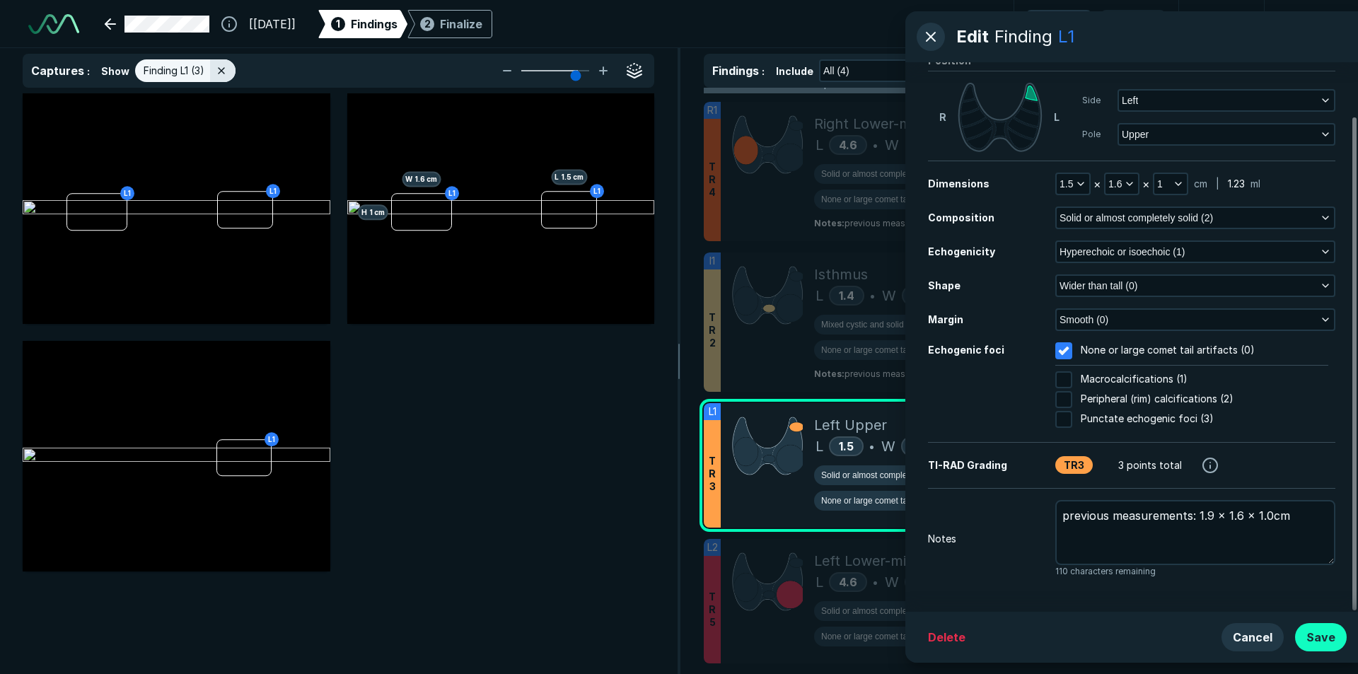
click at [1326, 631] on button "Save" at bounding box center [1321, 637] width 52 height 28
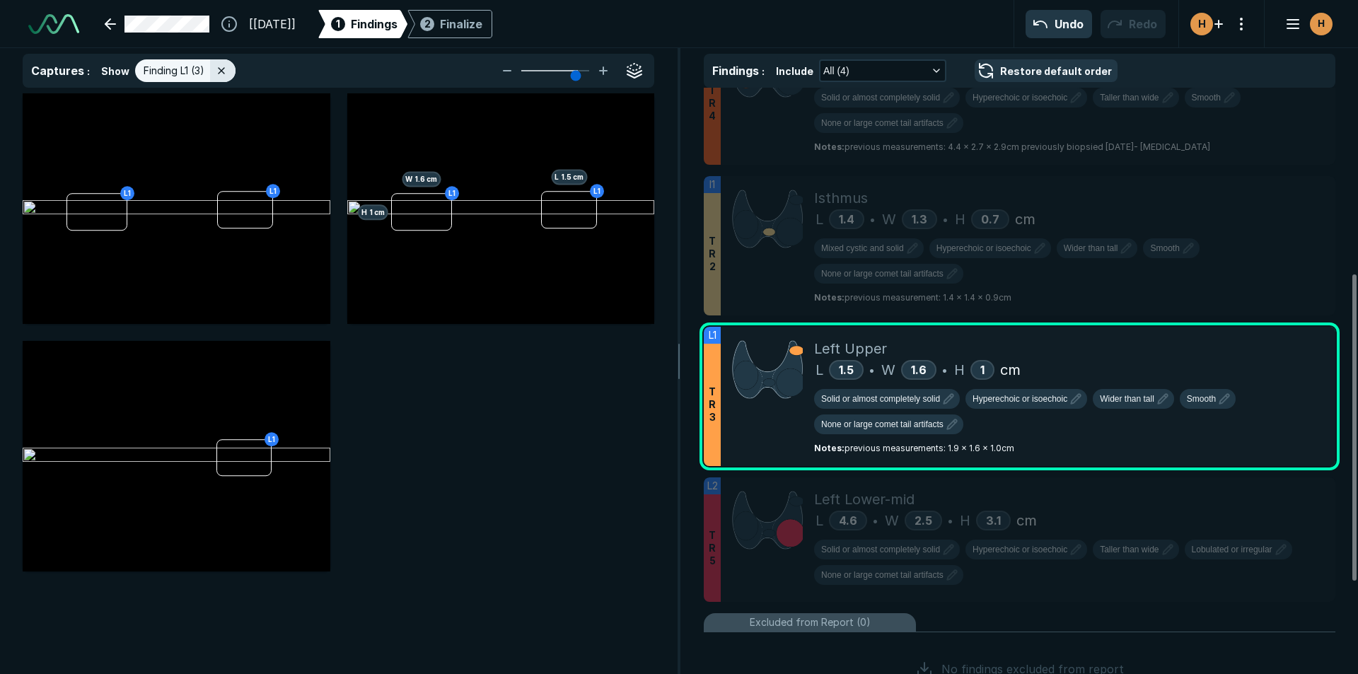
scroll to position [530, 0]
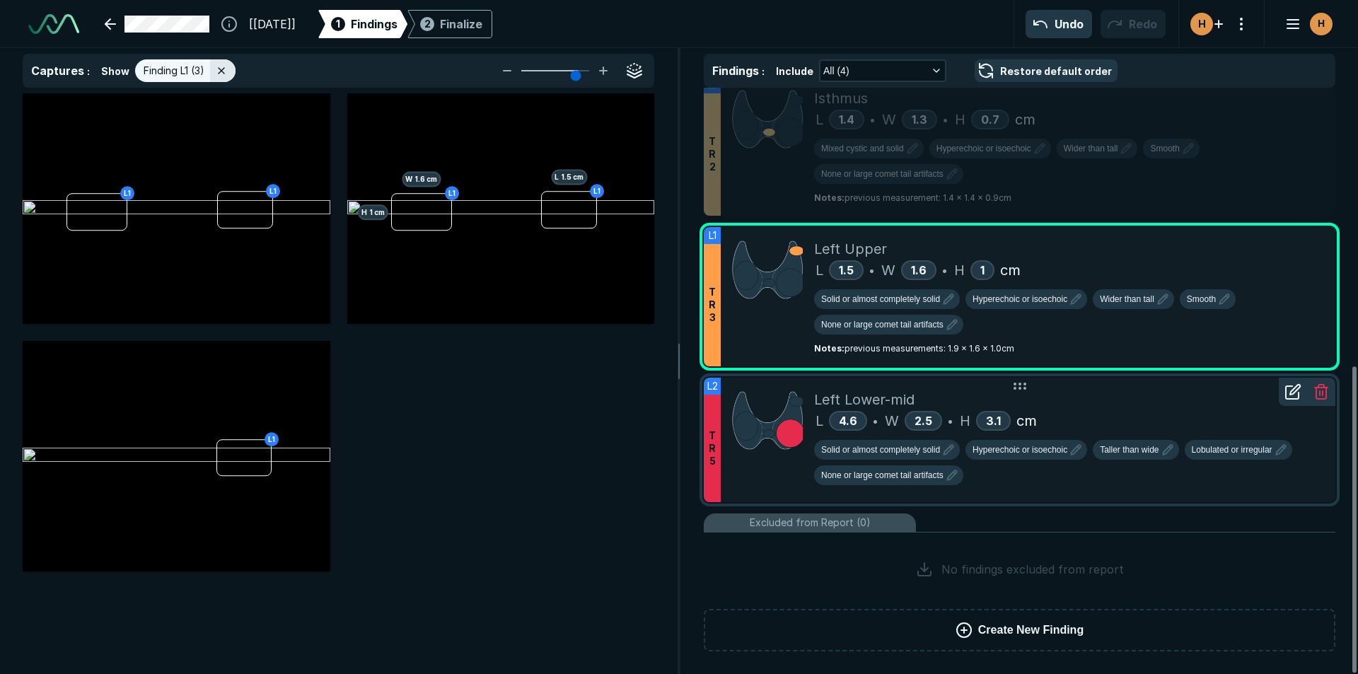
click at [1105, 418] on div "L 4.6 • W 2.5 • H 3.1 cm" at bounding box center [1069, 420] width 510 height 21
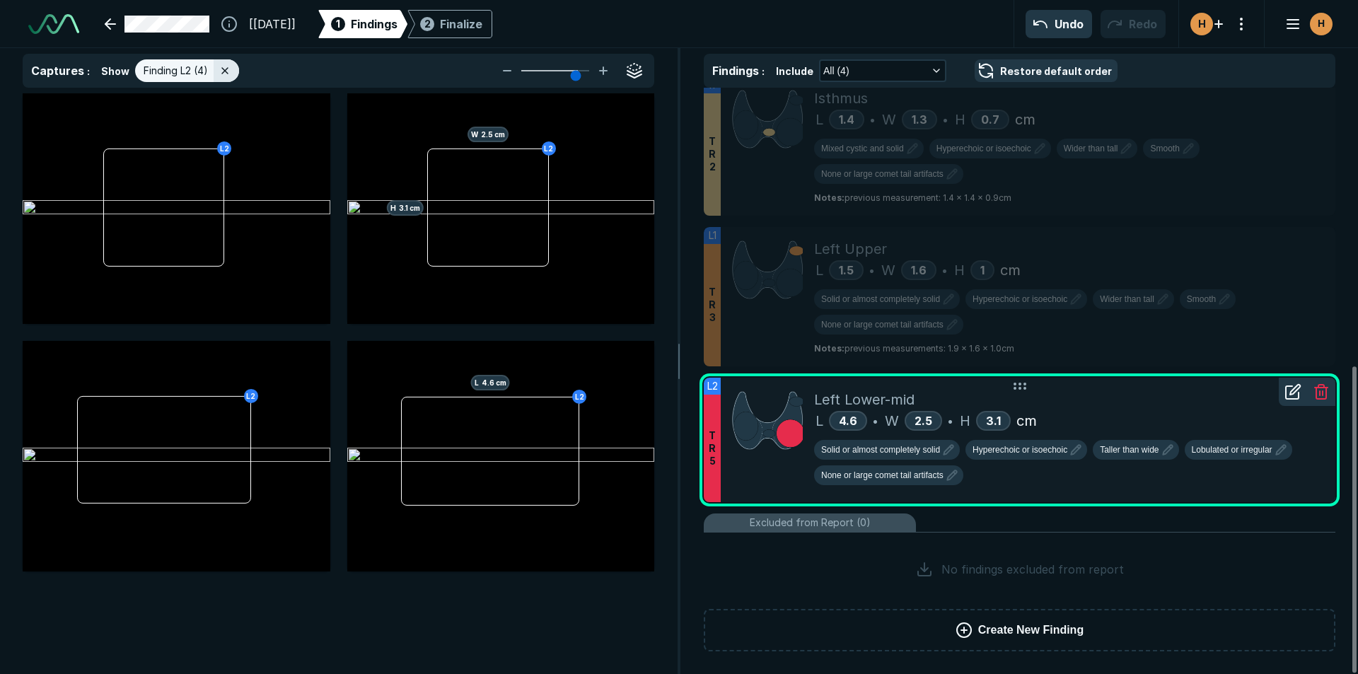
click at [1291, 397] on icon at bounding box center [1292, 391] width 17 height 17
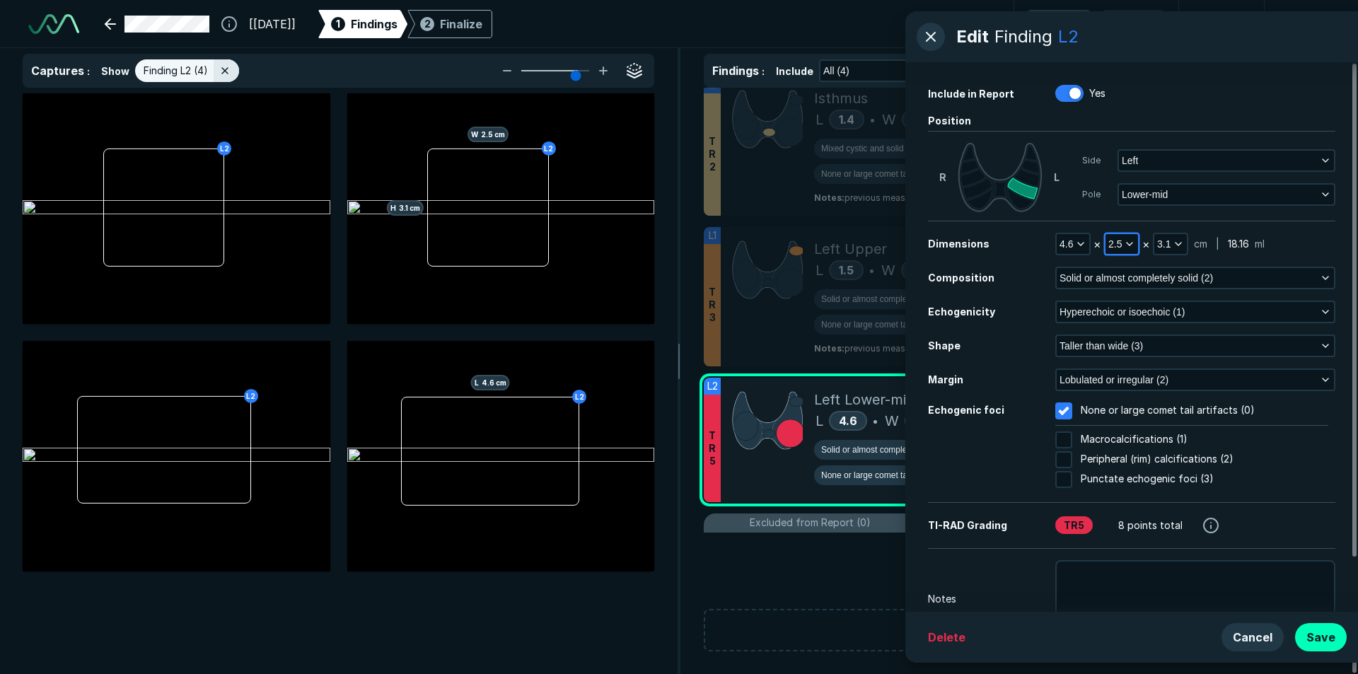
click at [1121, 244] on span "2.5" at bounding box center [1114, 244] width 13 height 16
click at [1130, 364] on input "text" at bounding box center [1140, 360] width 55 height 20
click at [1147, 394] on button "Done" at bounding box center [1141, 391] width 58 height 23
click at [1172, 246] on icon "button" at bounding box center [1177, 243] width 11 height 11
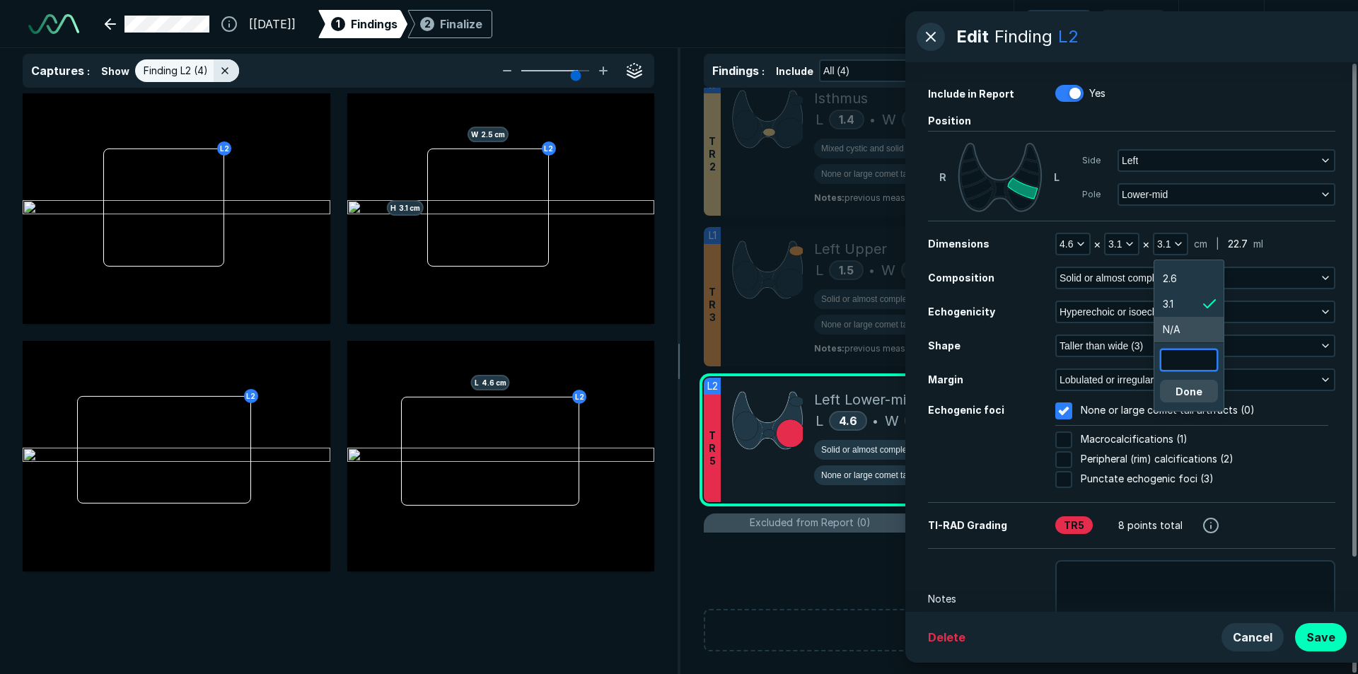
click at [1192, 366] on input "text" at bounding box center [1188, 360] width 55 height 20
click at [1187, 383] on button "Done" at bounding box center [1189, 391] width 58 height 23
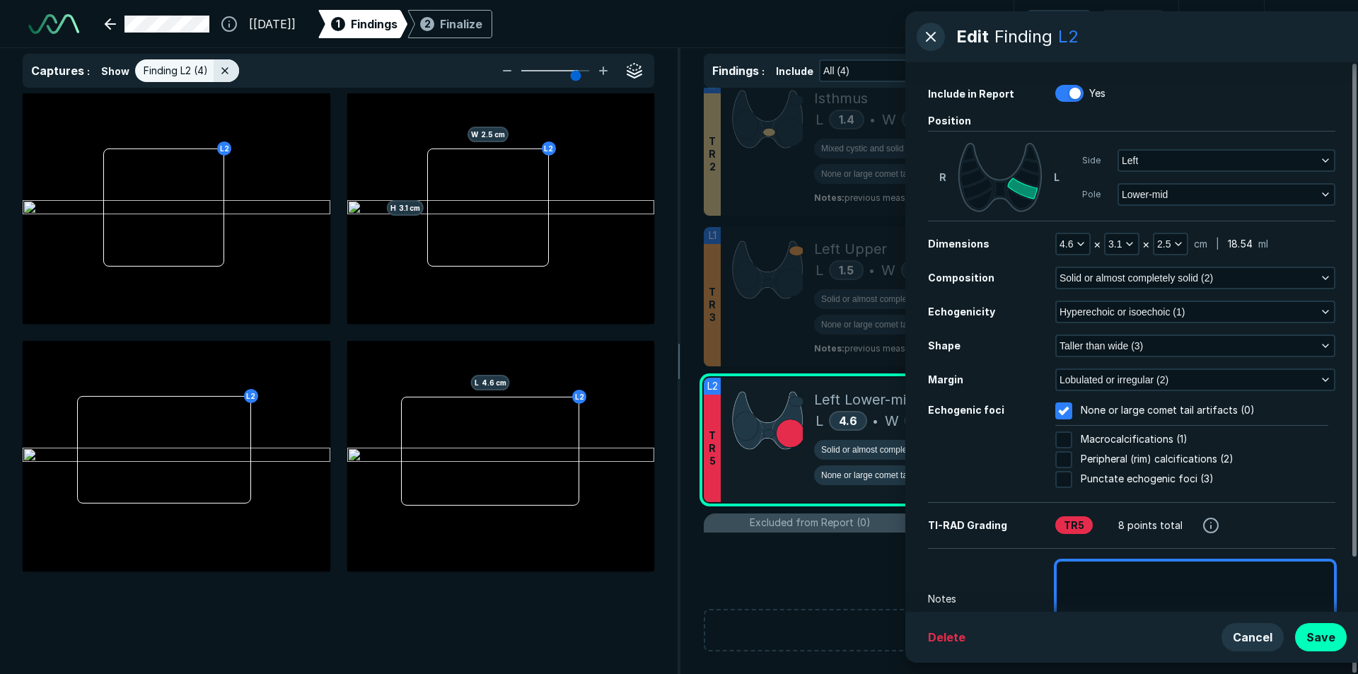
click at [1168, 576] on textarea at bounding box center [1195, 592] width 280 height 65
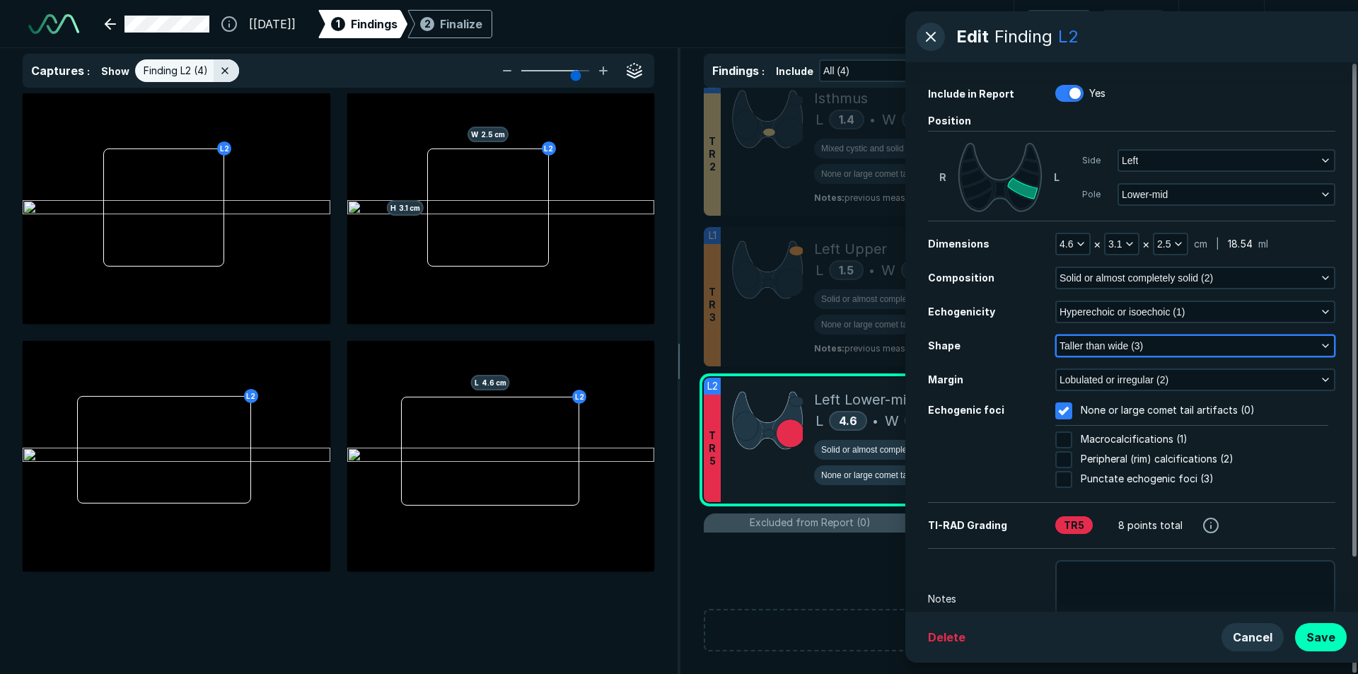
click at [1153, 340] on button "Taller than wide (3)" at bounding box center [1194, 346] width 277 height 20
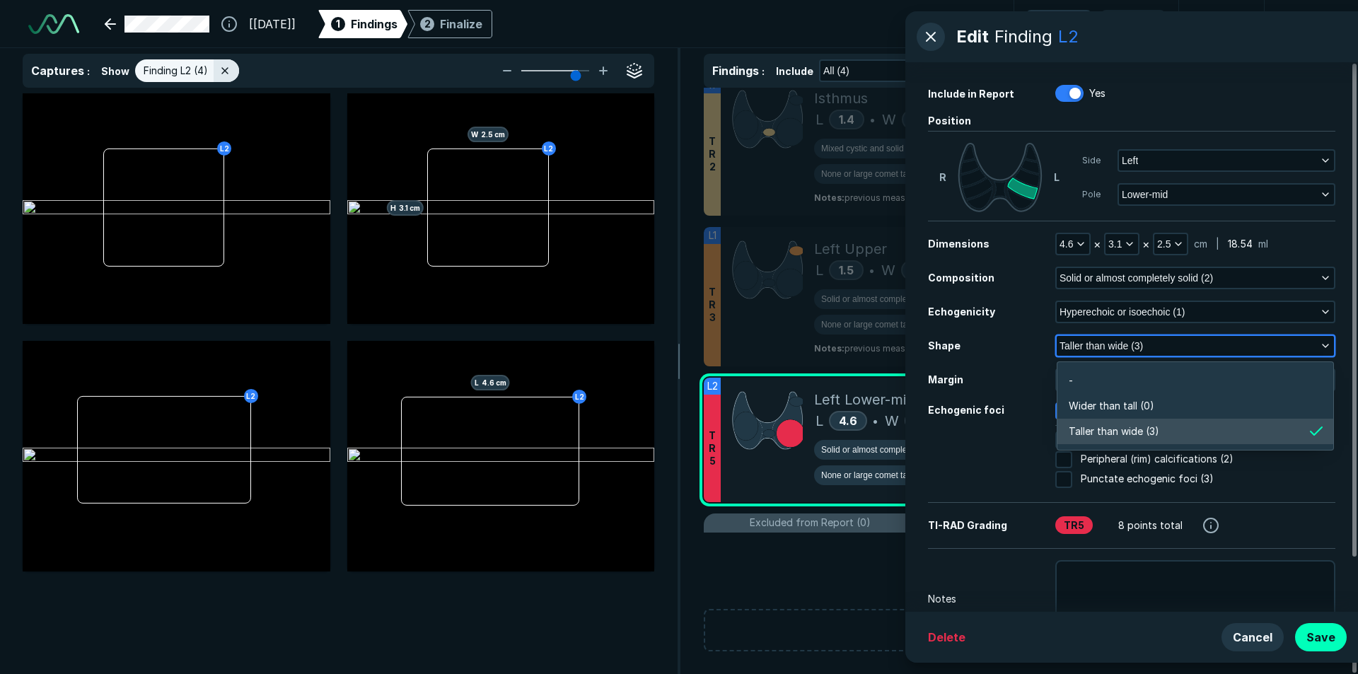
scroll to position [2131, 3058]
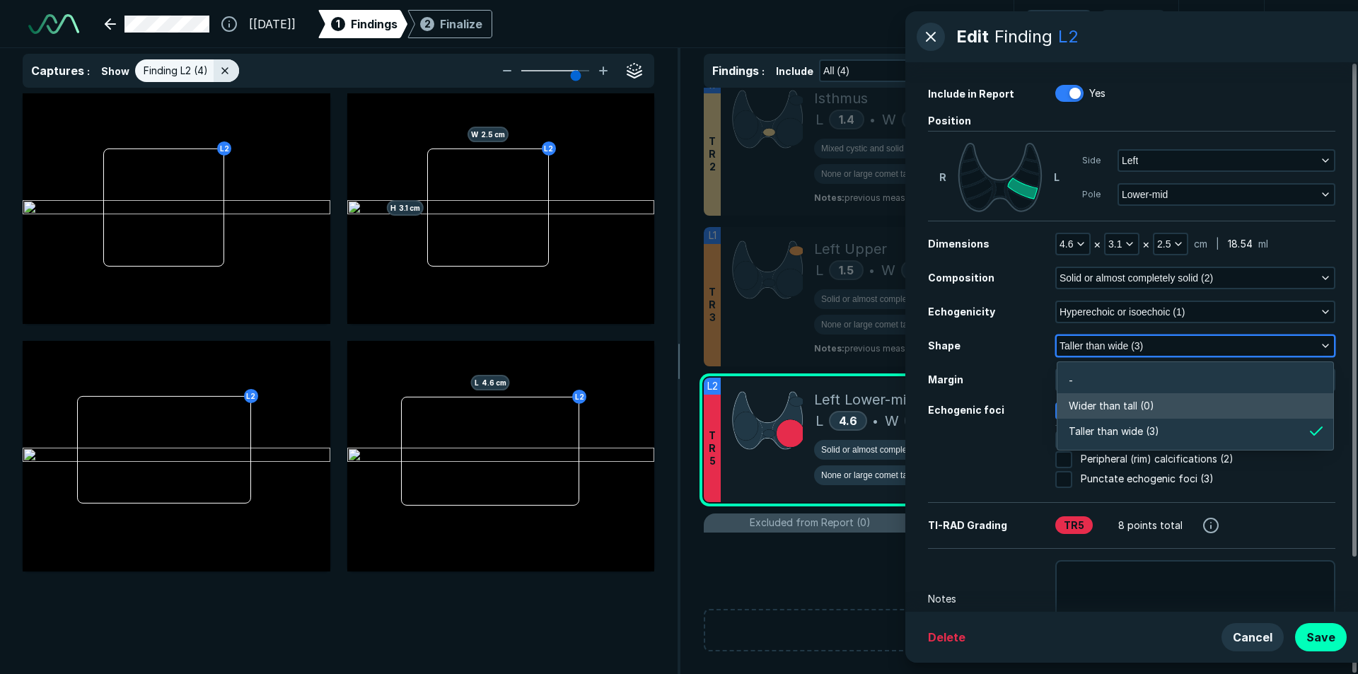
click at [1150, 407] on span "Wider than tall (0)" at bounding box center [1111, 406] width 86 height 16
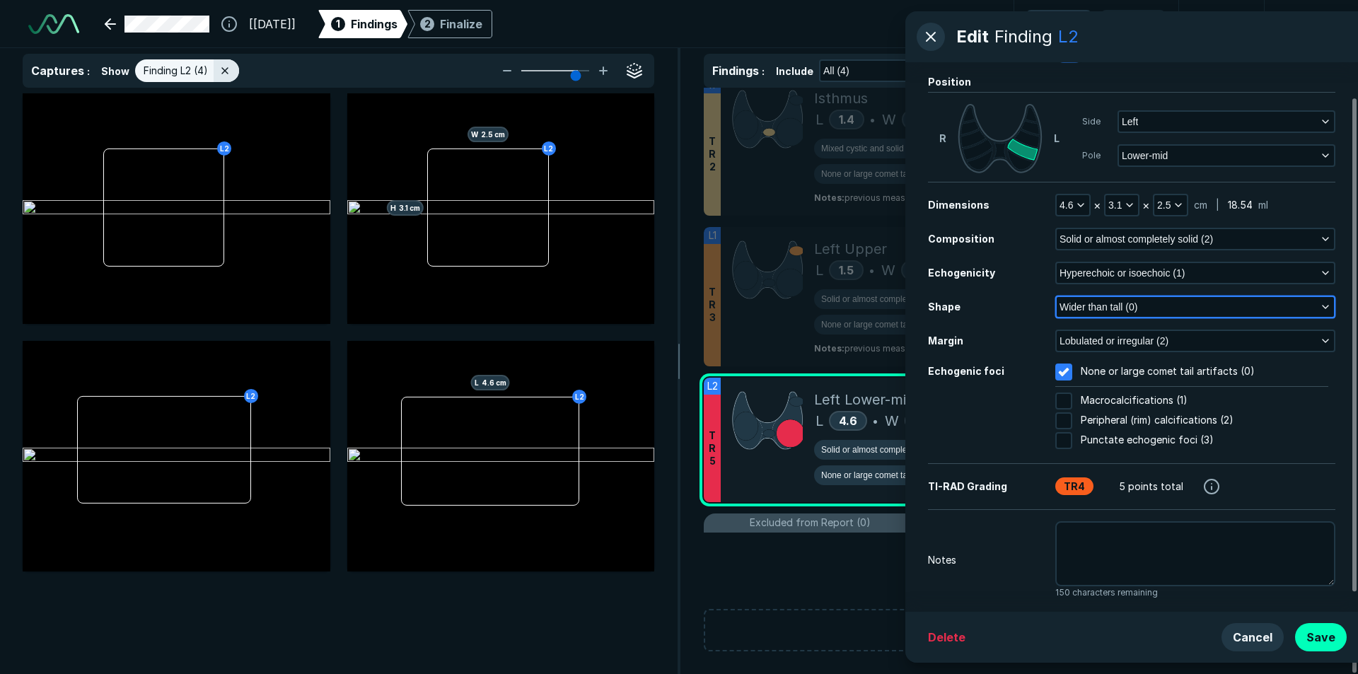
scroll to position [60, 0]
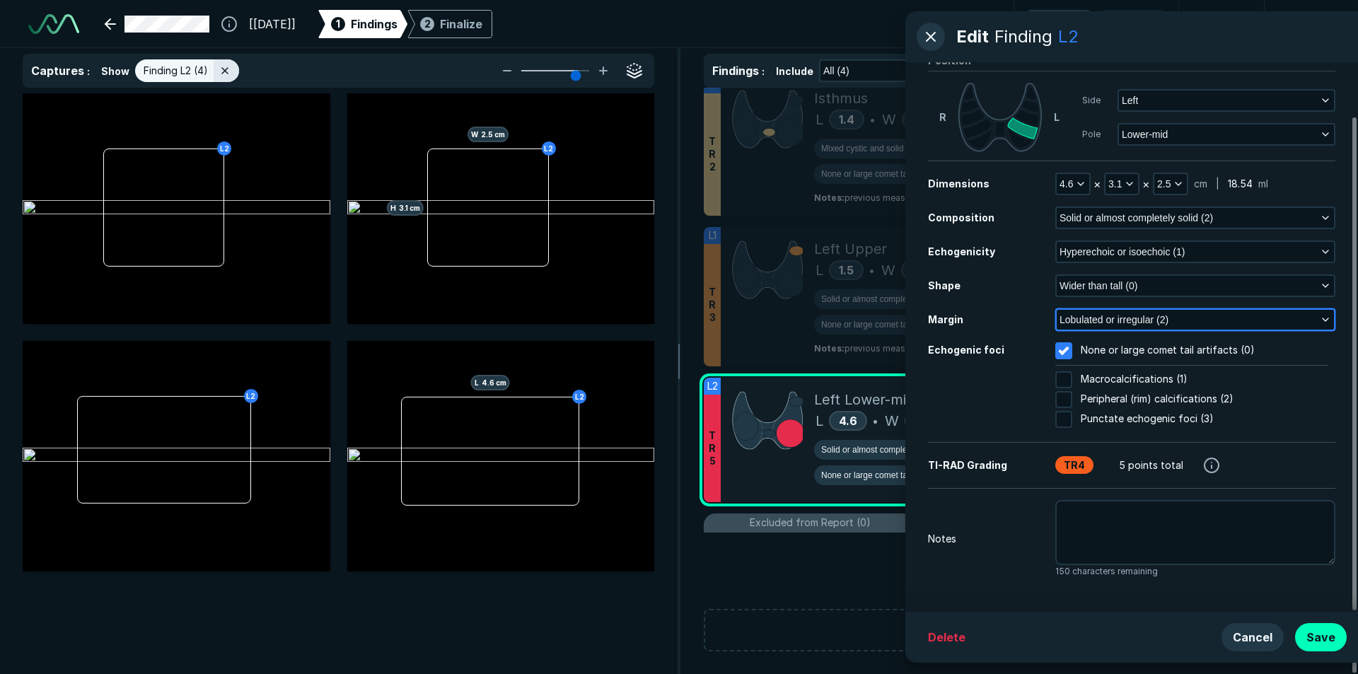
click at [1161, 313] on span "Lobulated or irregular (2)" at bounding box center [1113, 320] width 109 height 16
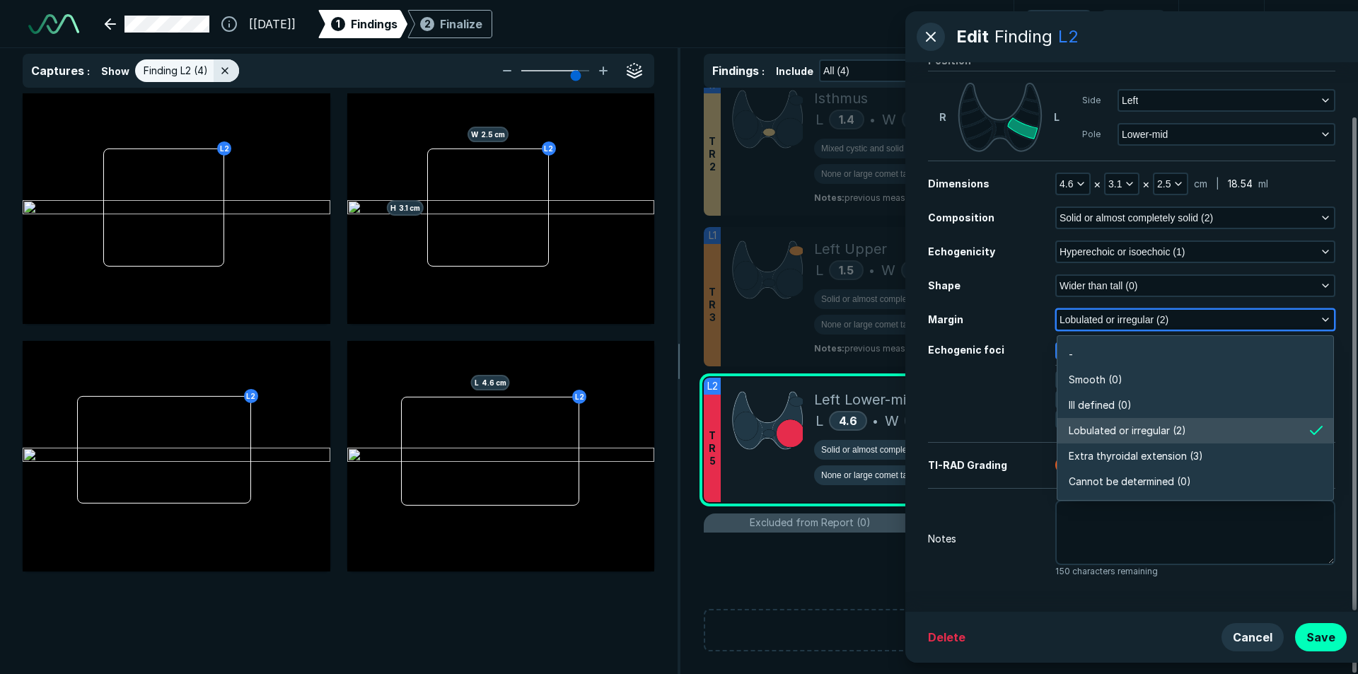
scroll to position [2474, 3058]
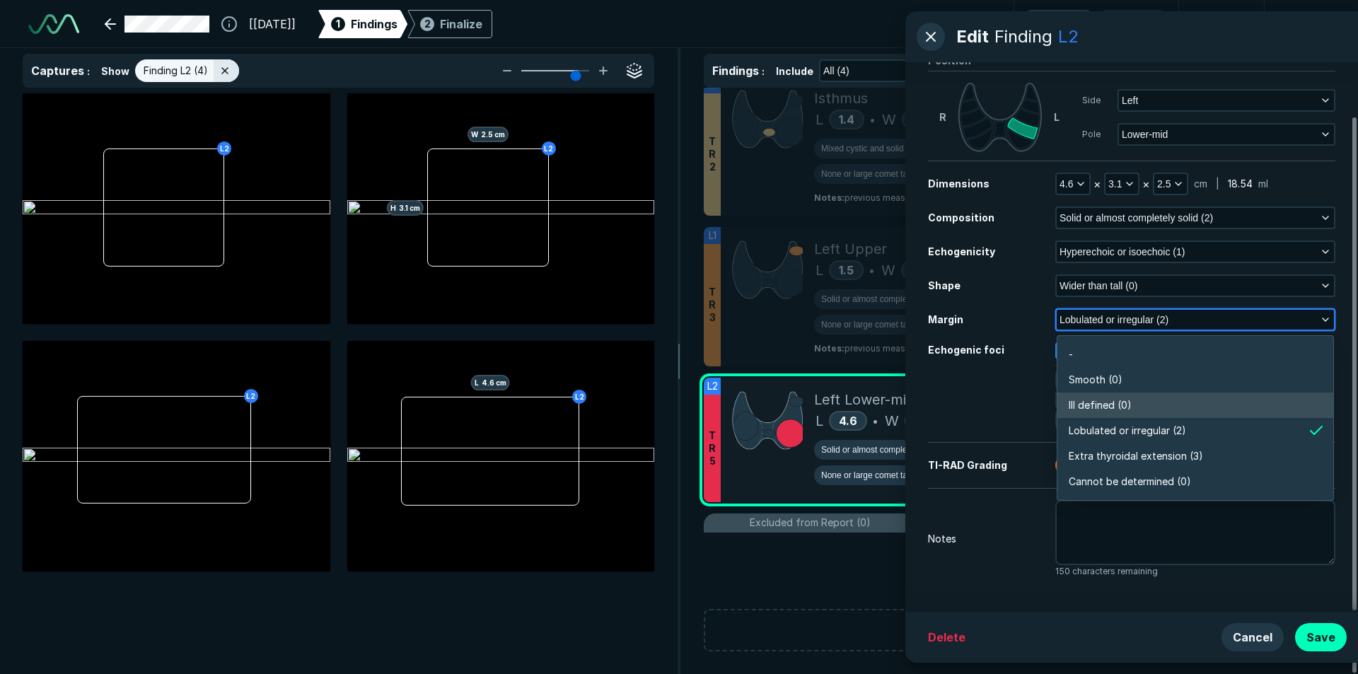
click at [1075, 412] on span "Ill defined (0)" at bounding box center [1099, 405] width 63 height 16
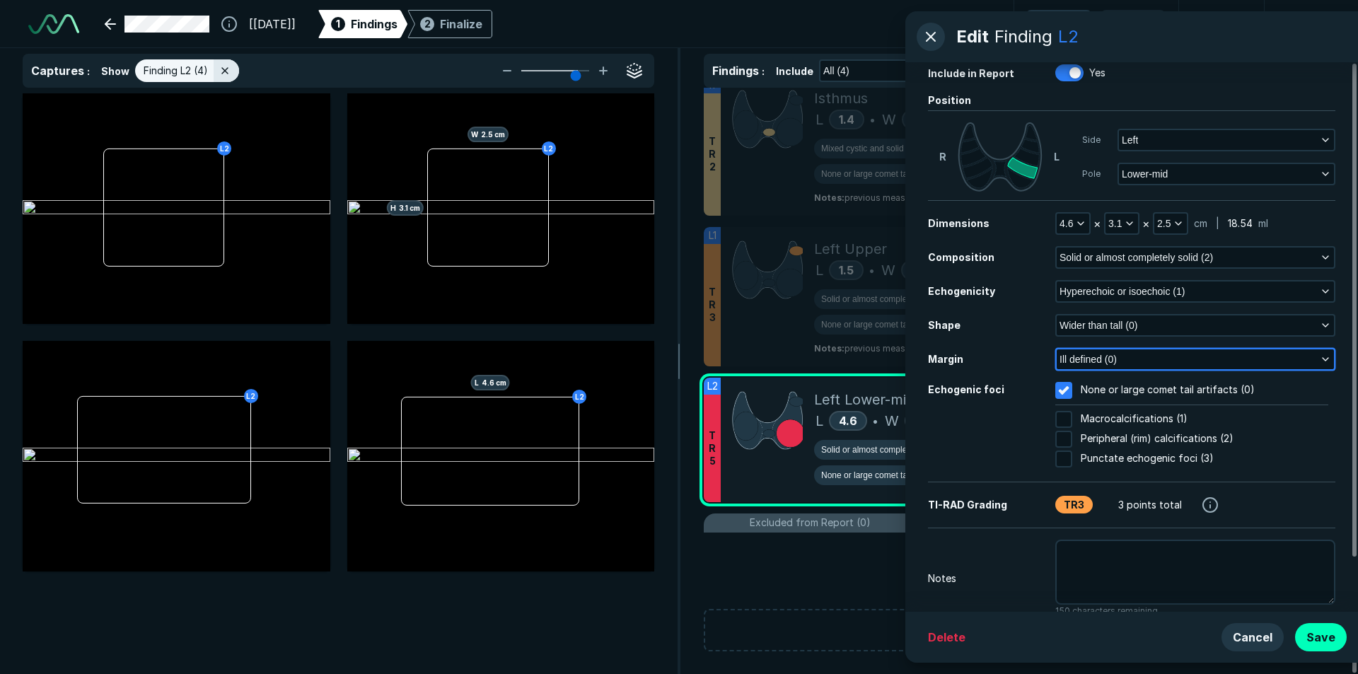
scroll to position [0, 0]
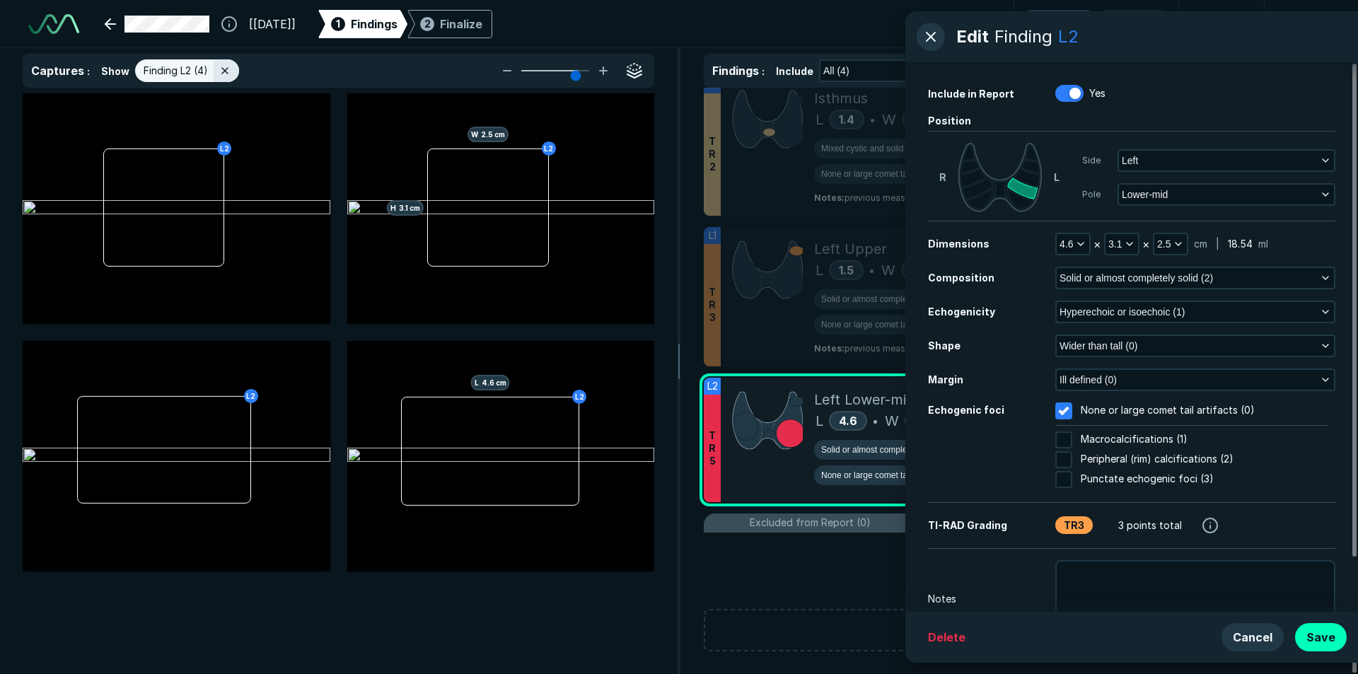
drag, startPoint x: 1033, startPoint y: 586, endPoint x: 1029, endPoint y: 579, distance: 8.2
click at [1032, 586] on div "Notes 150 characters remaining" at bounding box center [1131, 599] width 407 height 78
click at [1092, 573] on textarea at bounding box center [1195, 592] width 280 height 65
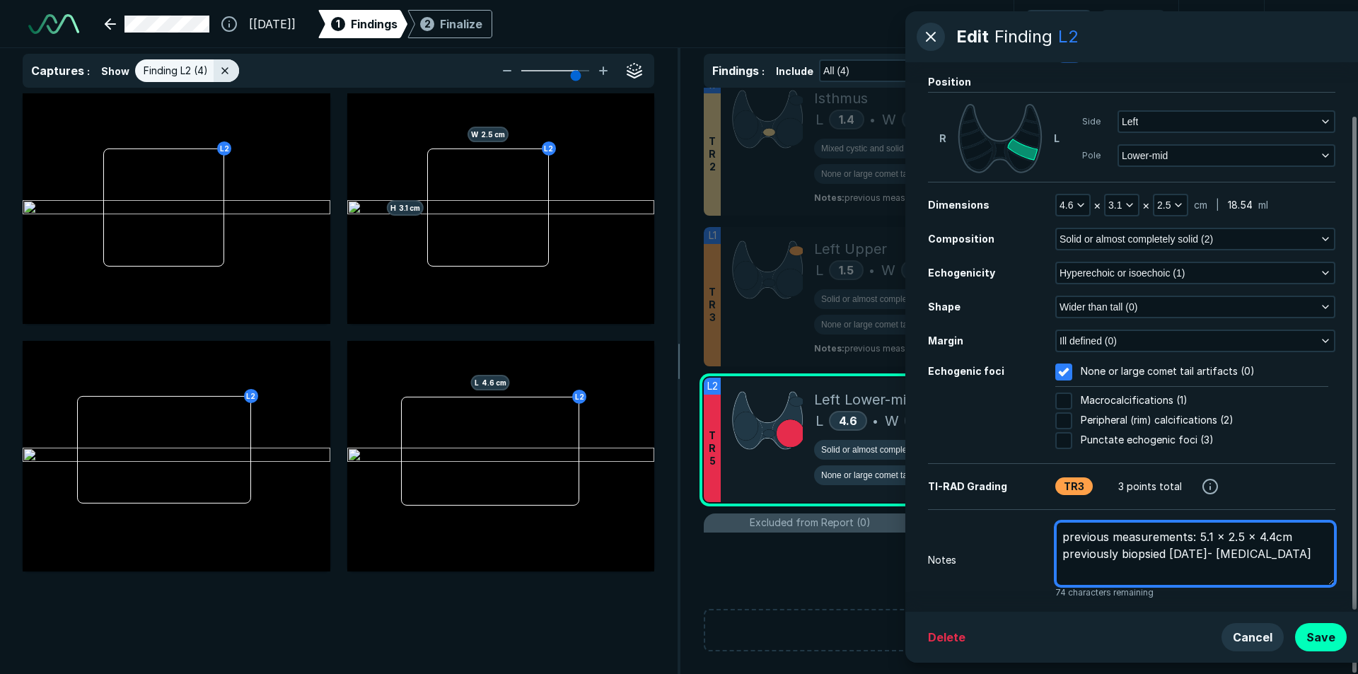
scroll to position [60, 0]
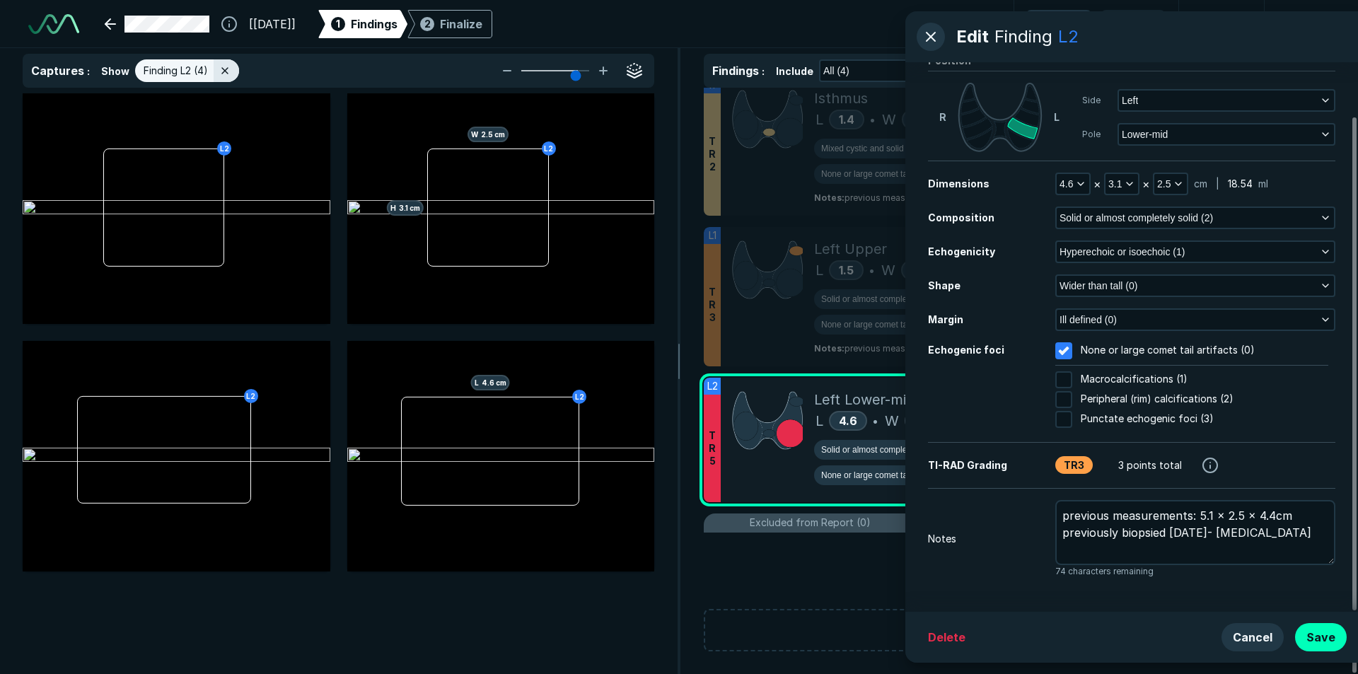
click at [1106, 576] on span "74 characters remaining" at bounding box center [1195, 571] width 280 height 13
click at [1317, 634] on button "Save" at bounding box center [1321, 637] width 52 height 28
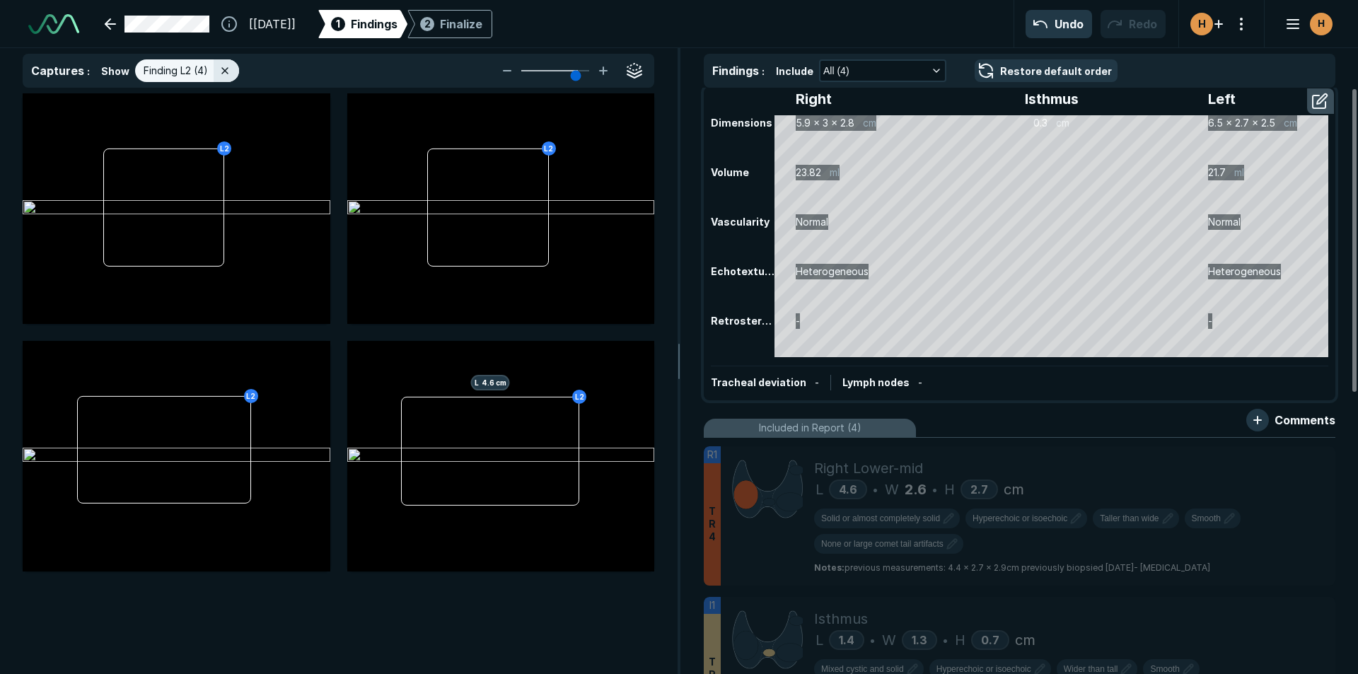
scroll to position [0, 0]
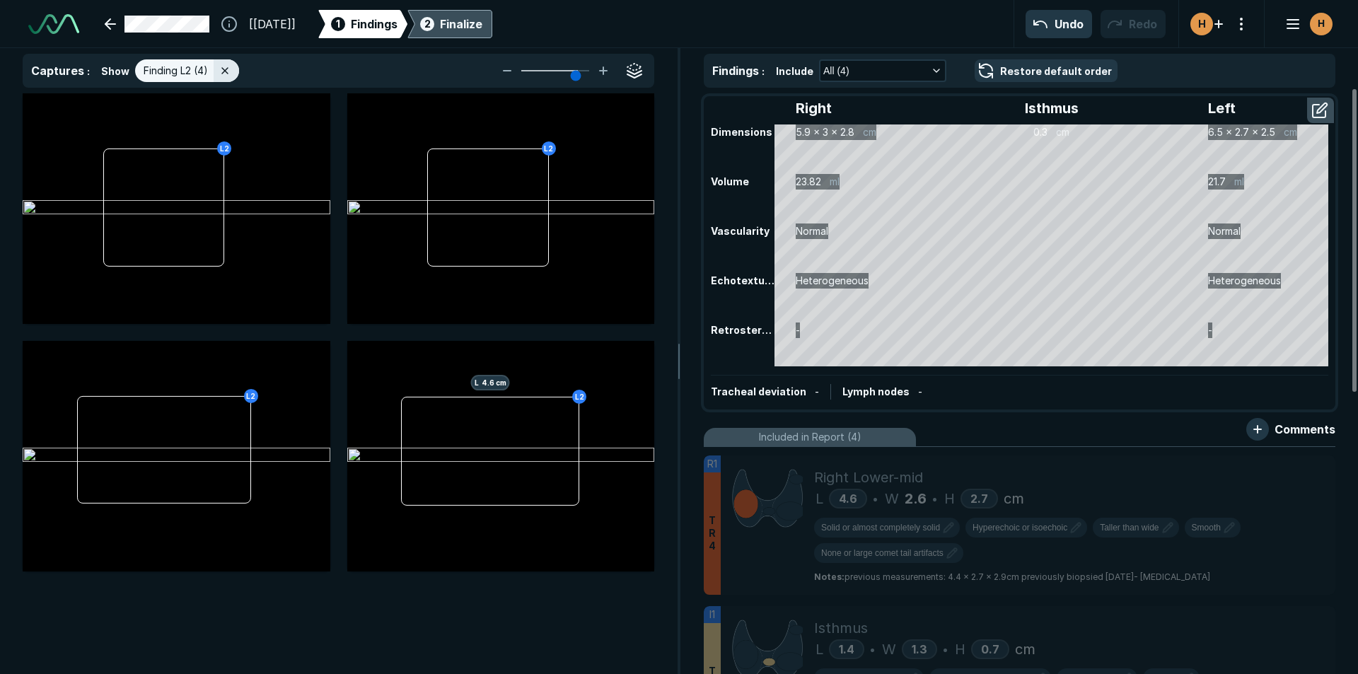
click at [456, 31] on div "2 Finalize" at bounding box center [449, 24] width 65 height 28
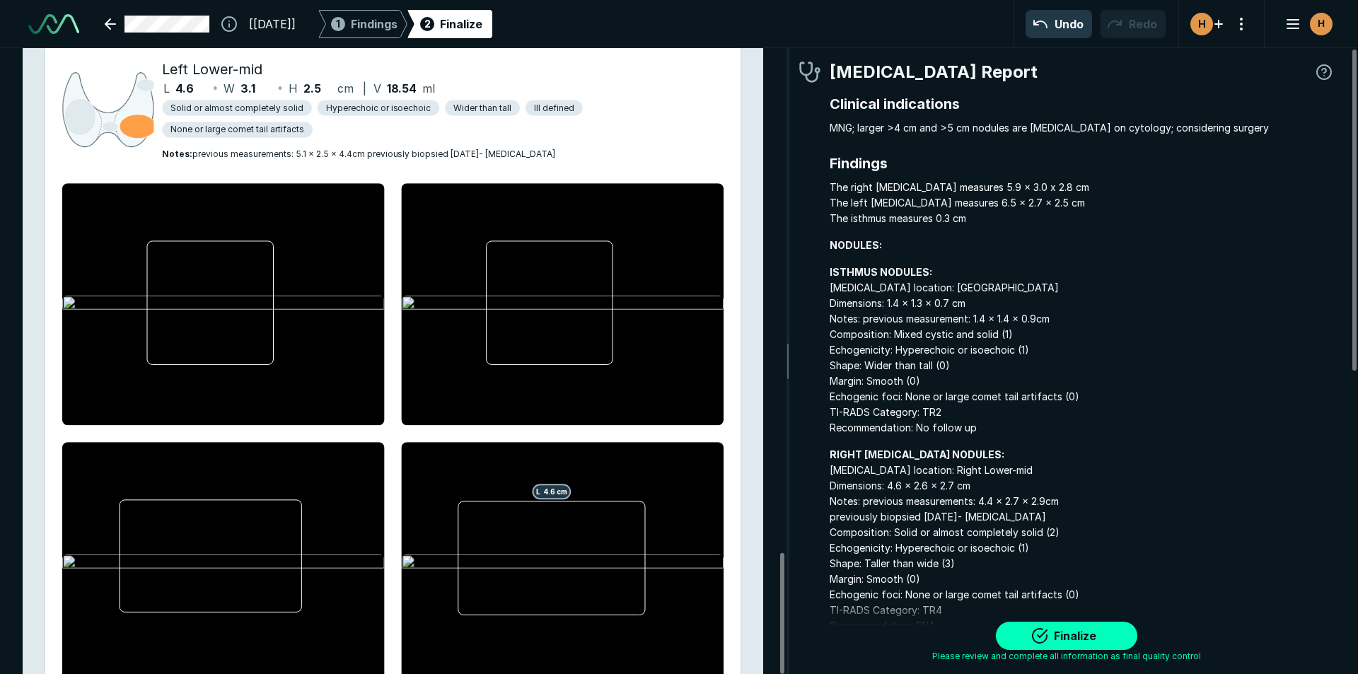
scroll to position [2590, 0]
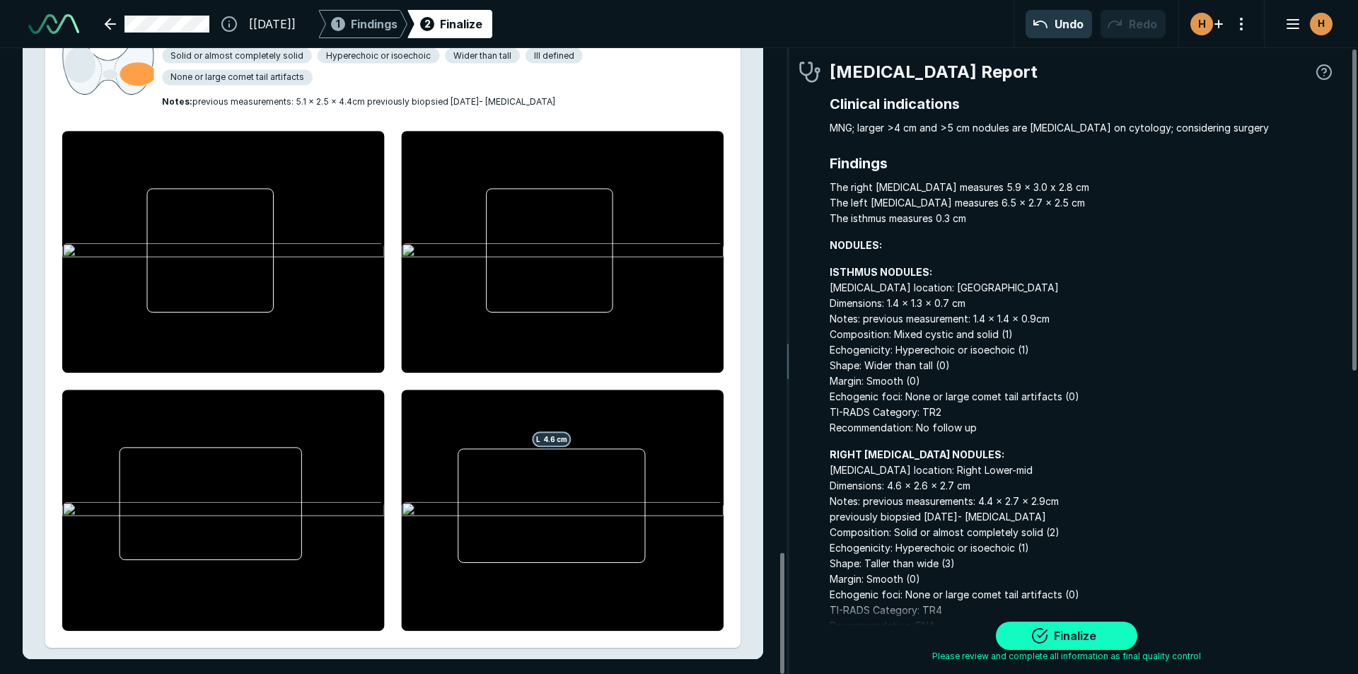
click at [1041, 636] on button "Finalize" at bounding box center [1066, 636] width 141 height 28
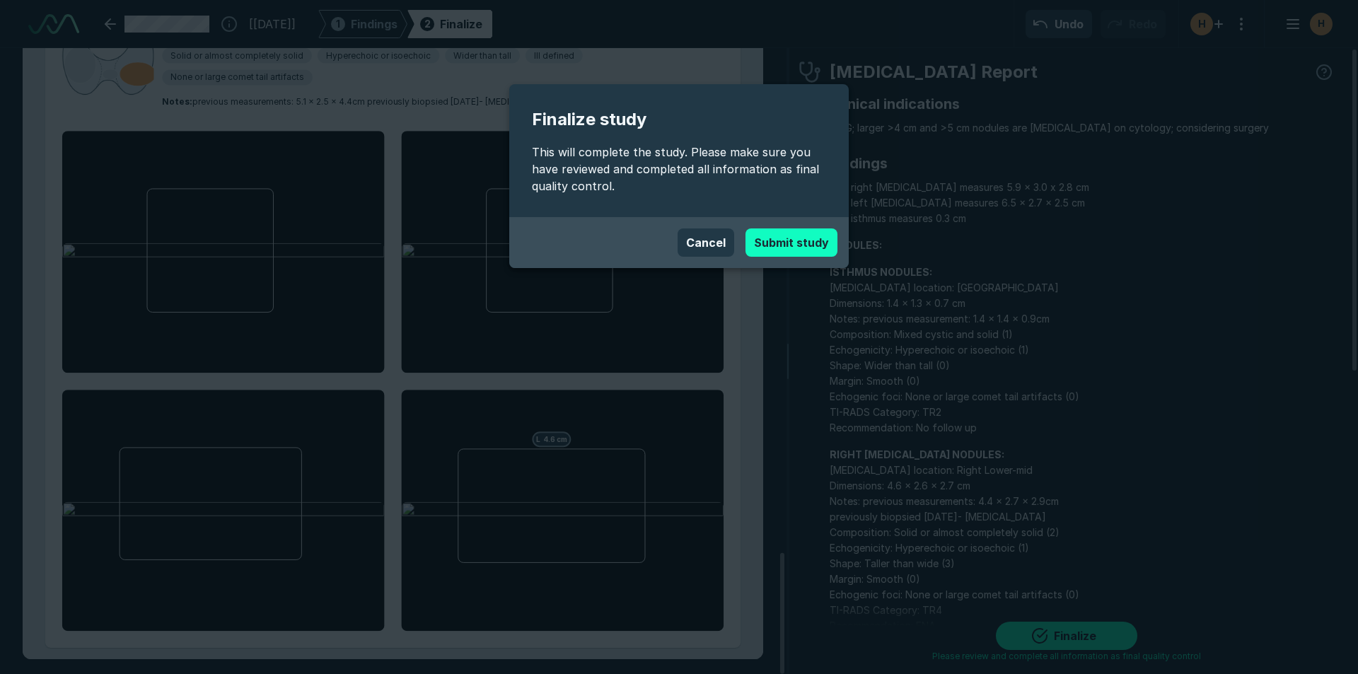
click at [809, 231] on button "Submit study" at bounding box center [791, 242] width 92 height 28
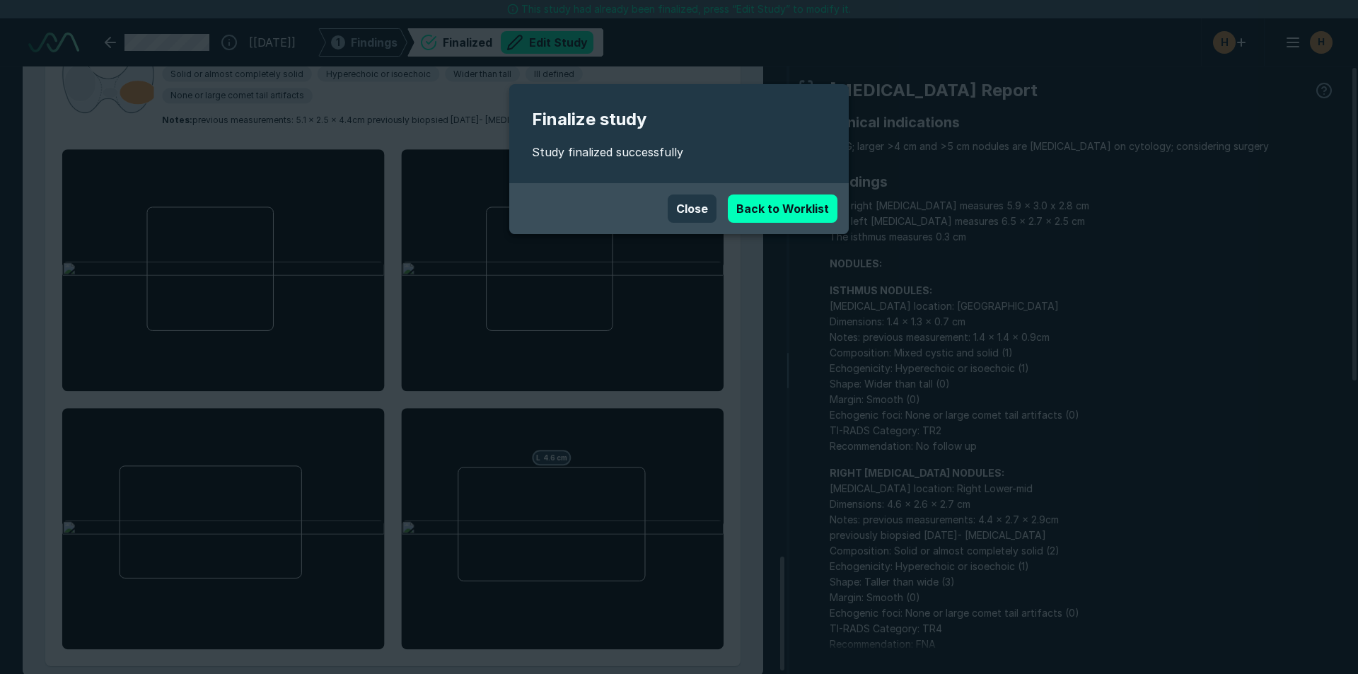
scroll to position [4521, 7927]
click at [786, 209] on link "Back to Worklist" at bounding box center [783, 208] width 110 height 28
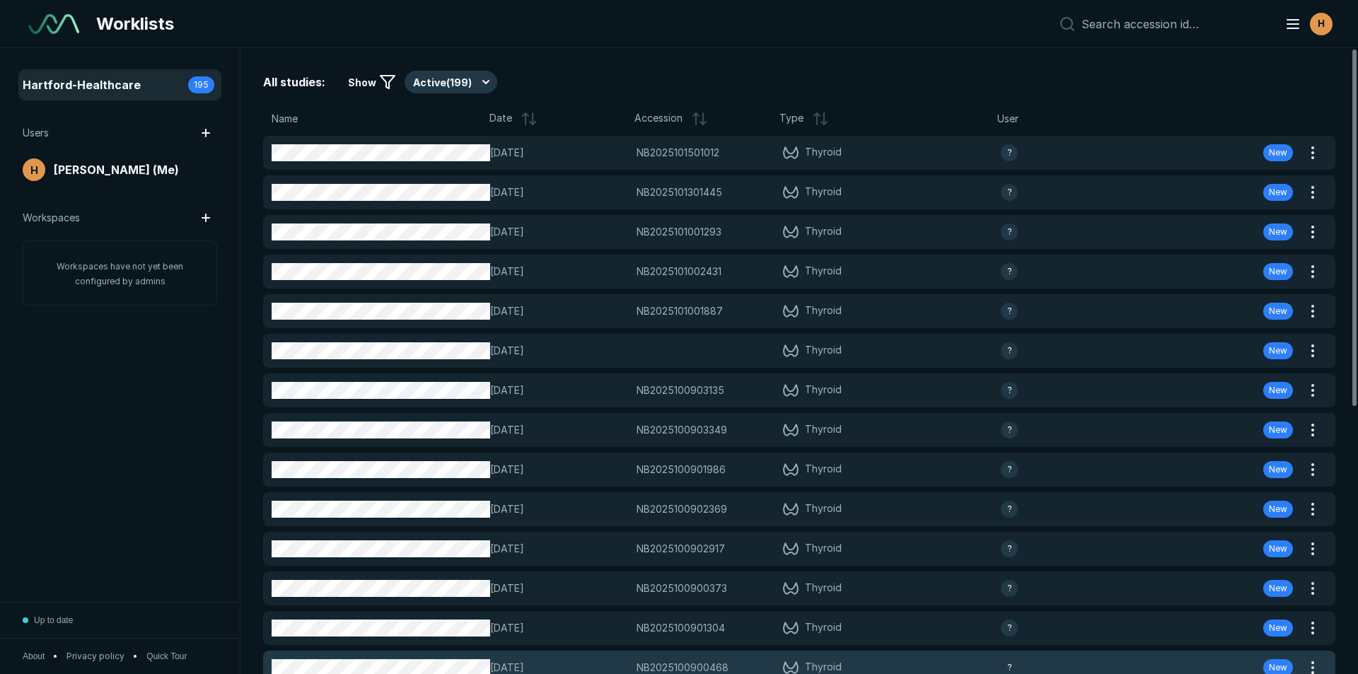
scroll to position [4377, 6619]
